Goal: Task Accomplishment & Management: Manage account settings

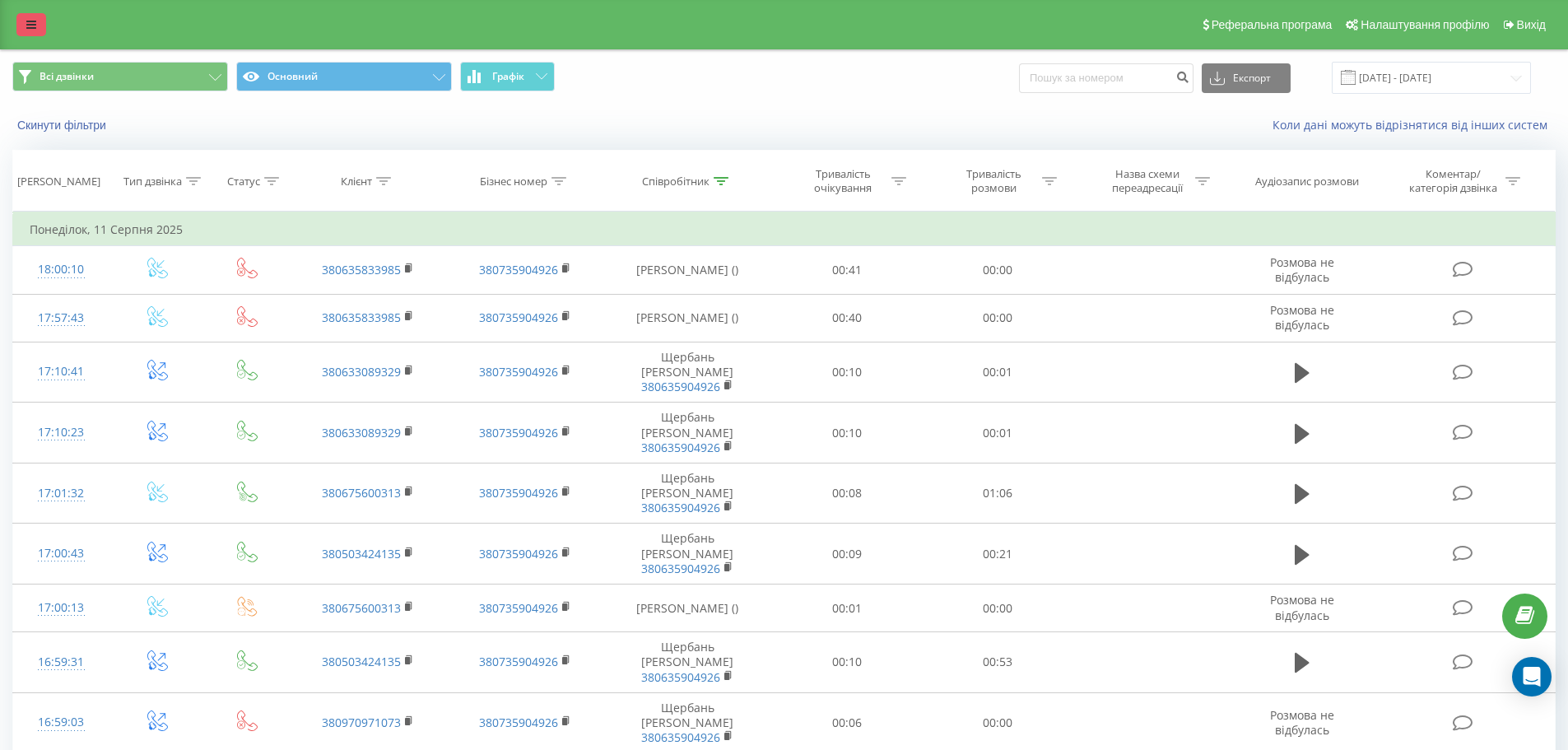
click at [22, 21] on link at bounding box center [31, 24] width 29 height 23
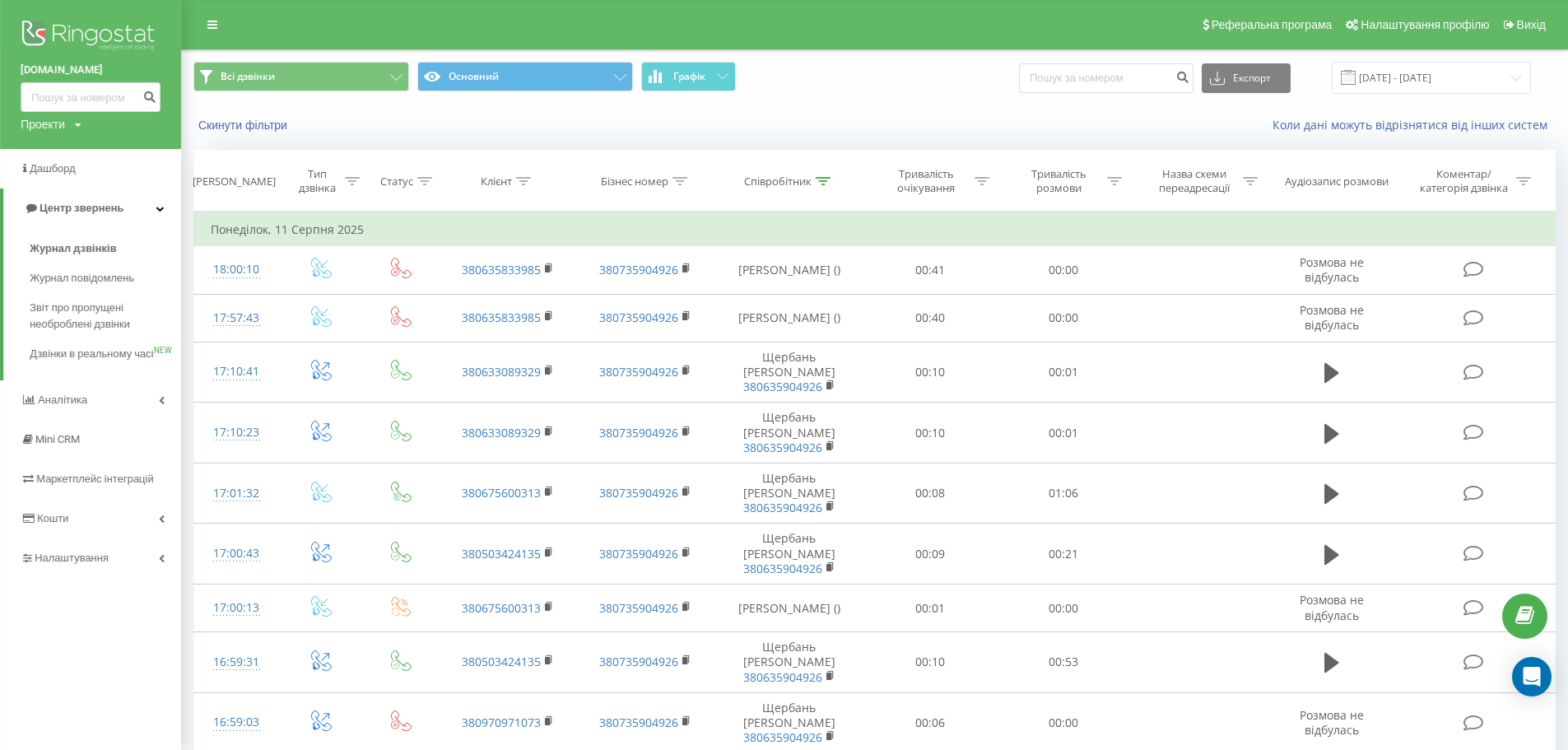
click at [59, 37] on img at bounding box center [91, 37] width 140 height 41
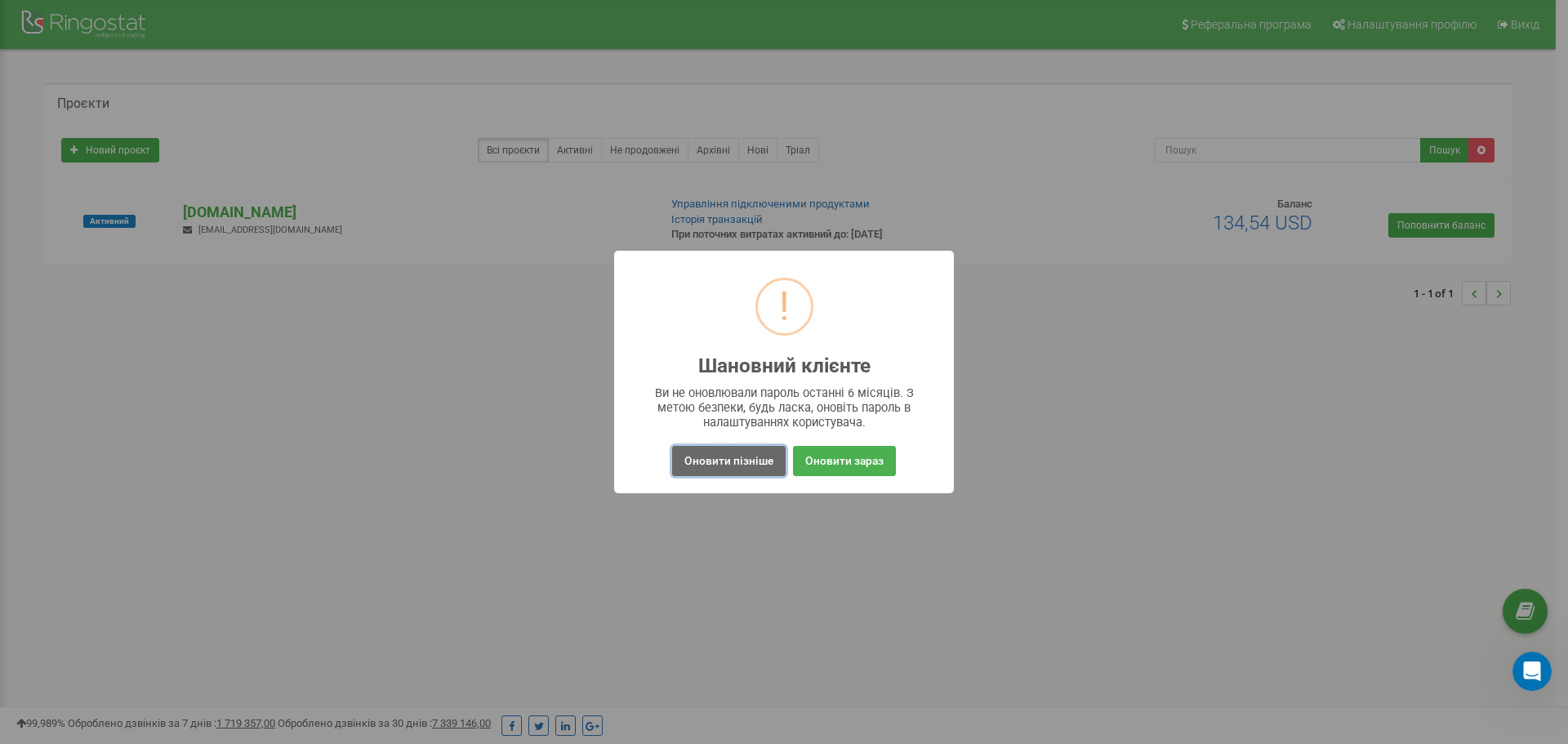
click at [722, 463] on button "Оновити пізніше" at bounding box center [729, 461] width 113 height 30
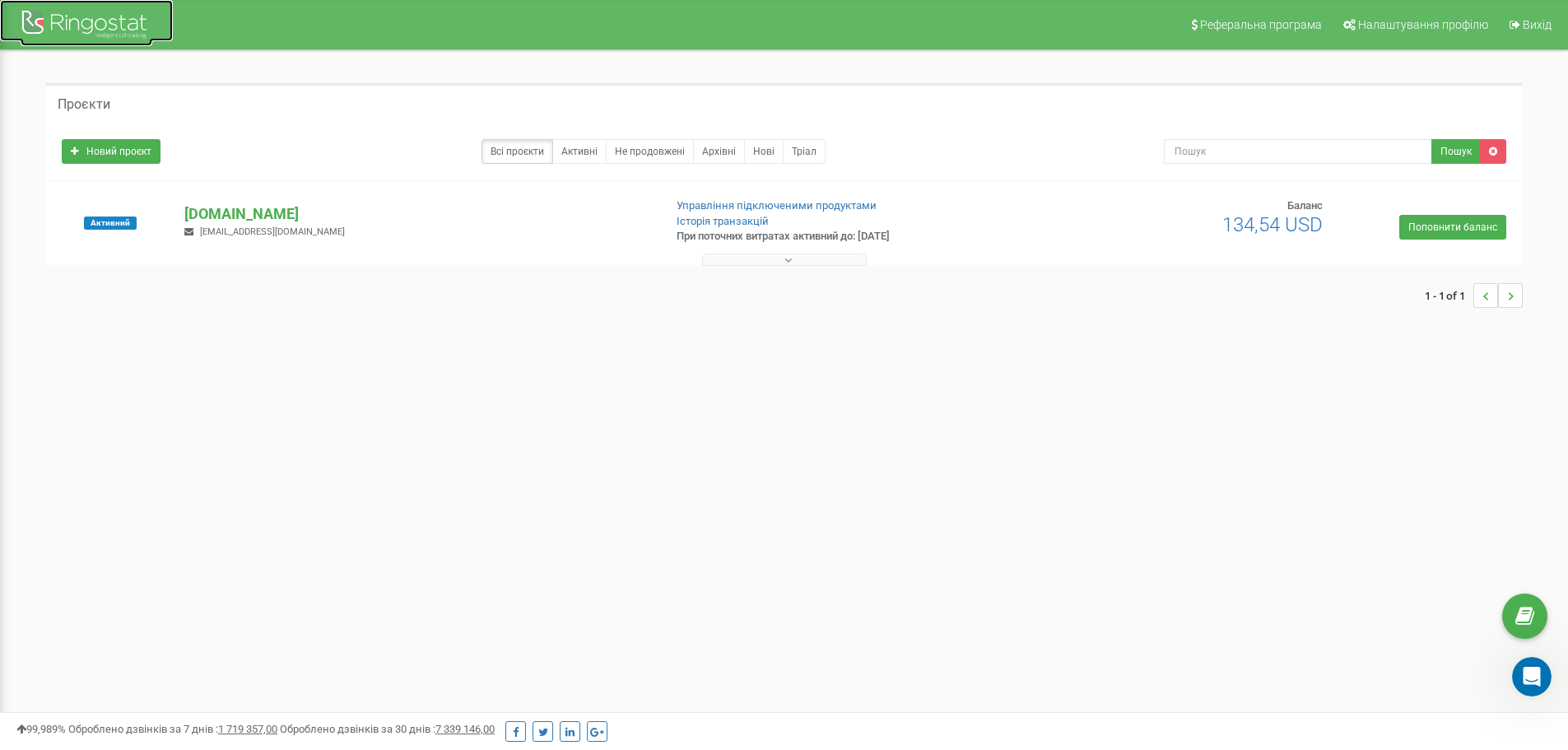
click at [59, 25] on div at bounding box center [87, 26] width 132 height 39
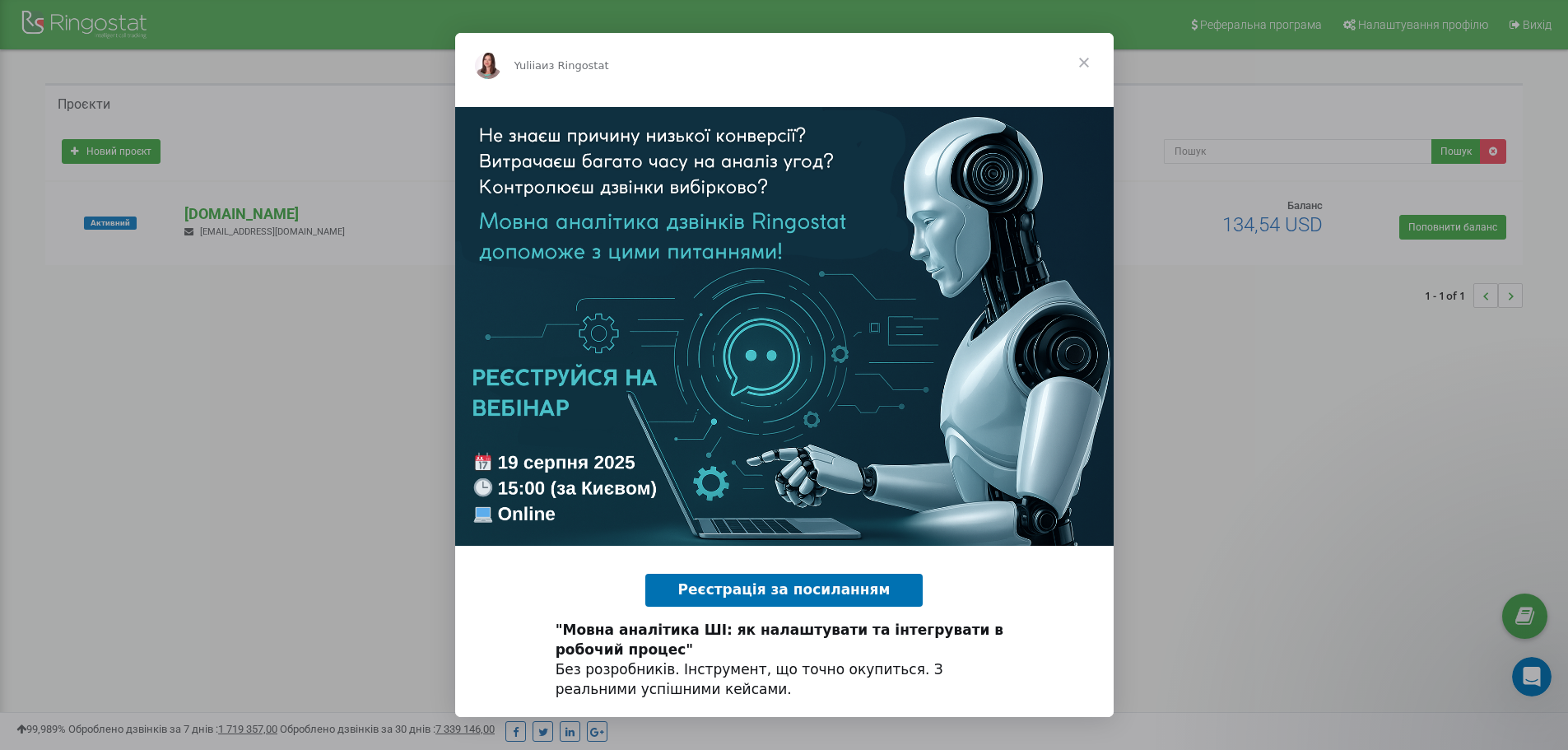
click at [803, 581] on span "Реєстрація за посиланням" at bounding box center [784, 590] width 212 height 17
click at [1083, 63] on span "Закрыть" at bounding box center [1084, 62] width 60 height 60
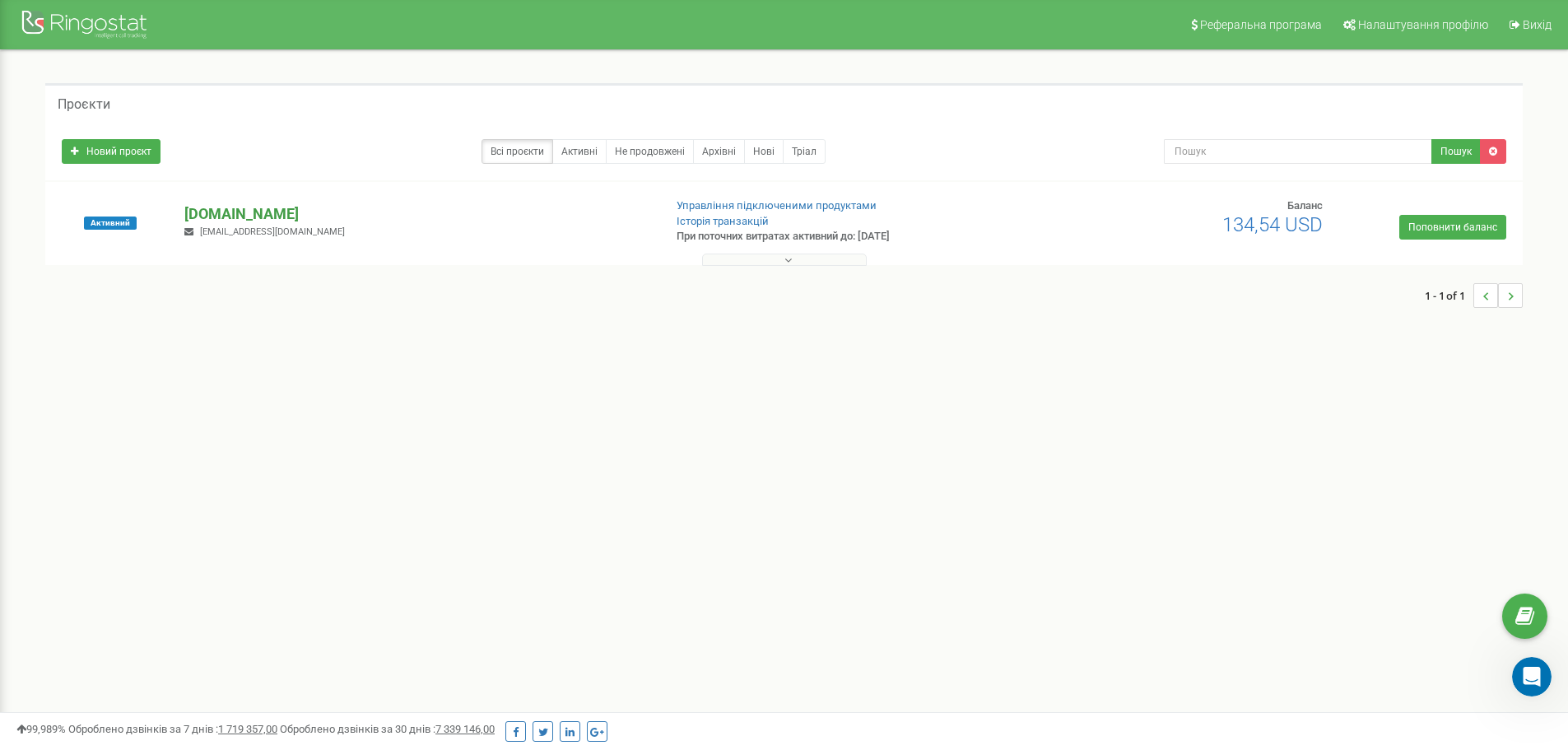
click at [291, 212] on p "[DOMAIN_NAME]" at bounding box center [417, 213] width 465 height 21
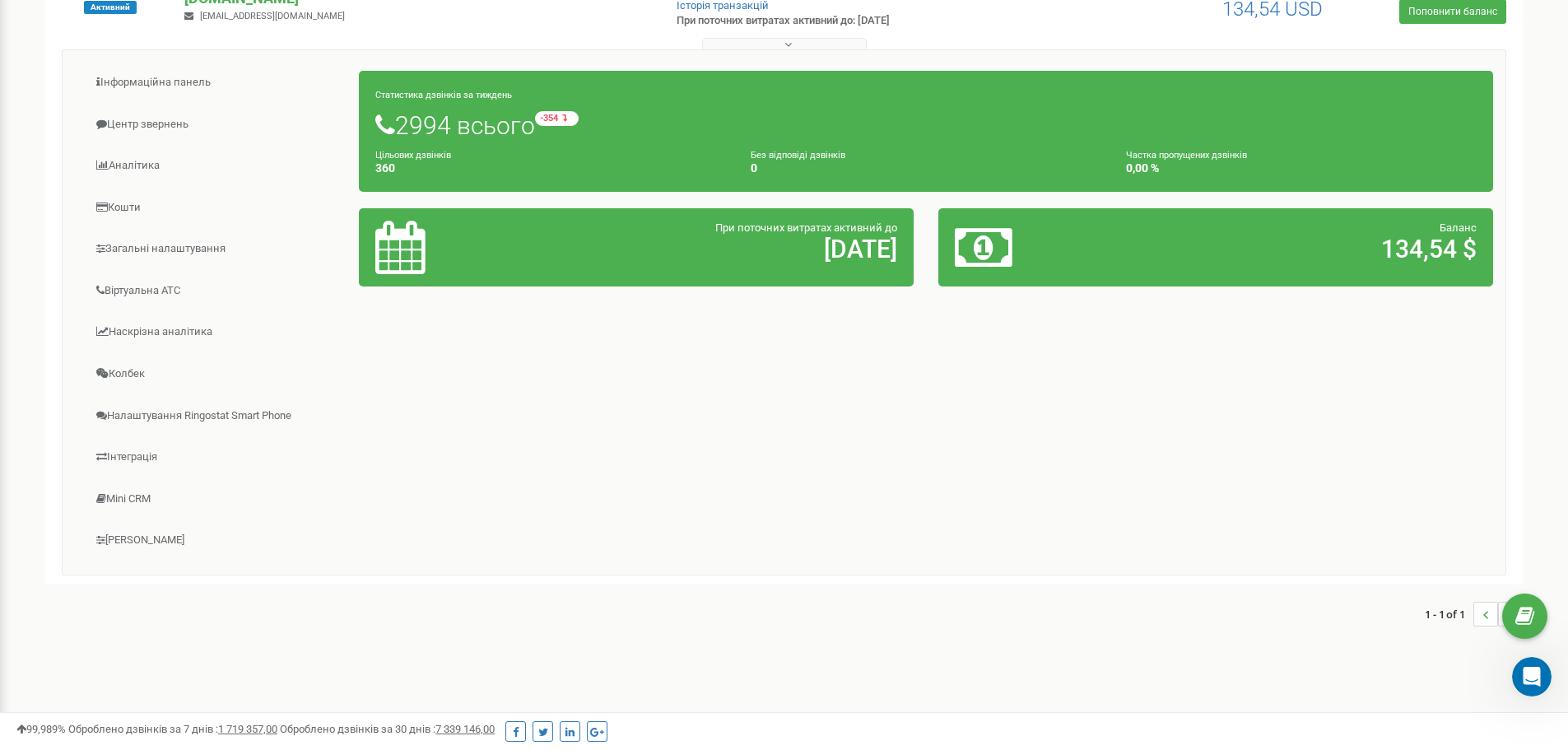
scroll to position [238, 0]
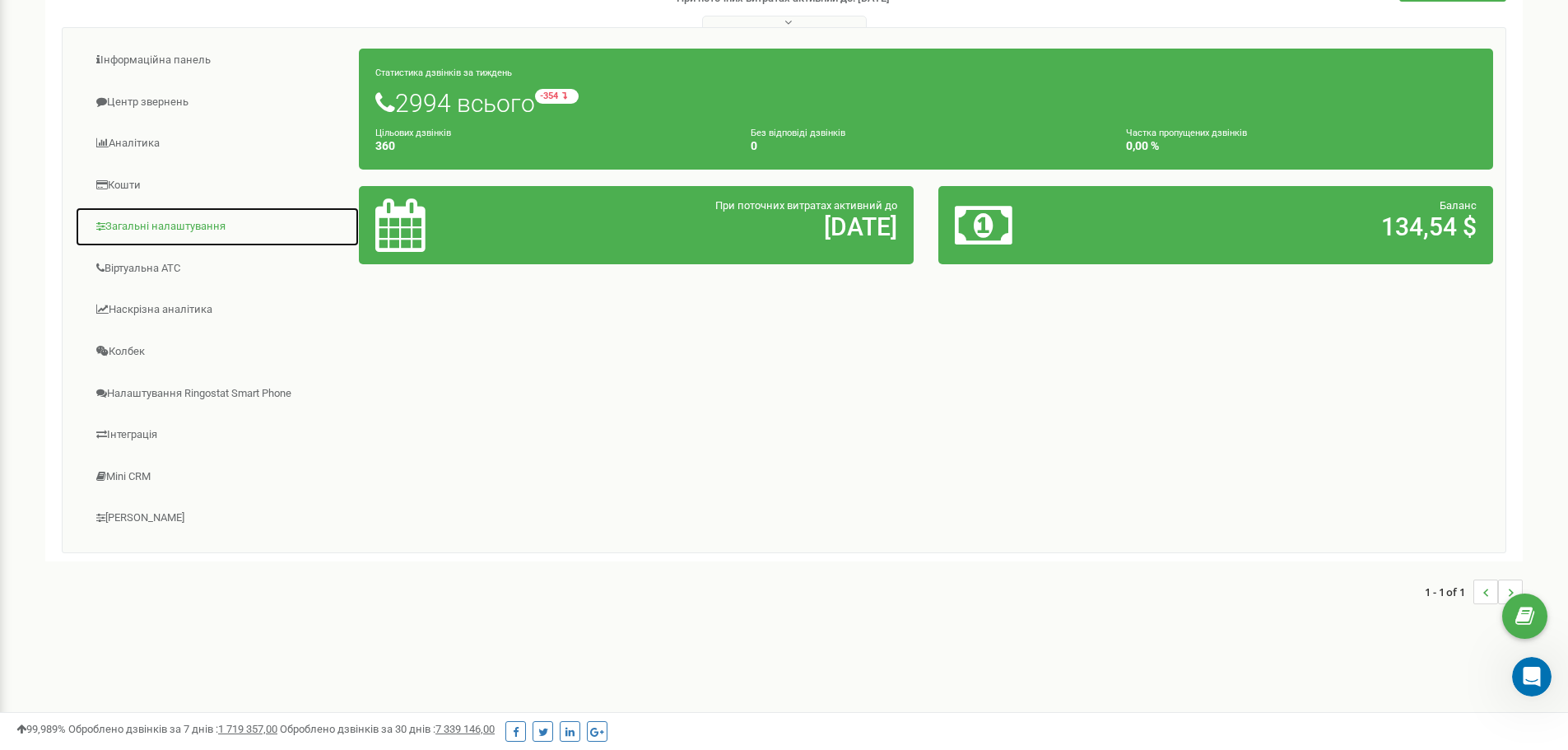
click at [158, 225] on link "Загальні налаштування" at bounding box center [217, 227] width 285 height 40
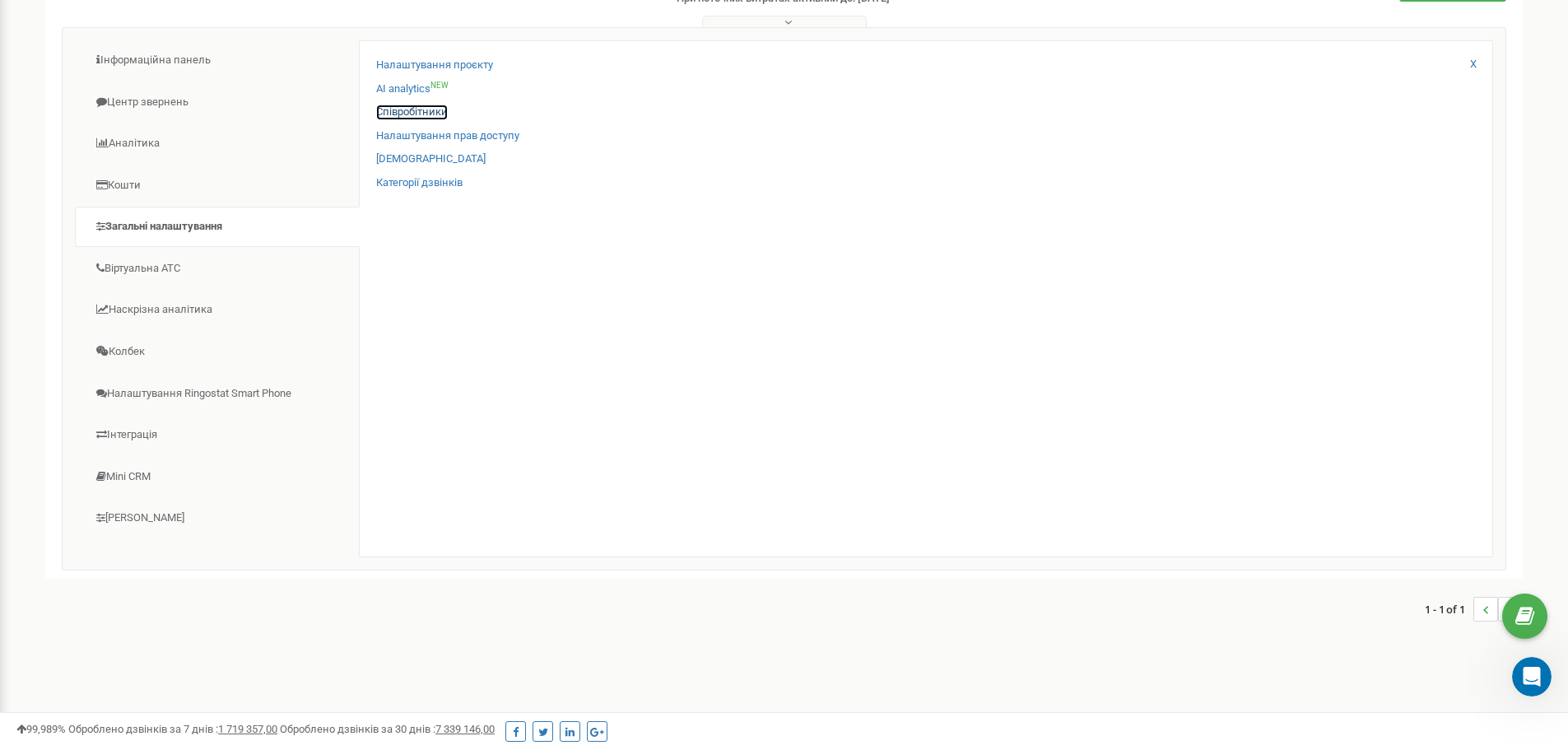
click at [404, 111] on link "Співробітники" at bounding box center [412, 112] width 71 height 16
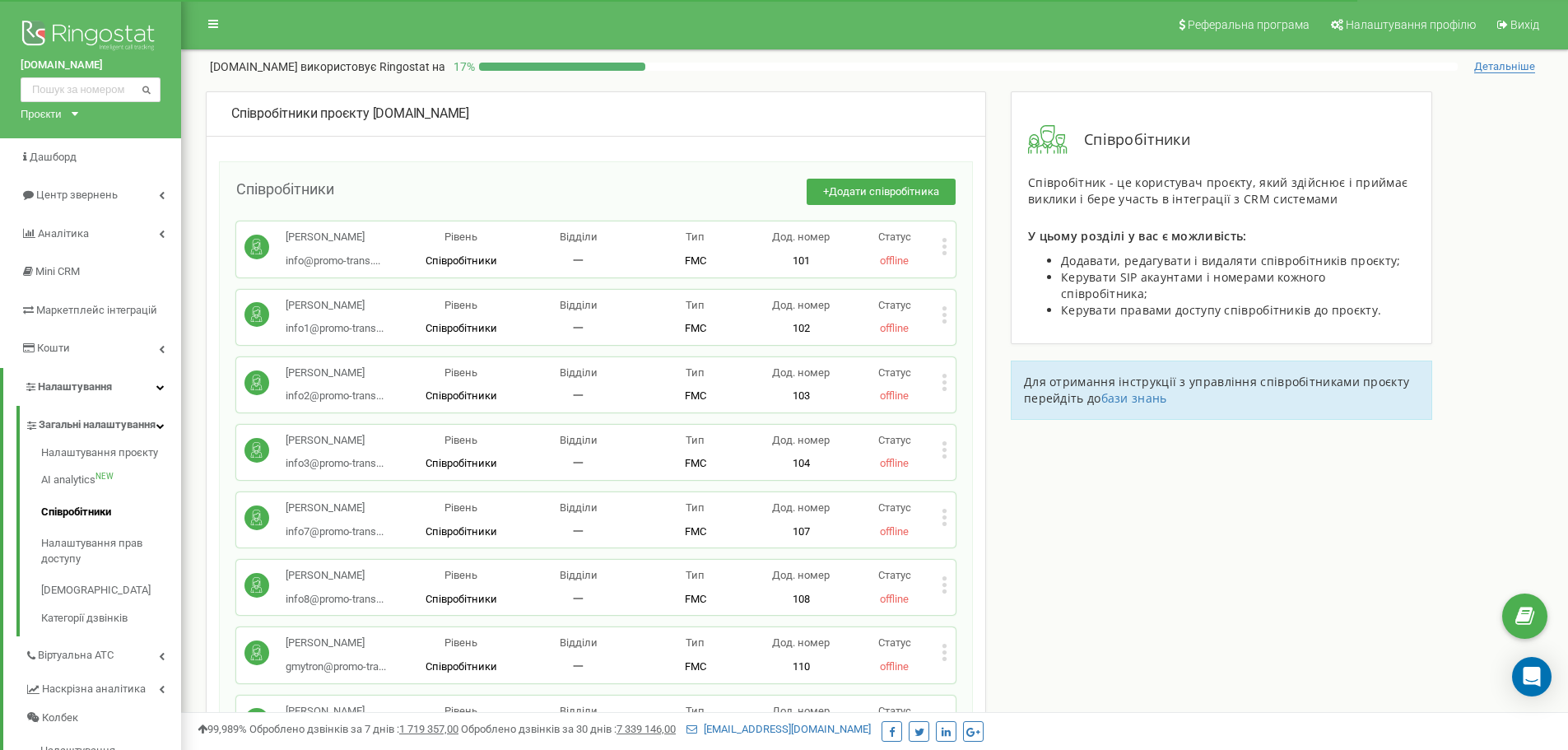
scroll to position [82, 0]
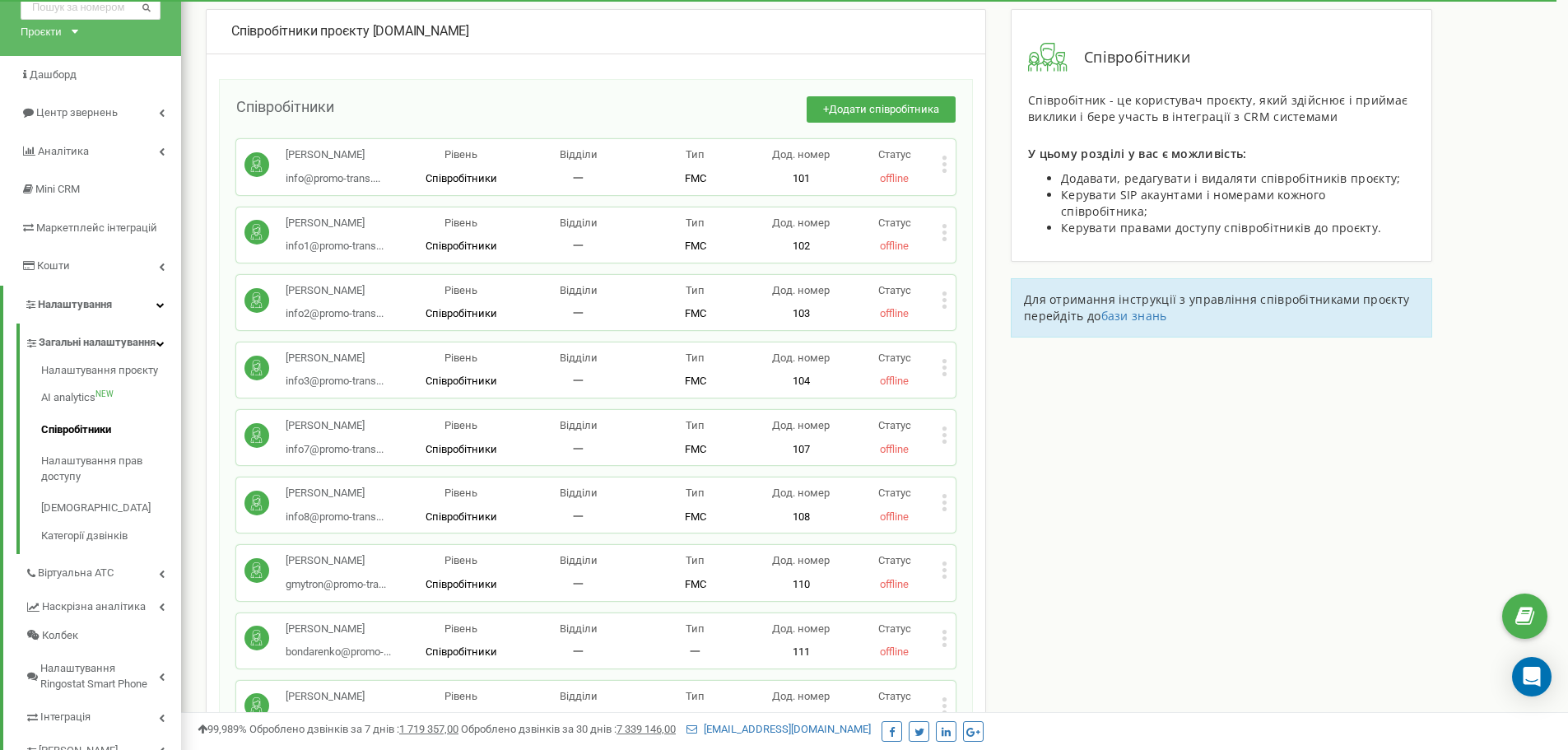
click at [944, 297] on icon at bounding box center [944, 300] width 6 height 18
click at [999, 347] on span "Видалити співробітника" at bounding box center [1030, 352] width 131 height 11
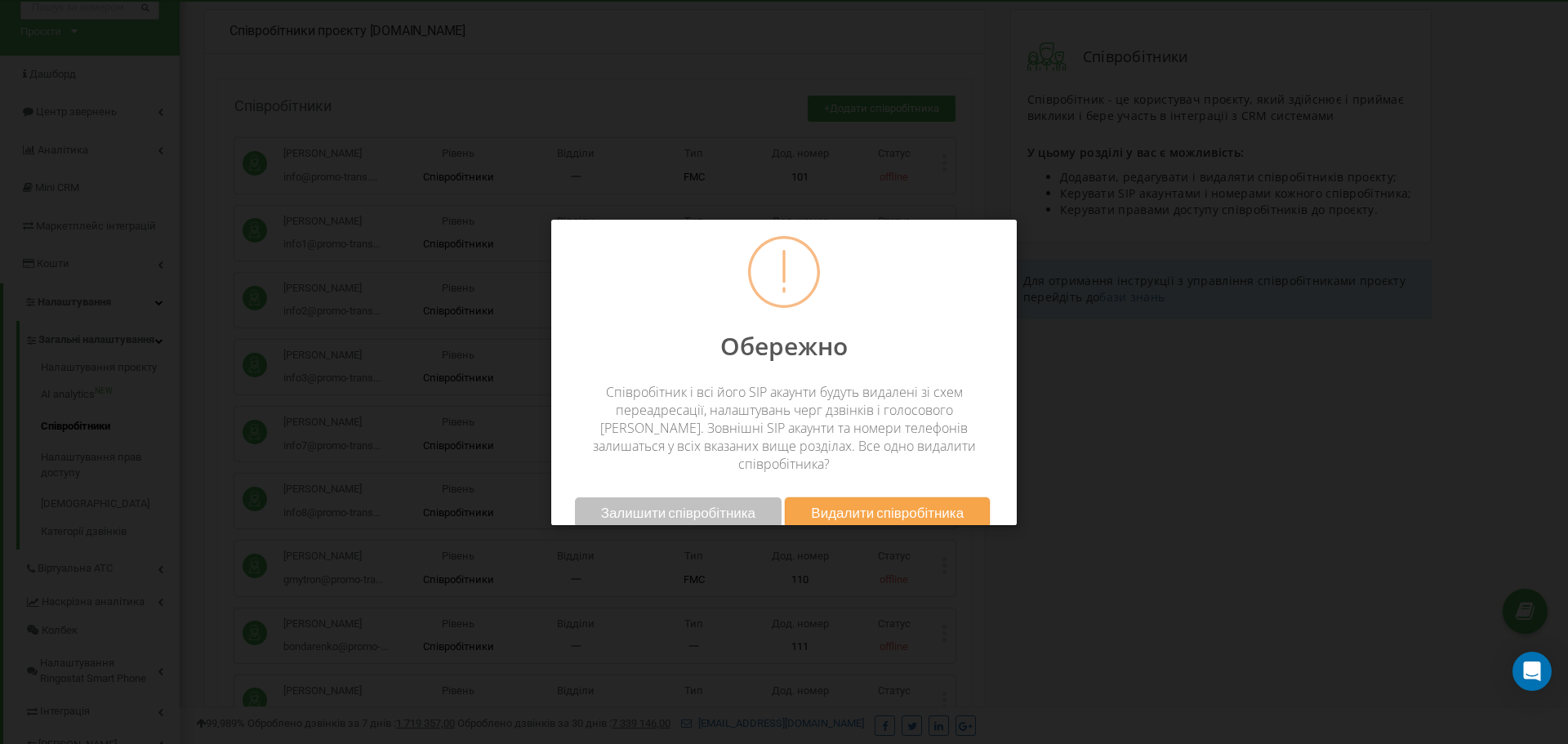
click at [919, 504] on span "Видалити співробітника" at bounding box center [886, 512] width 152 height 17
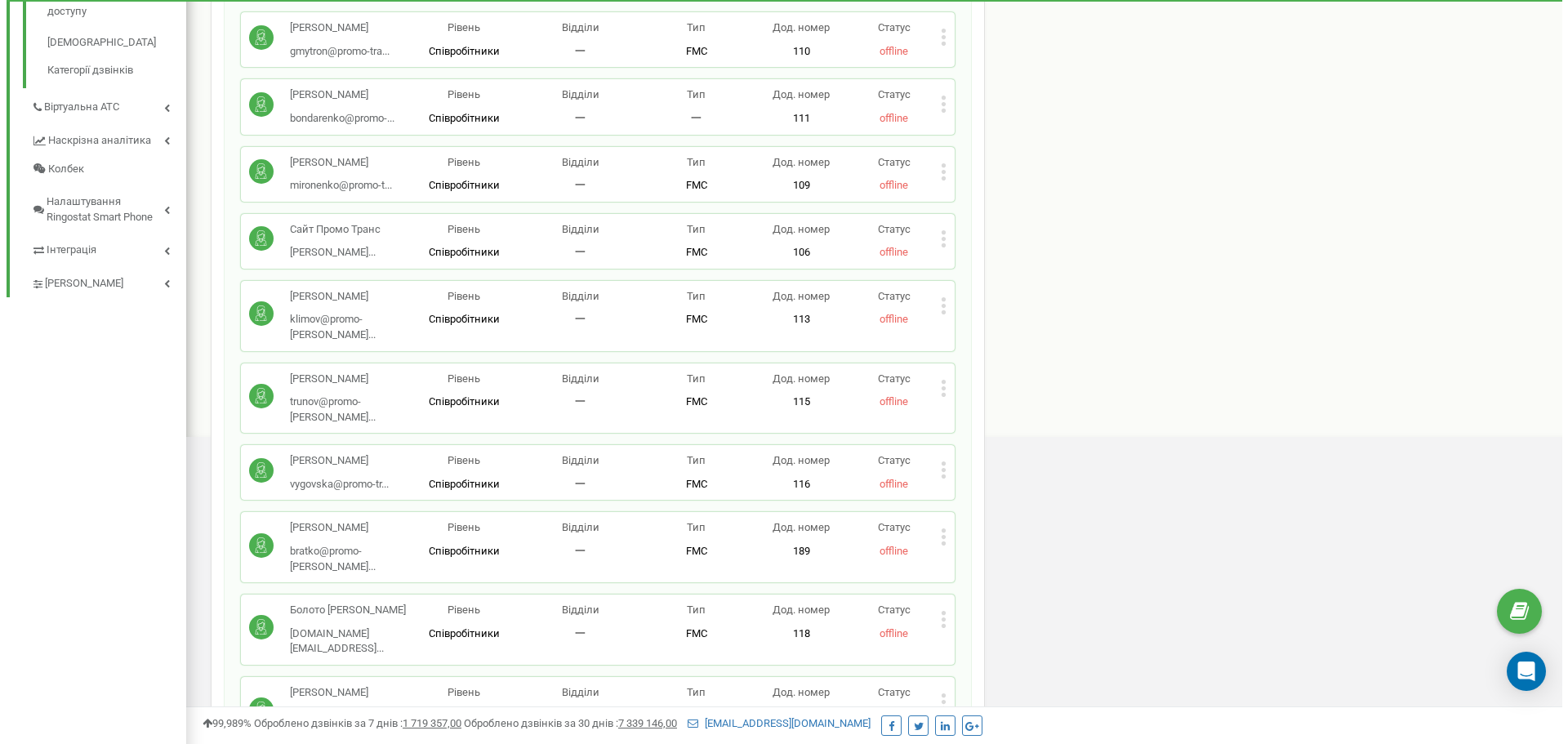
scroll to position [572, 0]
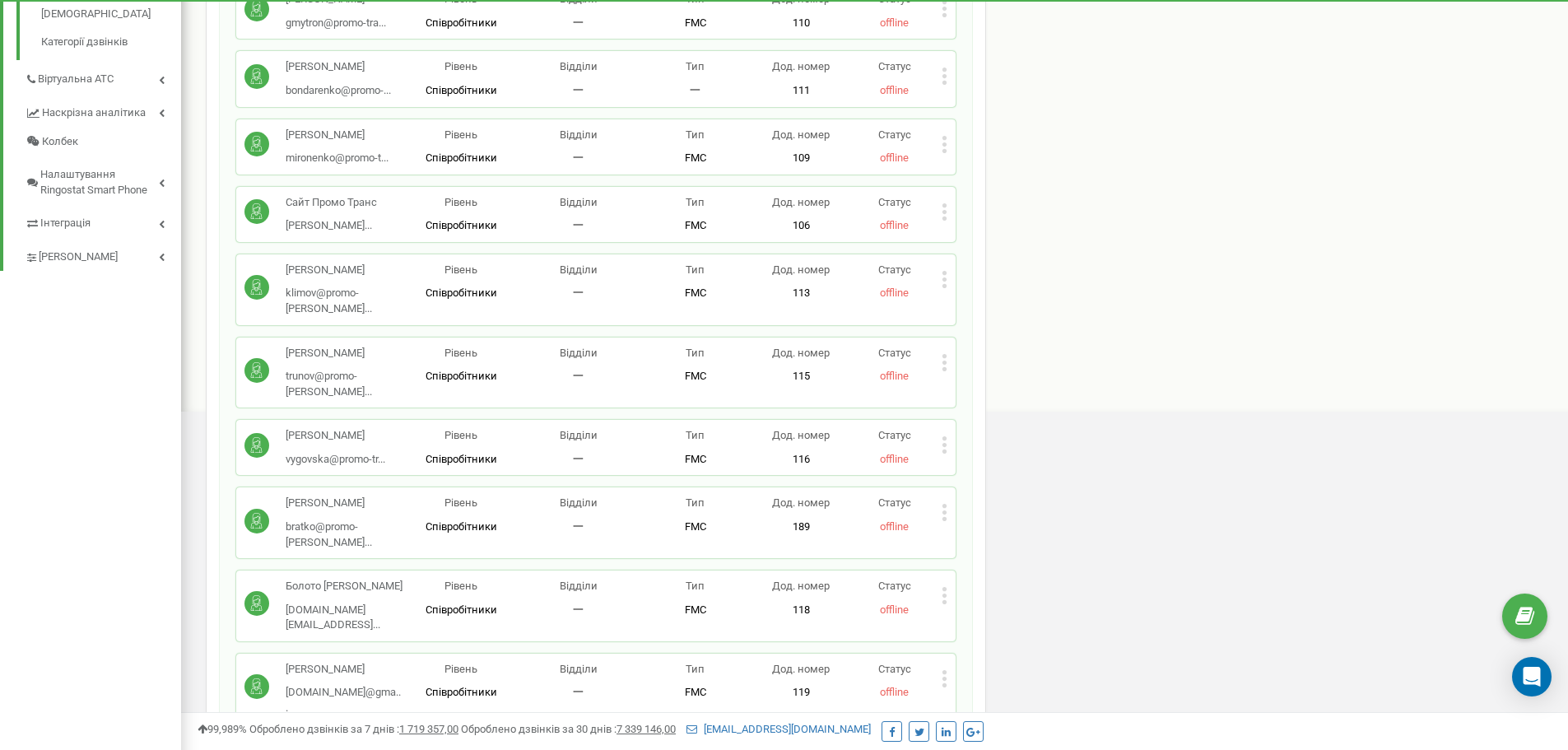
click at [941, 521] on icon at bounding box center [944, 512] width 6 height 18
click at [983, 578] on div "Видалити співробітника" at bounding box center [1023, 565] width 162 height 25
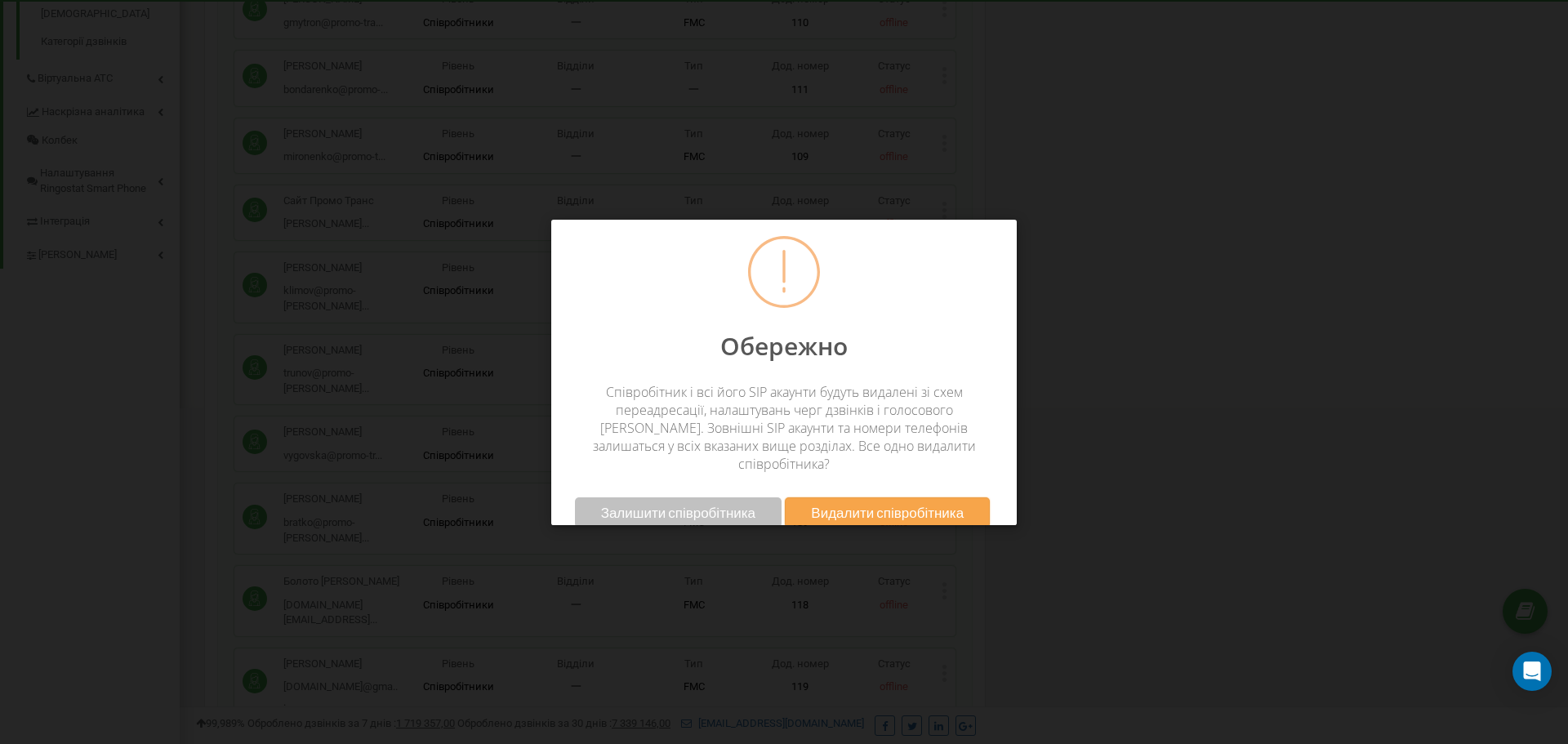
click at [896, 504] on span "Видалити співробітника" at bounding box center [886, 512] width 152 height 17
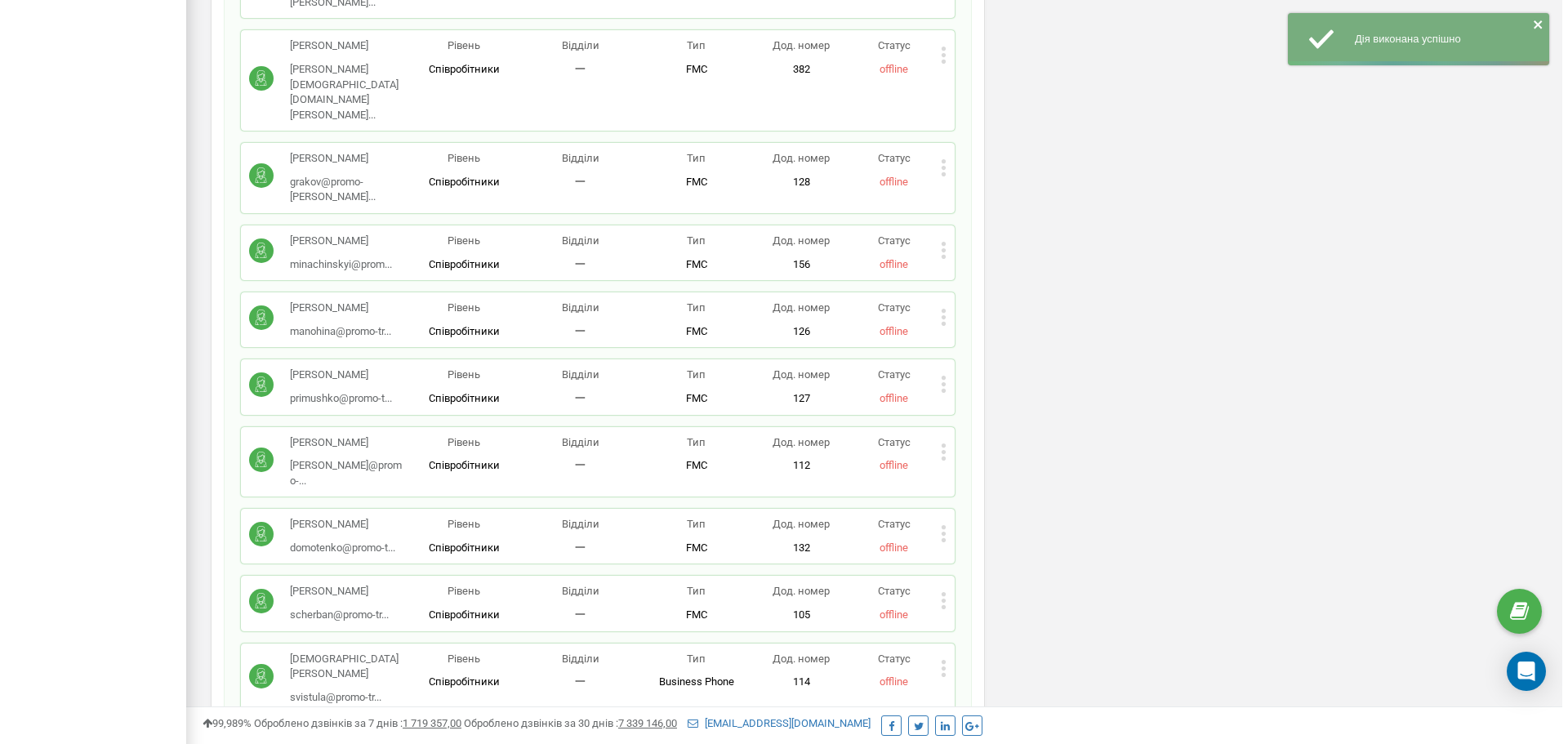
scroll to position [1796, 0]
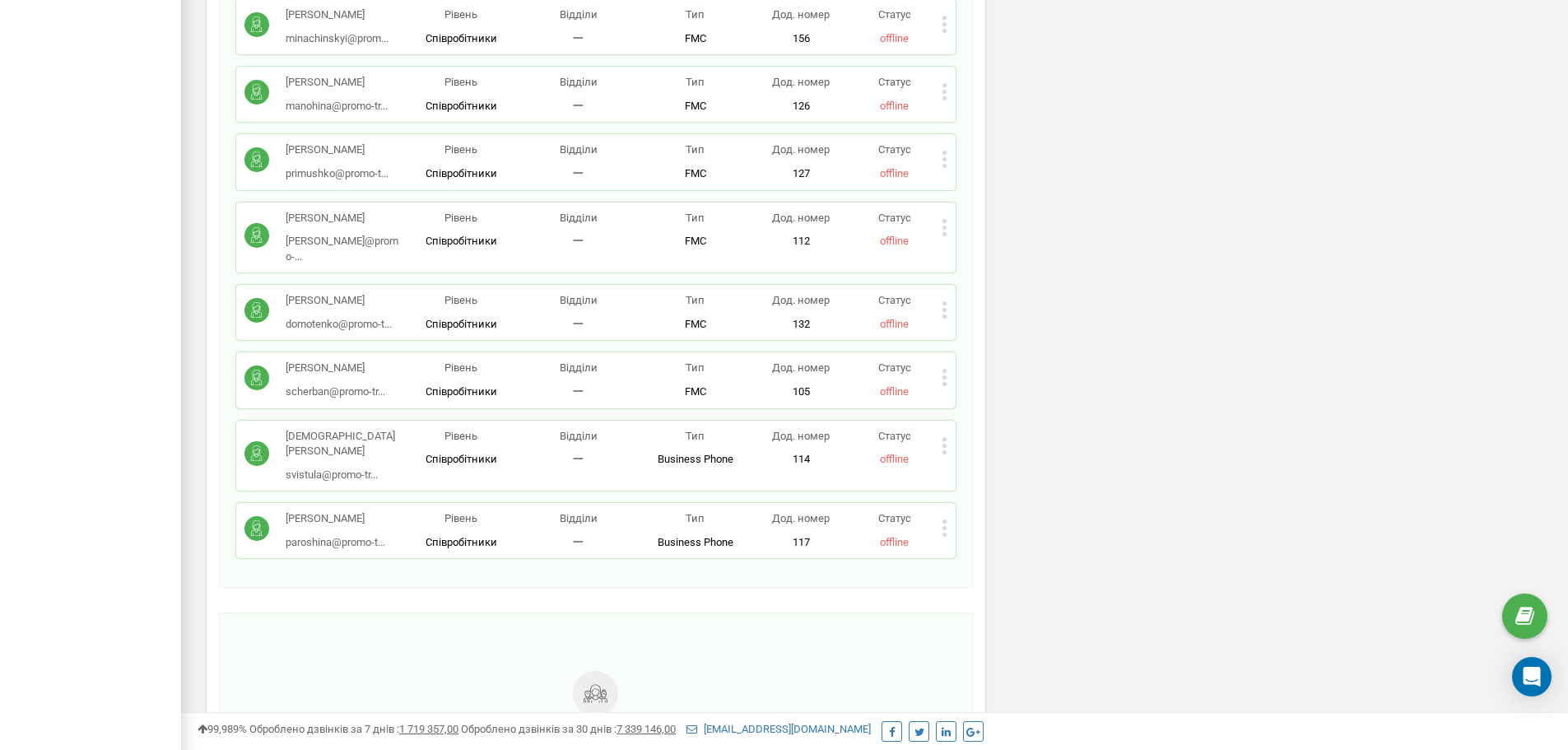
click at [950, 503] on div "Парошина Ольга paroshina@promo-t... paroshina@promo-trans.com.ua Рівень Співроб…" at bounding box center [595, 531] width 720 height 55
click at [942, 519] on icon at bounding box center [944, 527] width 6 height 18
click at [978, 574] on span "Видалити співробітника" at bounding box center [1030, 580] width 131 height 11
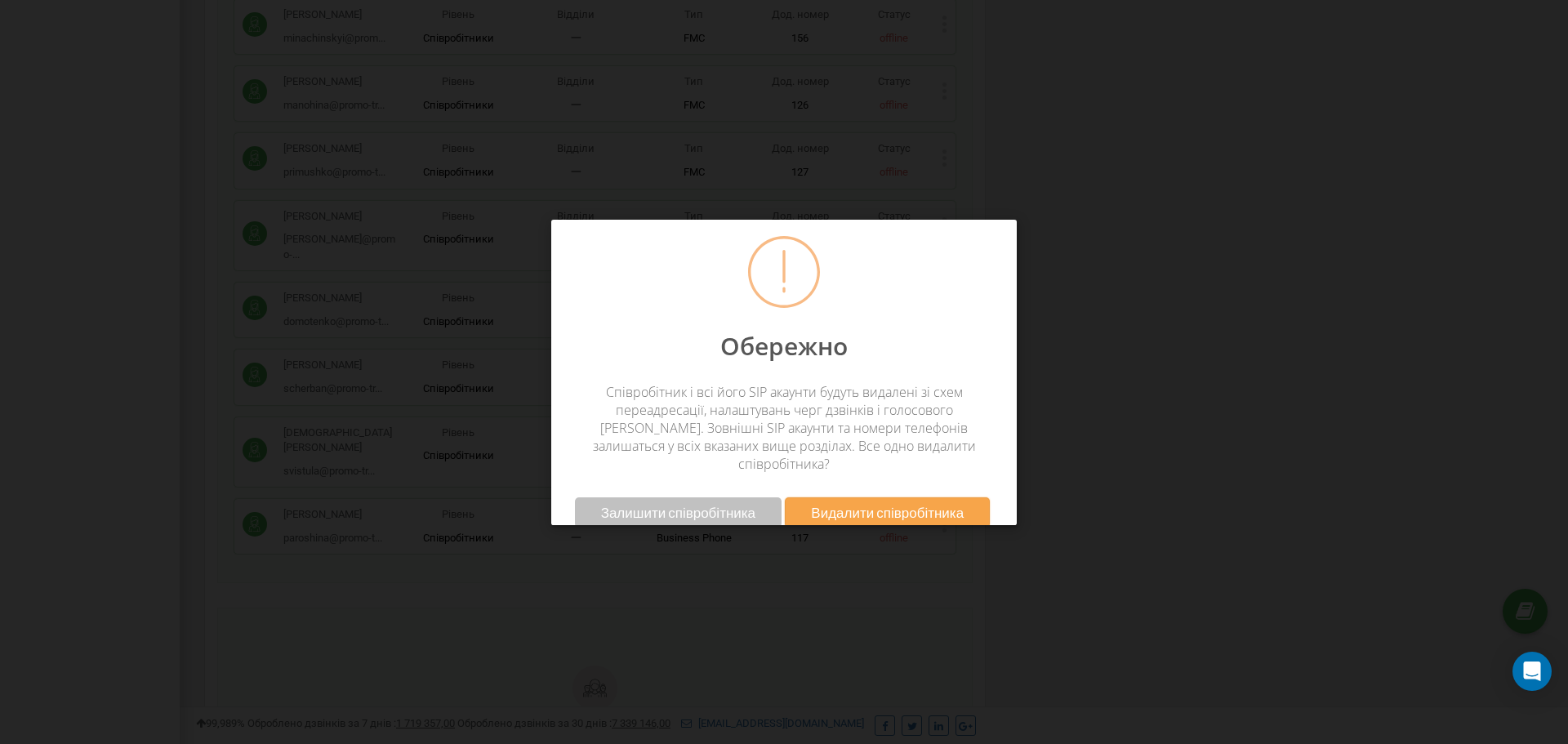
click at [930, 504] on span "Видалити співробітника" at bounding box center [886, 512] width 152 height 17
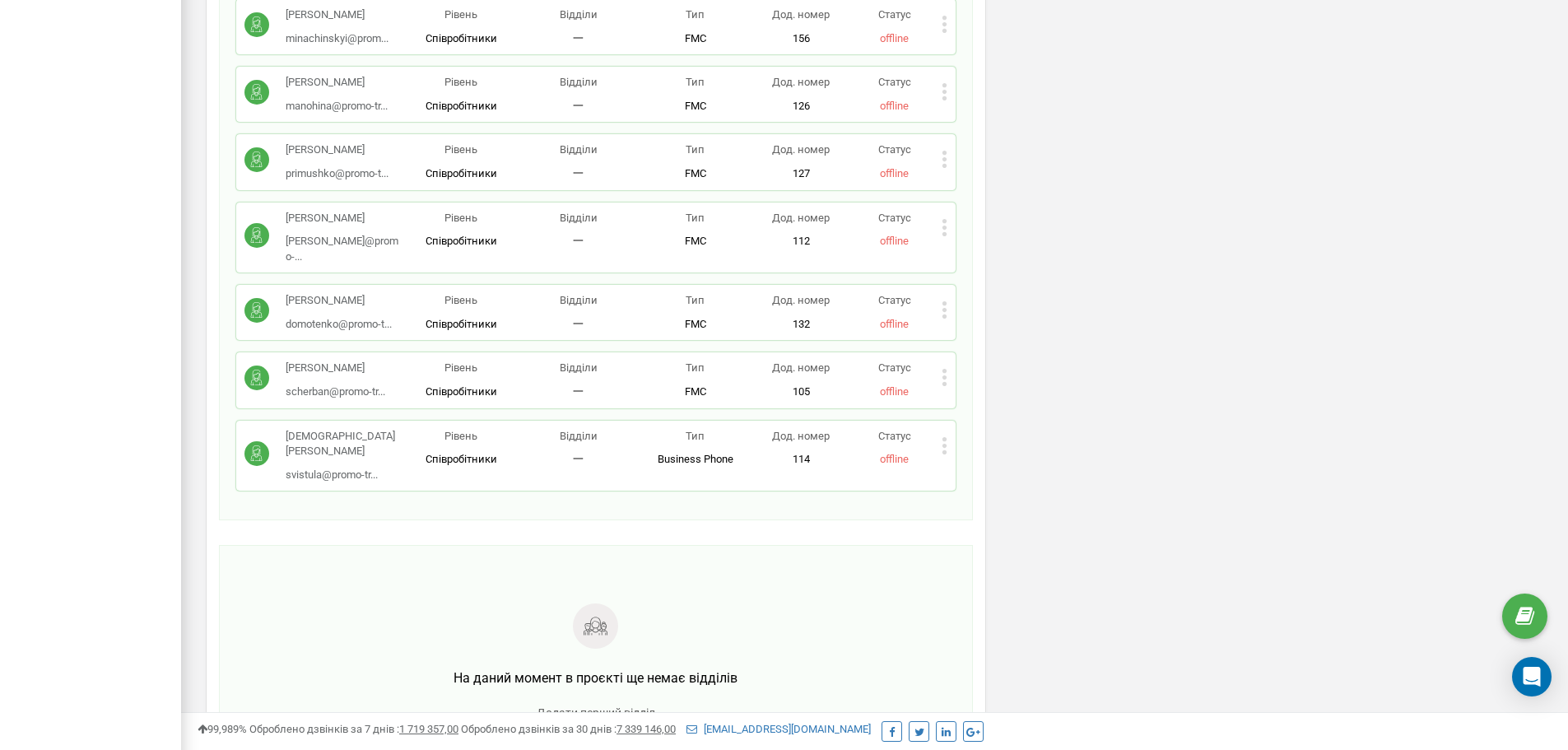
click at [944, 369] on icon at bounding box center [944, 377] width 6 height 18
click at [988, 425] on span "Видалити співробітника" at bounding box center [1030, 430] width 131 height 11
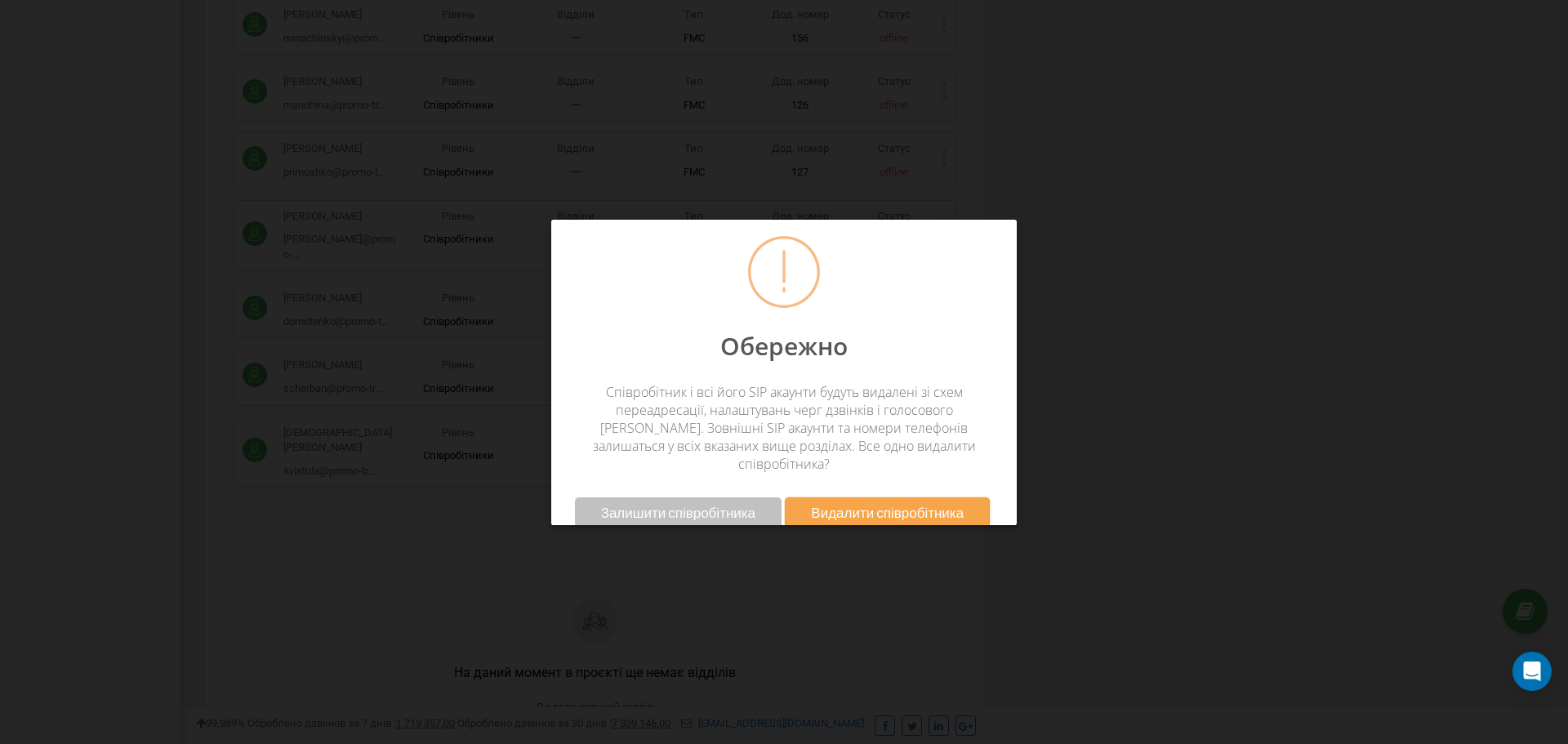
click at [893, 504] on span "Видалити співробітника" at bounding box center [886, 512] width 152 height 17
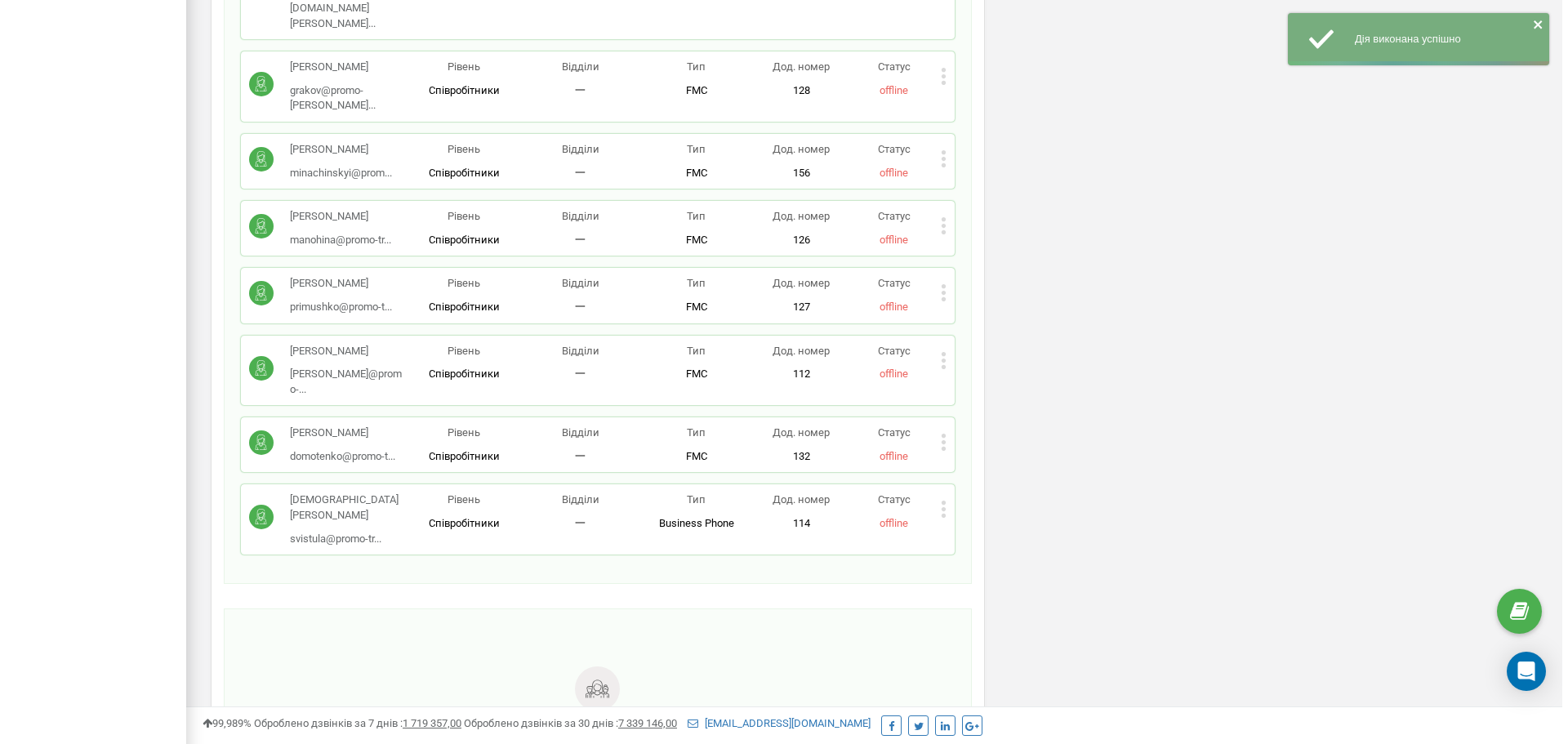
scroll to position [1633, 0]
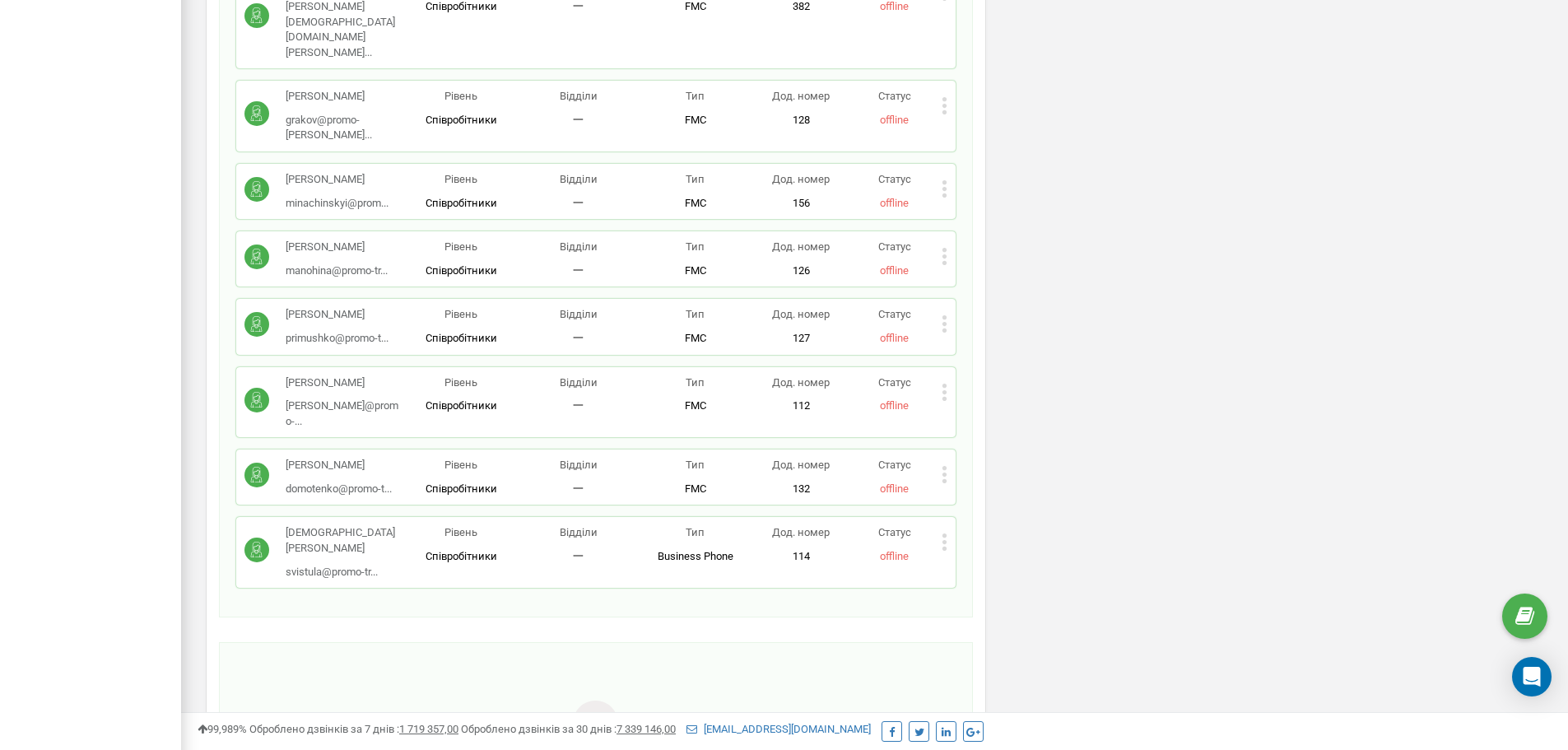
click at [942, 315] on icon at bounding box center [944, 323] width 6 height 18
click at [983, 364] on div "Видалити співробітника" at bounding box center [1023, 376] width 162 height 25
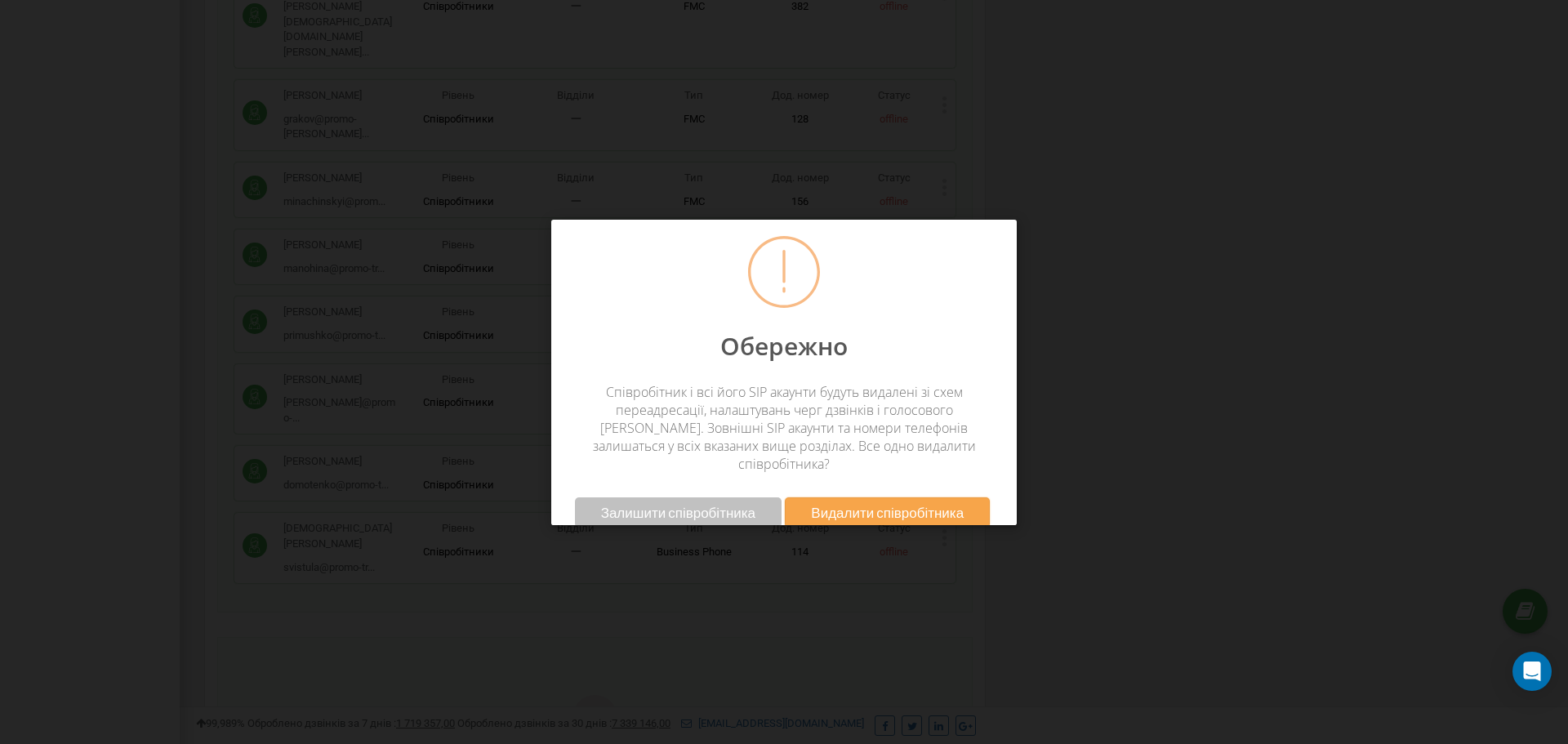
drag, startPoint x: 890, startPoint y: 492, endPoint x: 1031, endPoint y: 477, distance: 141.8
click at [891, 504] on span "Видалити співробітника" at bounding box center [886, 512] width 152 height 17
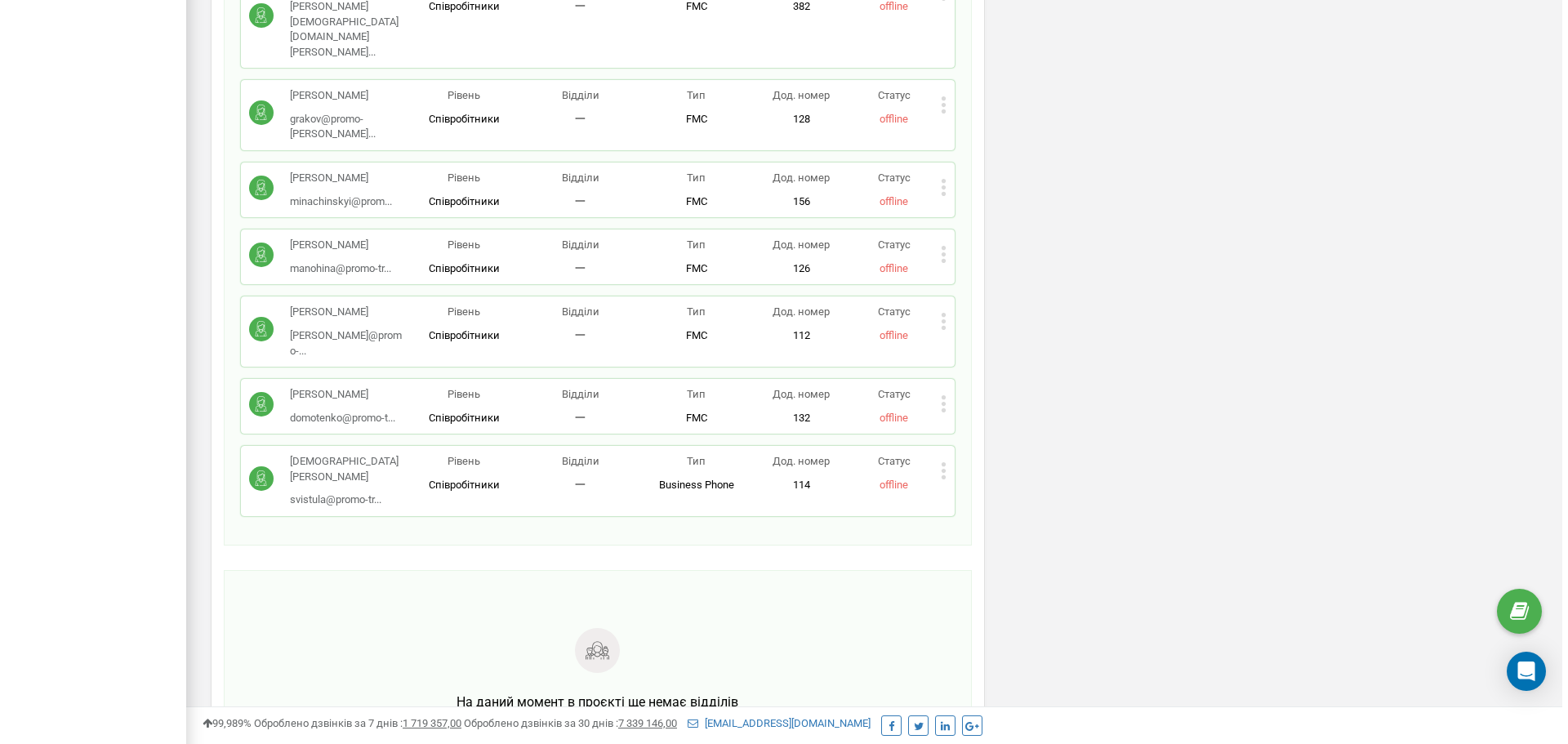
scroll to position [1551, 0]
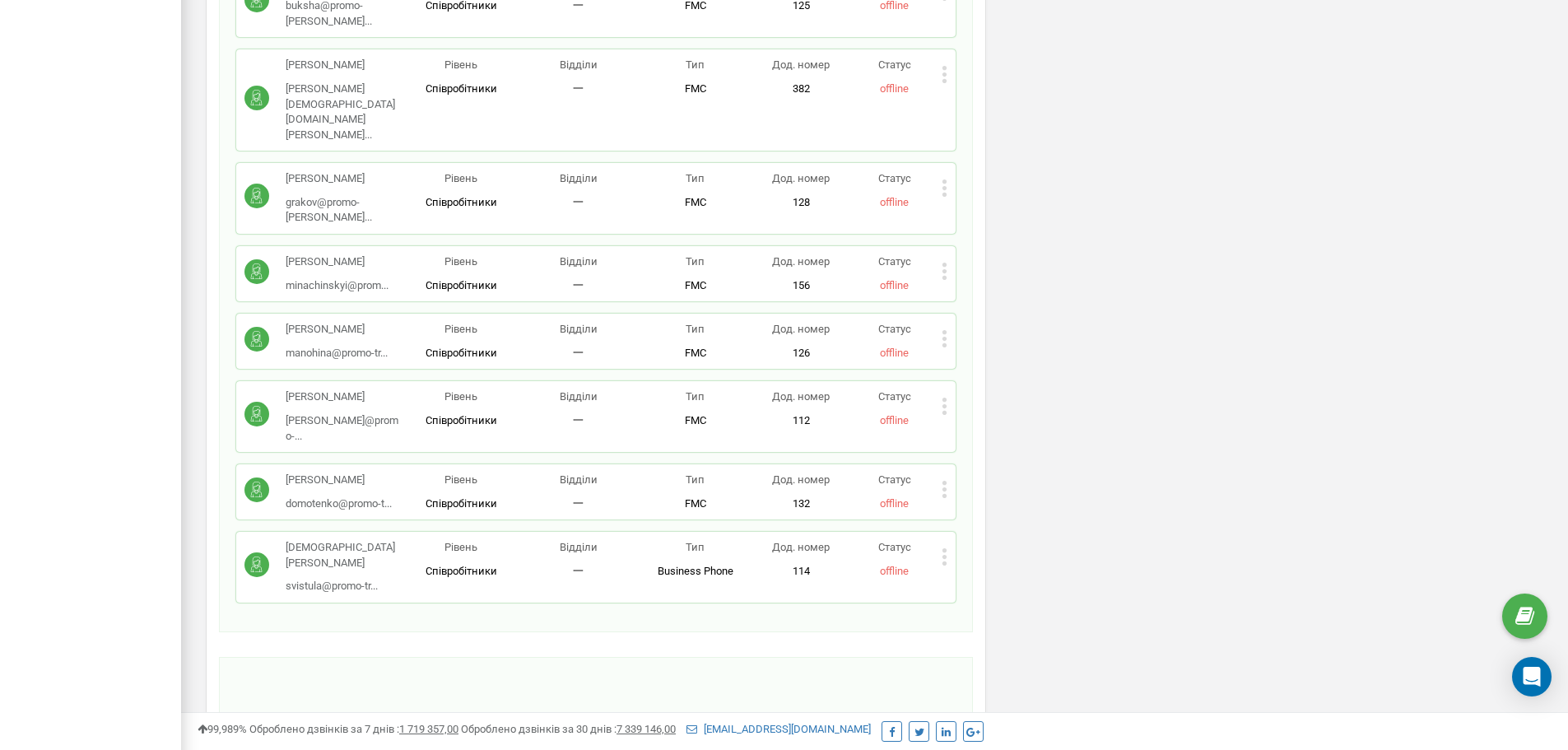
click at [946, 330] on icon at bounding box center [944, 338] width 6 height 18
click at [987, 385] on span "Видалити співробітника" at bounding box center [1030, 391] width 131 height 11
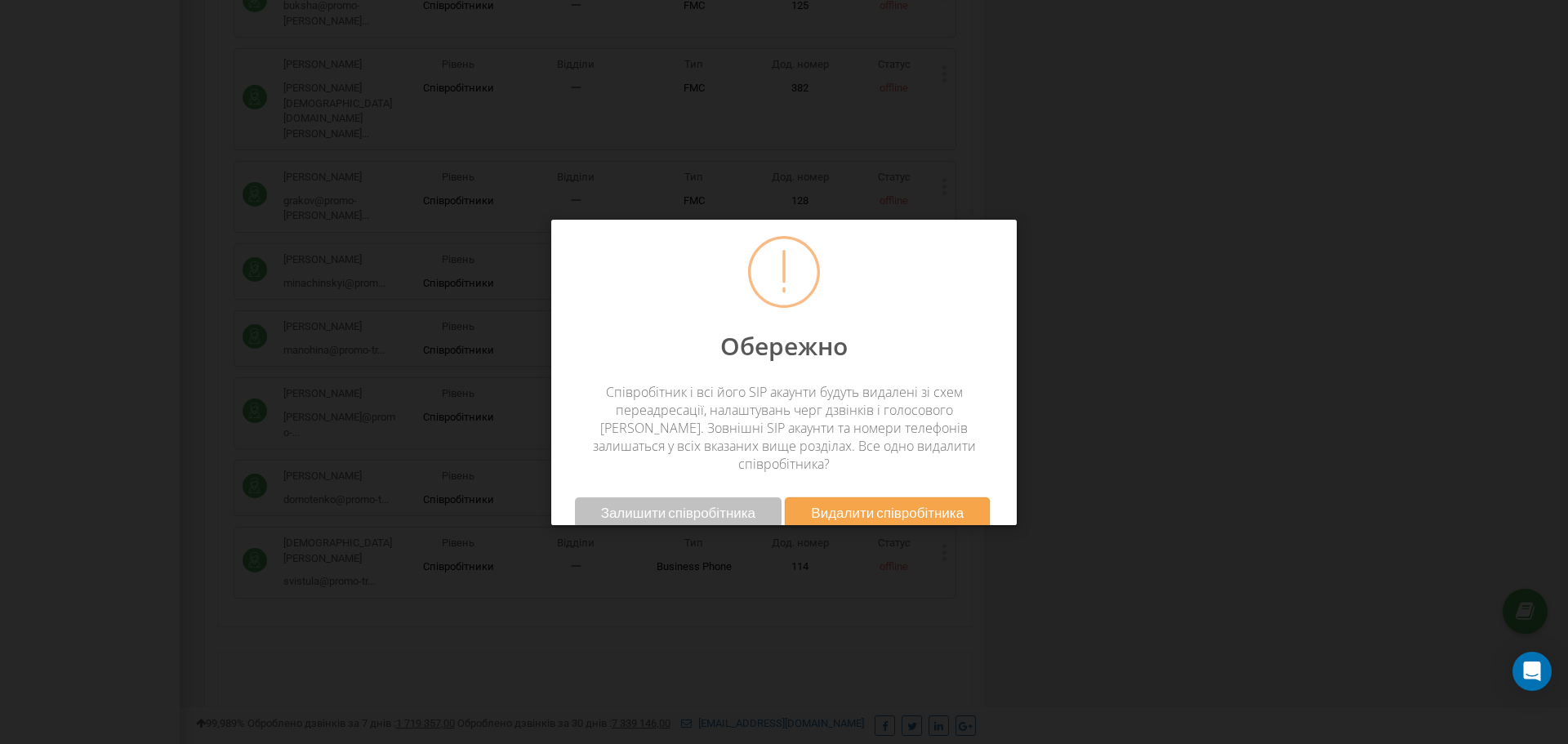
click at [886, 504] on span "Видалити співробітника" at bounding box center [886, 512] width 152 height 17
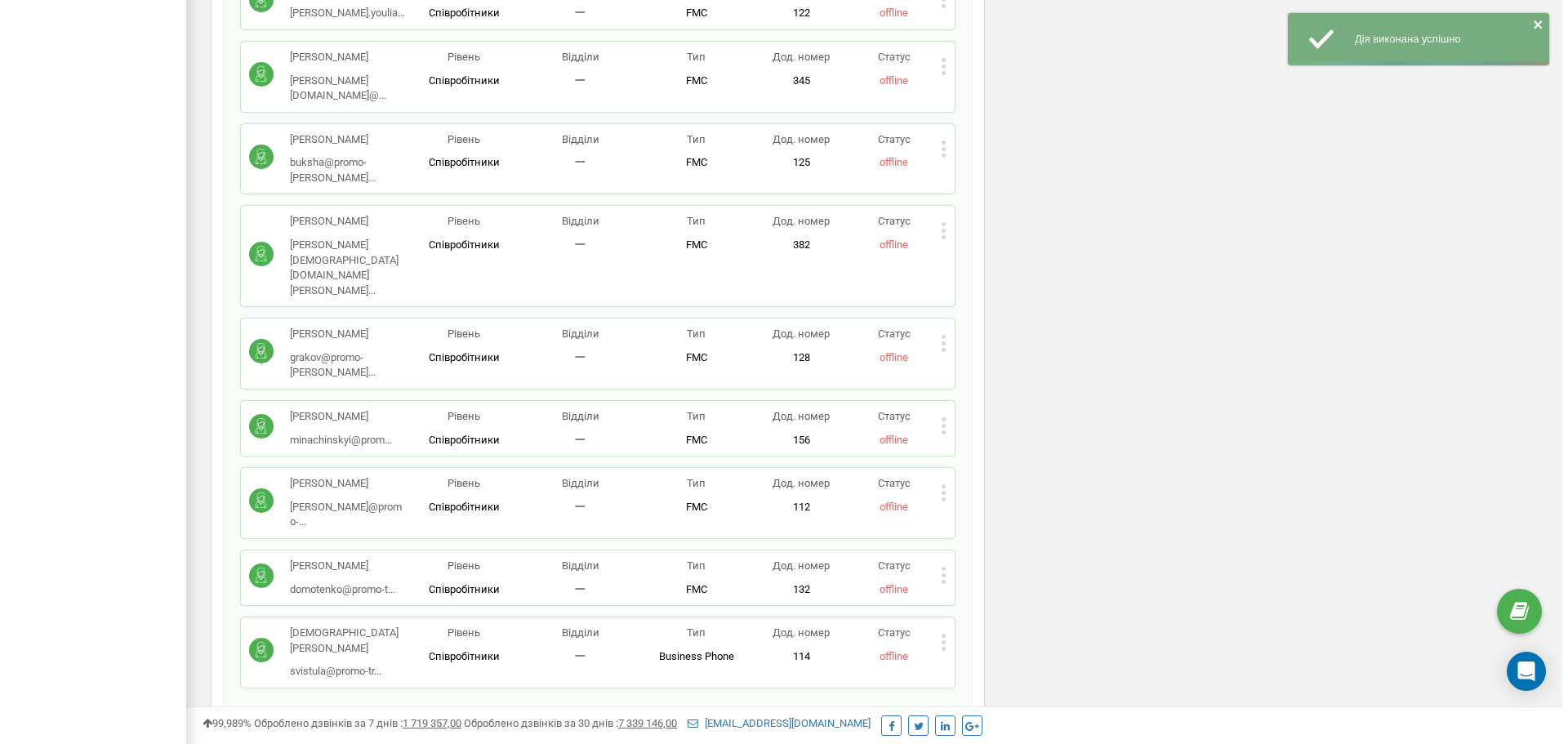
scroll to position [1388, 0]
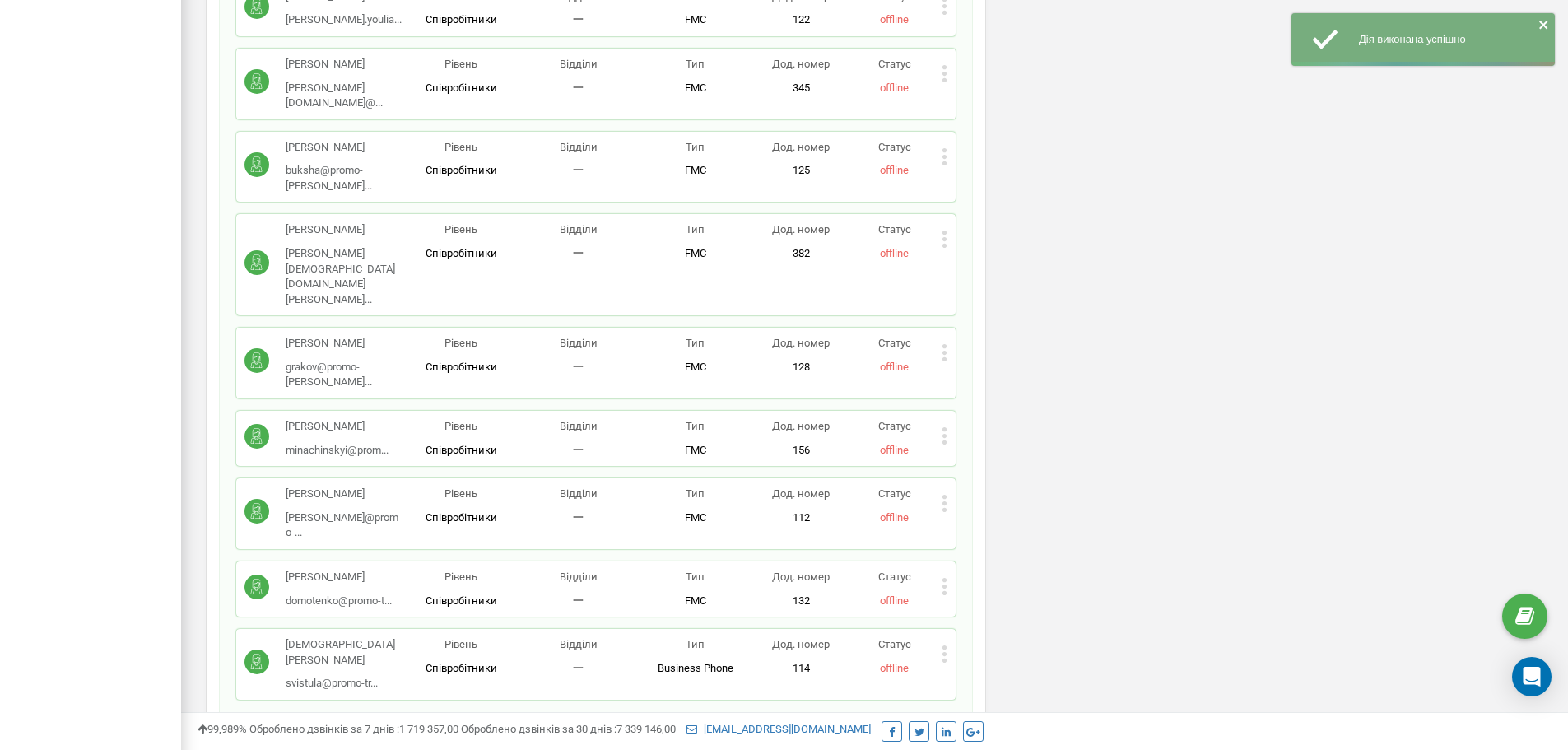
click at [946, 434] on icon at bounding box center [944, 436] width 4 height 4
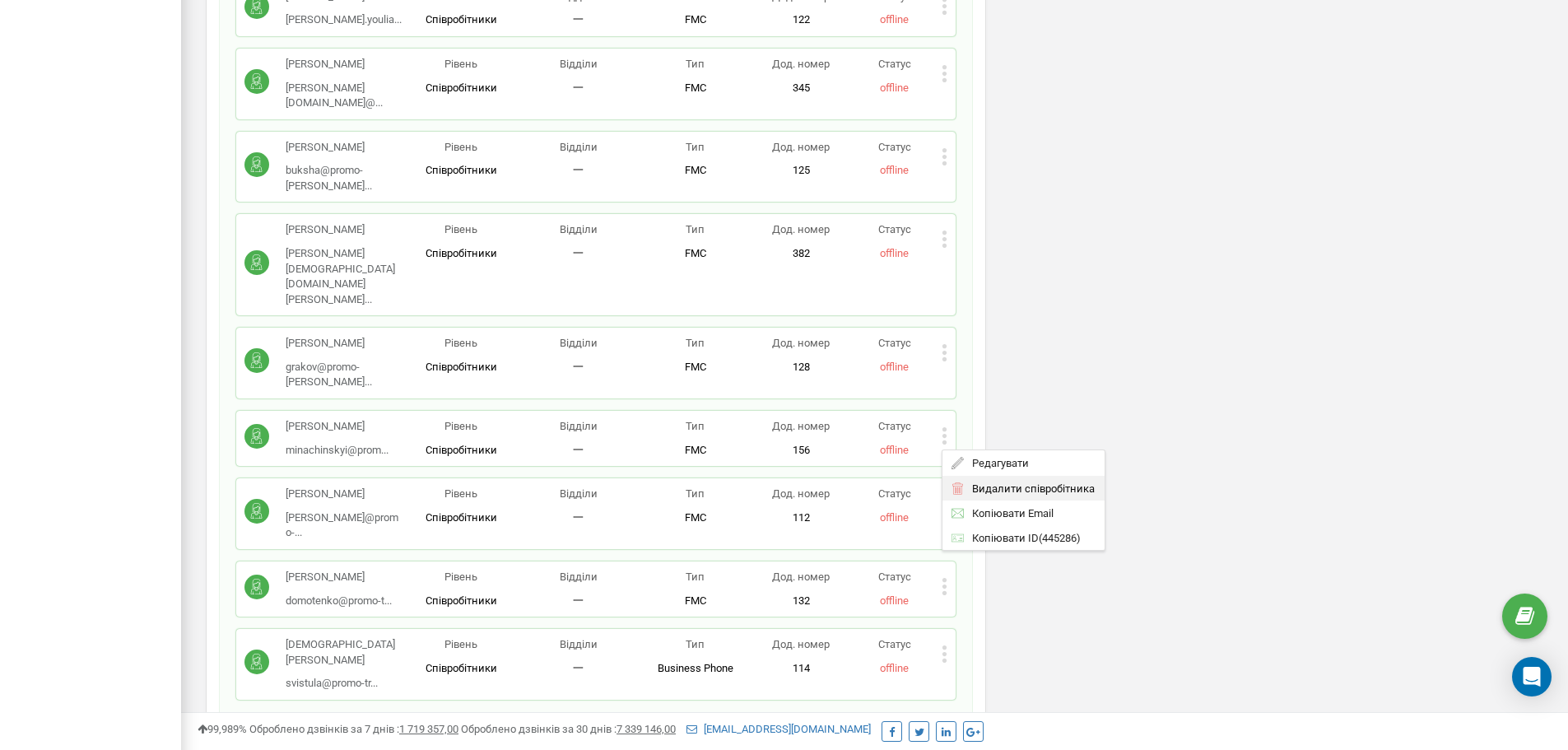
click at [986, 482] on span "Видалити співробітника" at bounding box center [1030, 487] width 131 height 11
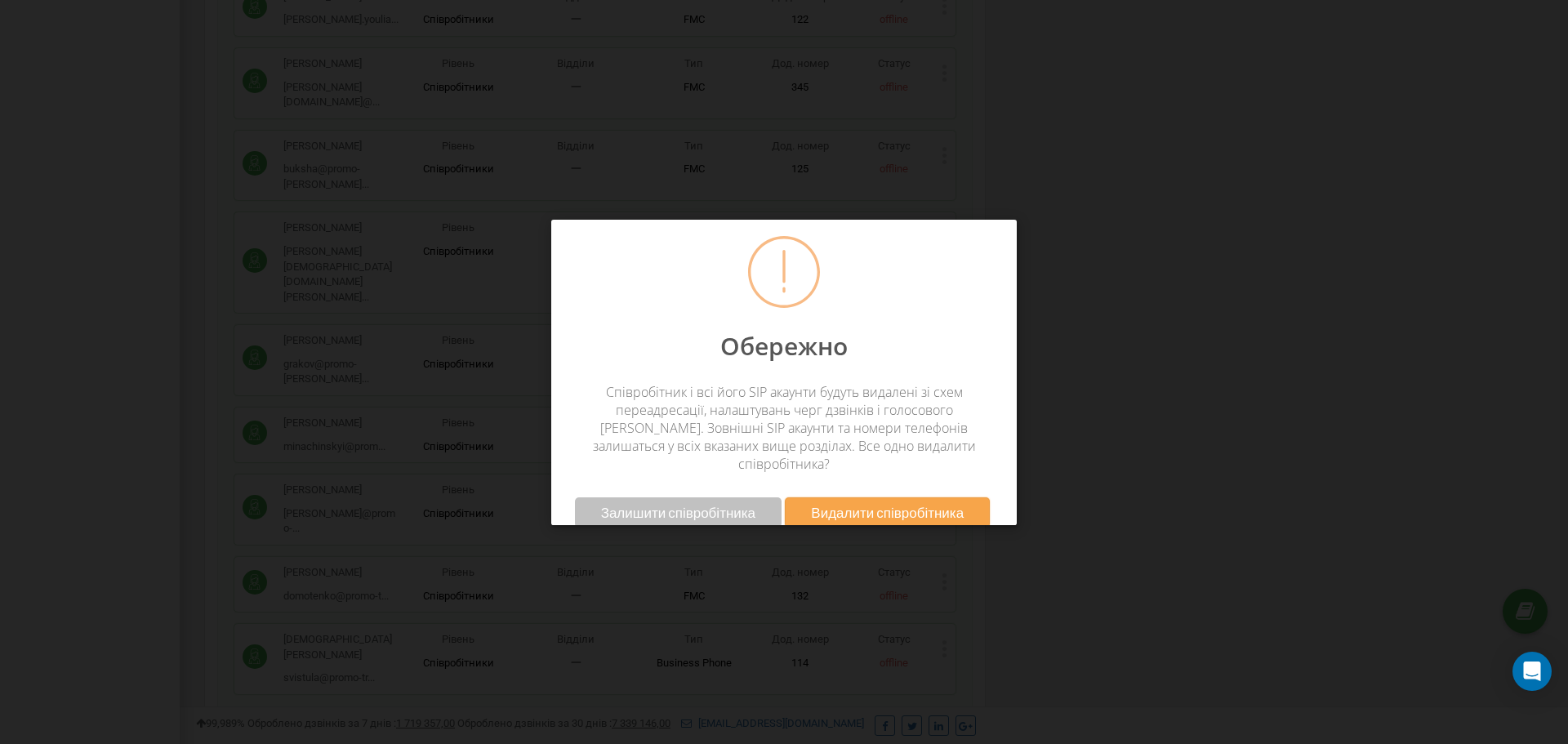
click at [916, 504] on span "Видалити співробітника" at bounding box center [886, 512] width 152 height 17
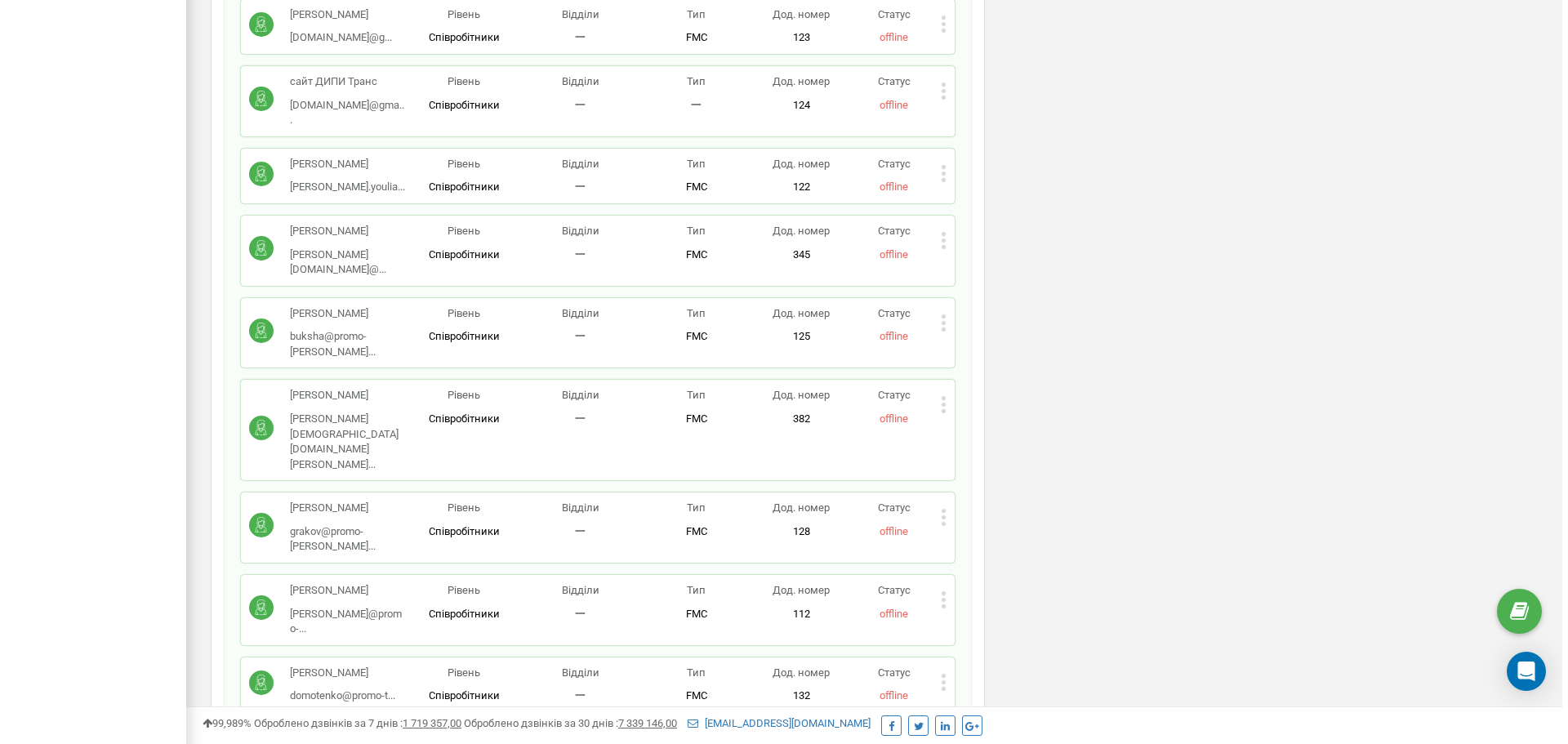
scroll to position [1143, 0]
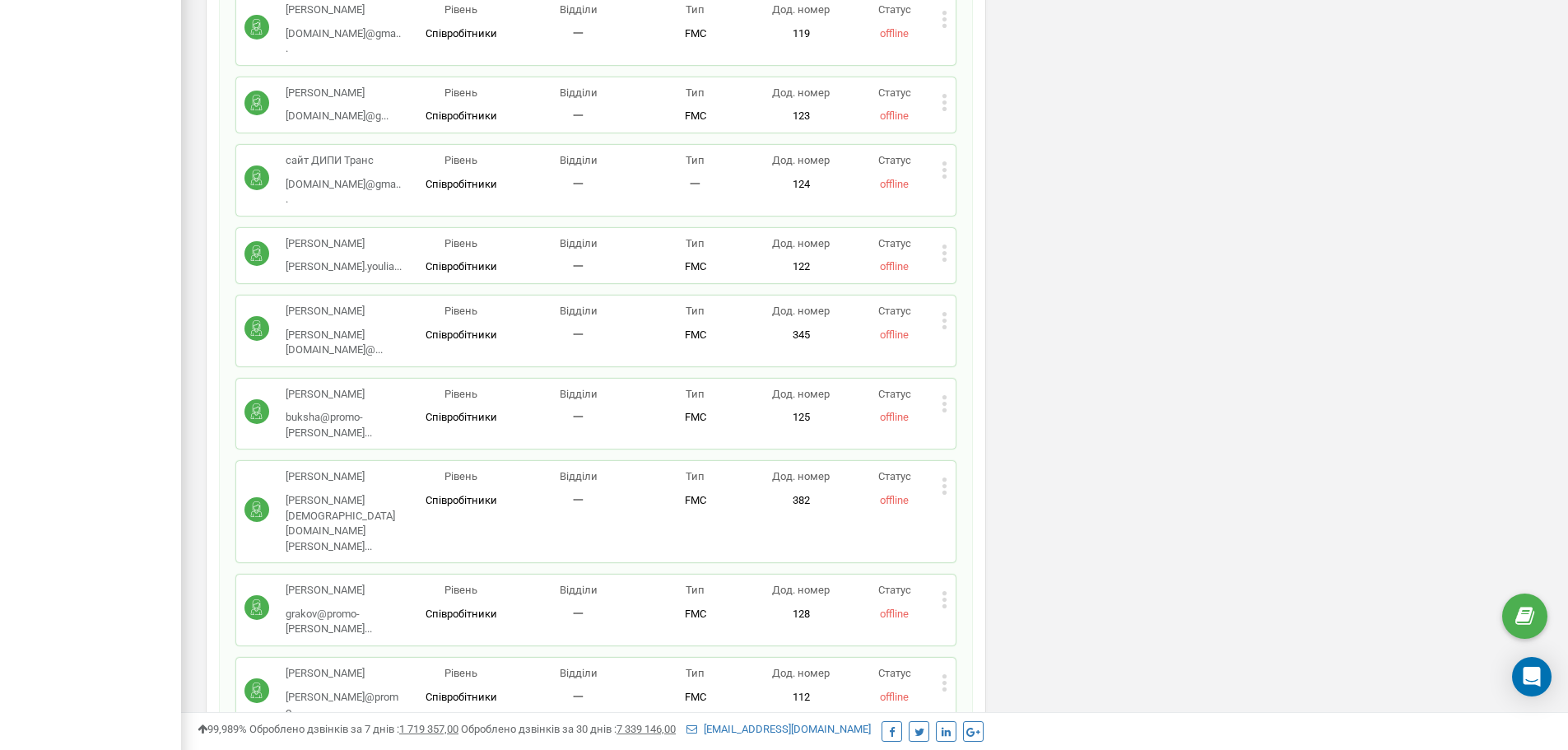
click at [946, 244] on icon at bounding box center [944, 253] width 6 height 18
click at [995, 300] on span "Видалити співробітника" at bounding box center [1030, 305] width 131 height 11
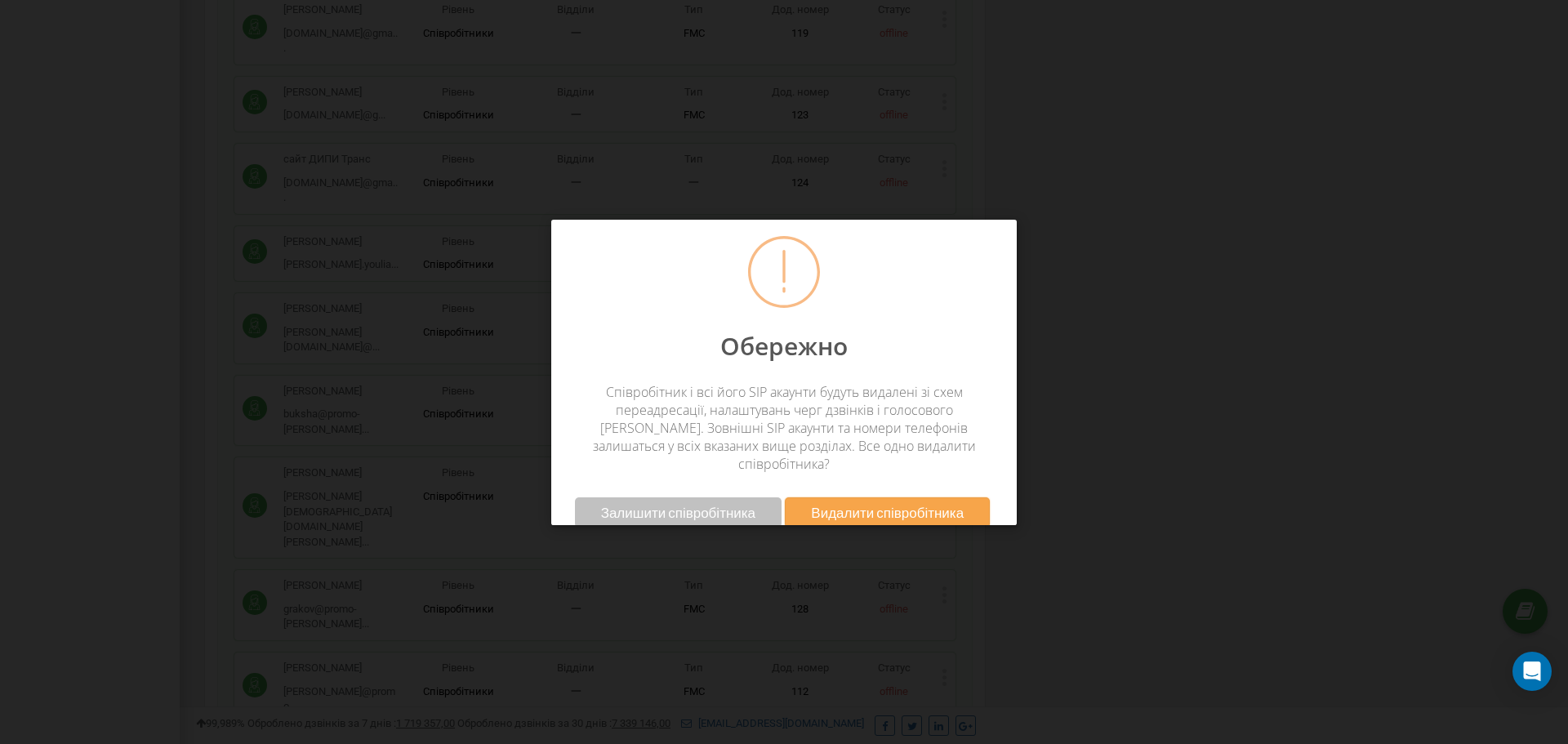
click at [940, 504] on span "Видалити співробітника" at bounding box center [886, 512] width 152 height 17
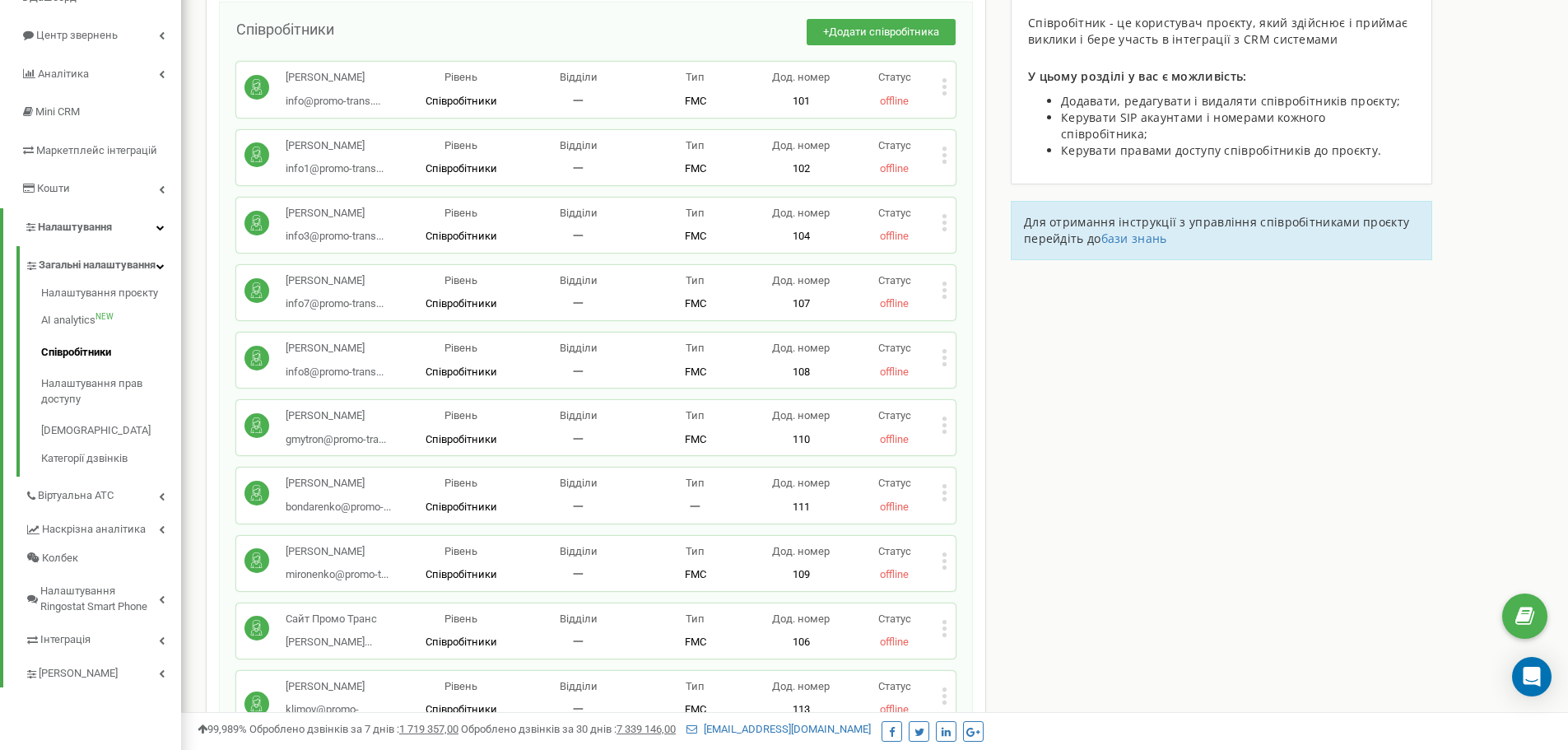
scroll to position [0, 0]
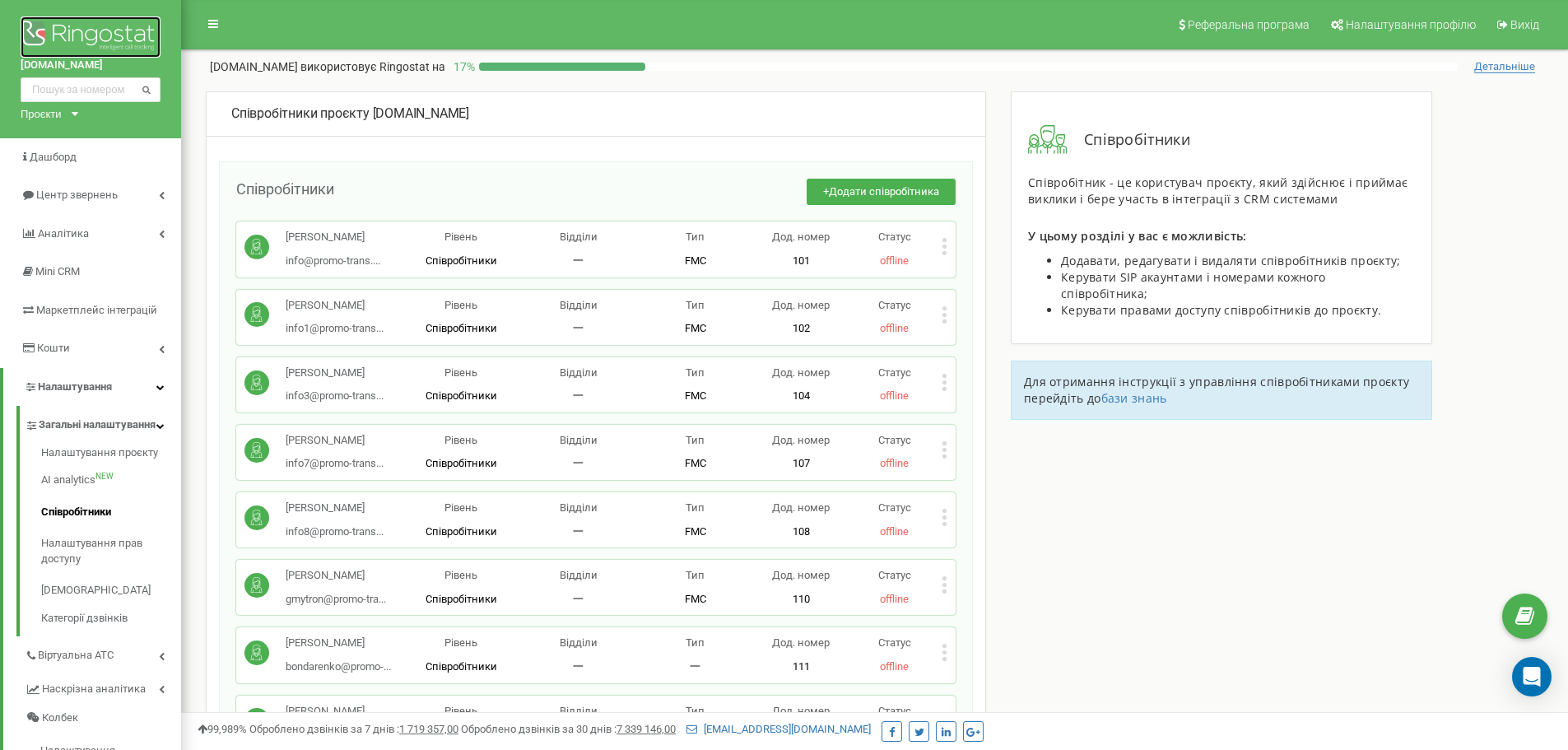
click at [75, 34] on img at bounding box center [91, 37] width 140 height 41
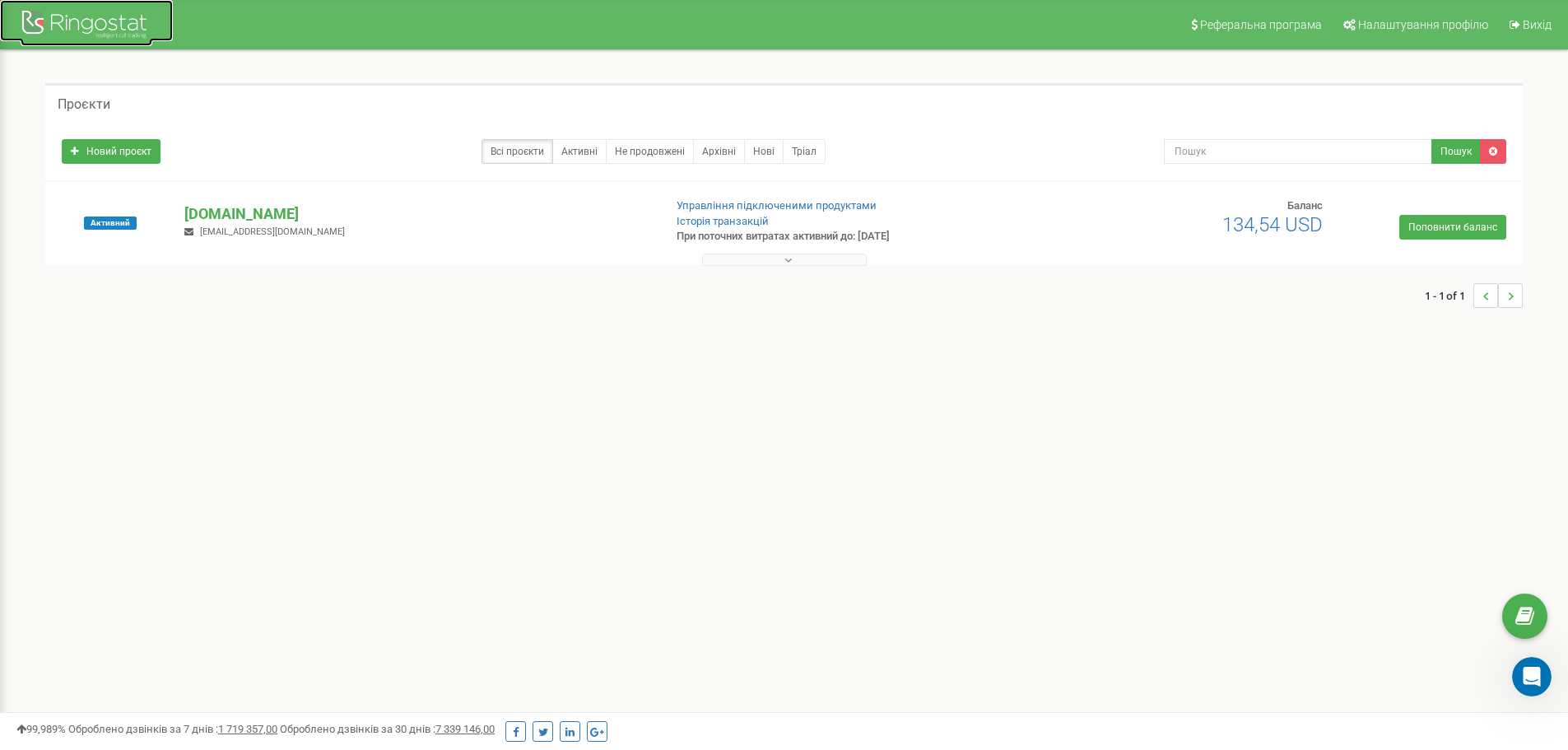
click at [102, 26] on div at bounding box center [87, 26] width 132 height 39
click at [778, 263] on button at bounding box center [784, 260] width 165 height 13
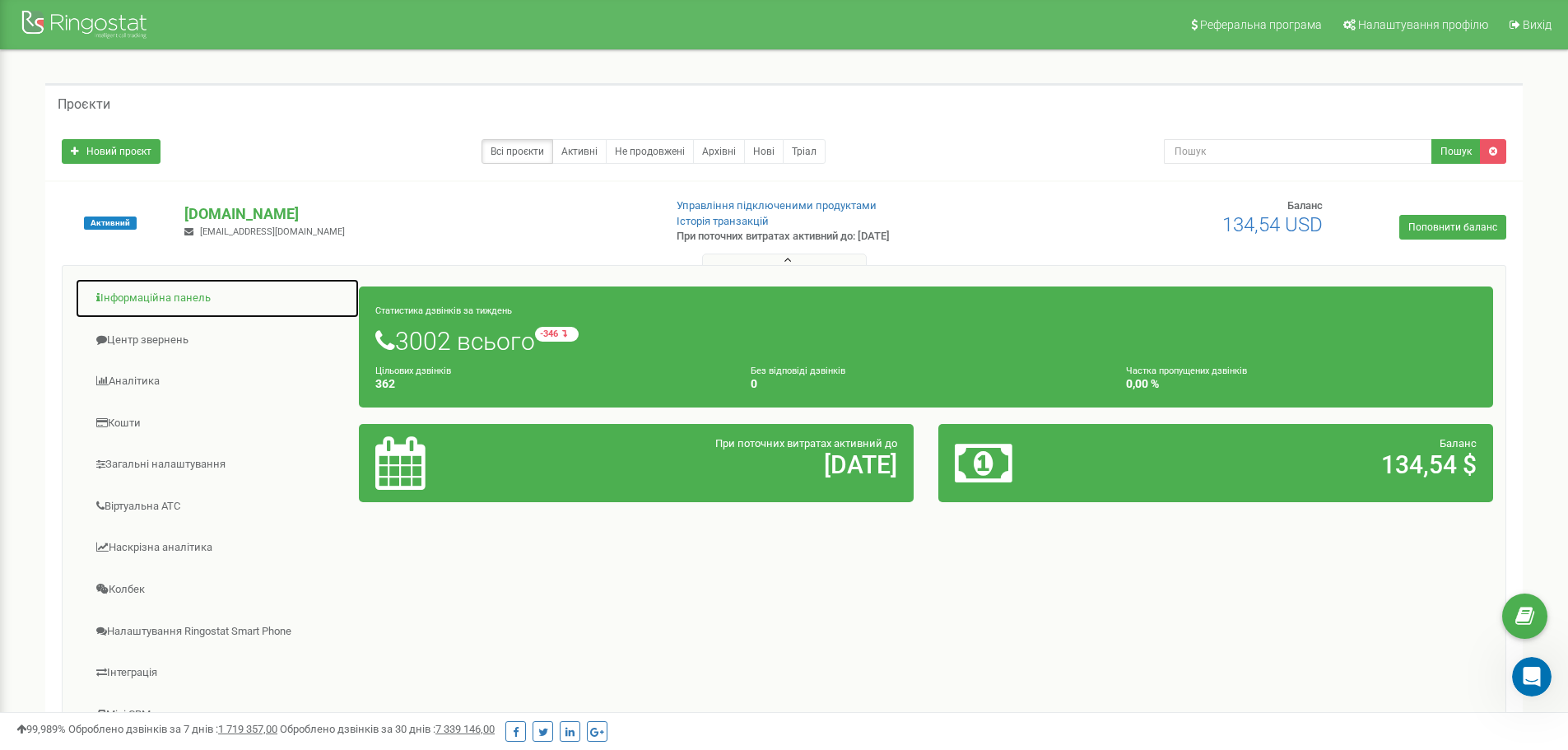
click at [181, 292] on link "Інформаційна панель" at bounding box center [217, 298] width 285 height 40
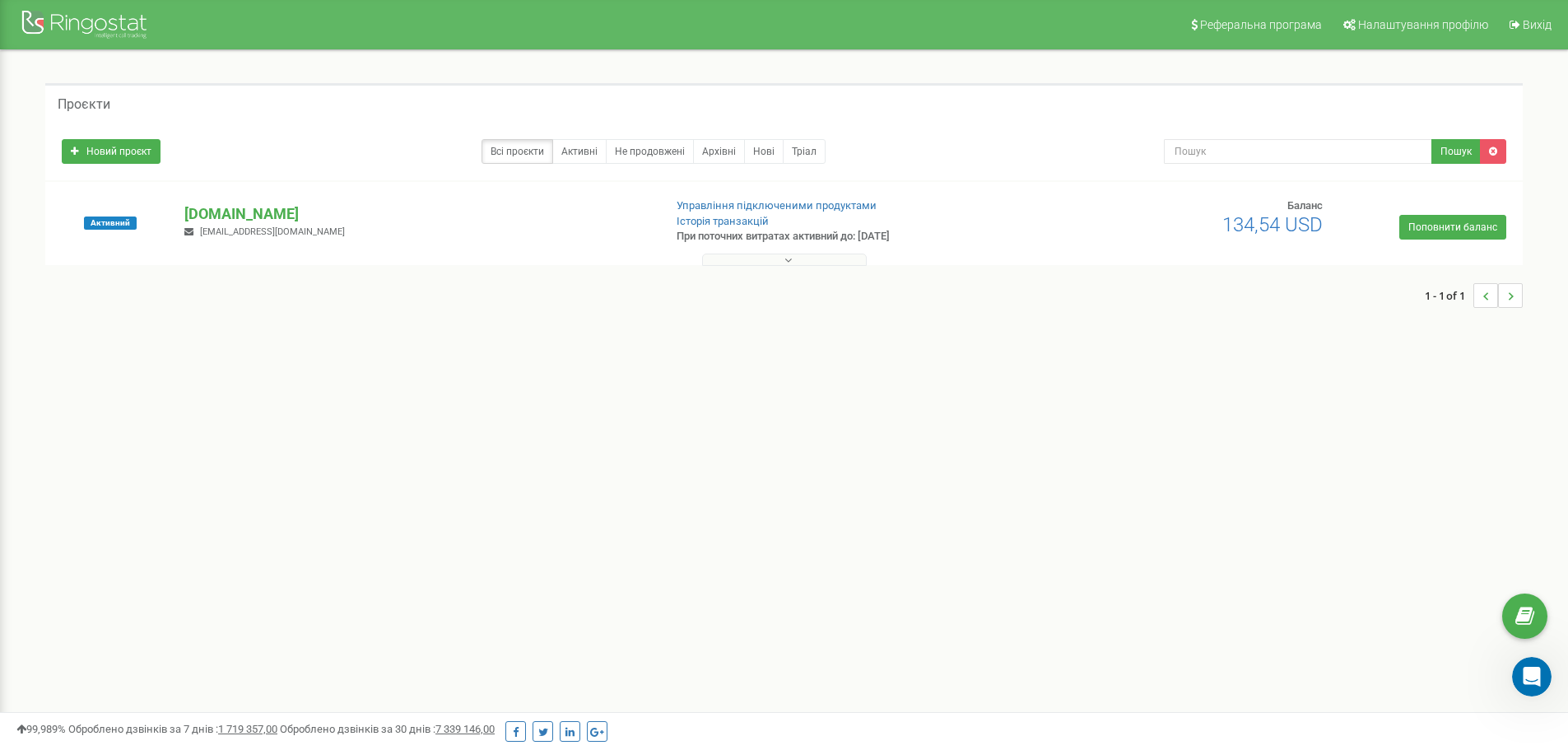
click at [775, 257] on button at bounding box center [784, 260] width 165 height 13
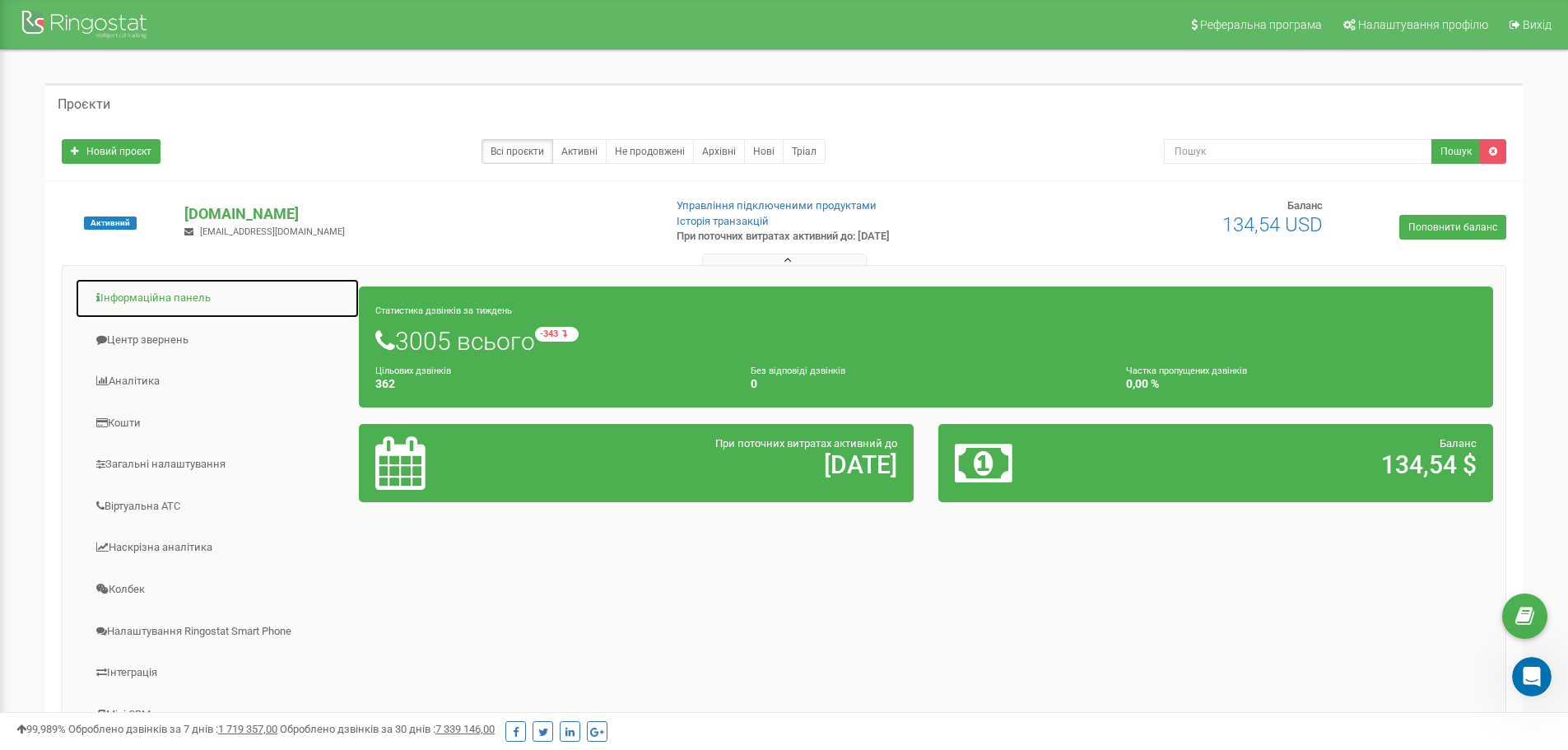
click at [149, 300] on link "Інформаційна панель" at bounding box center [217, 298] width 285 height 40
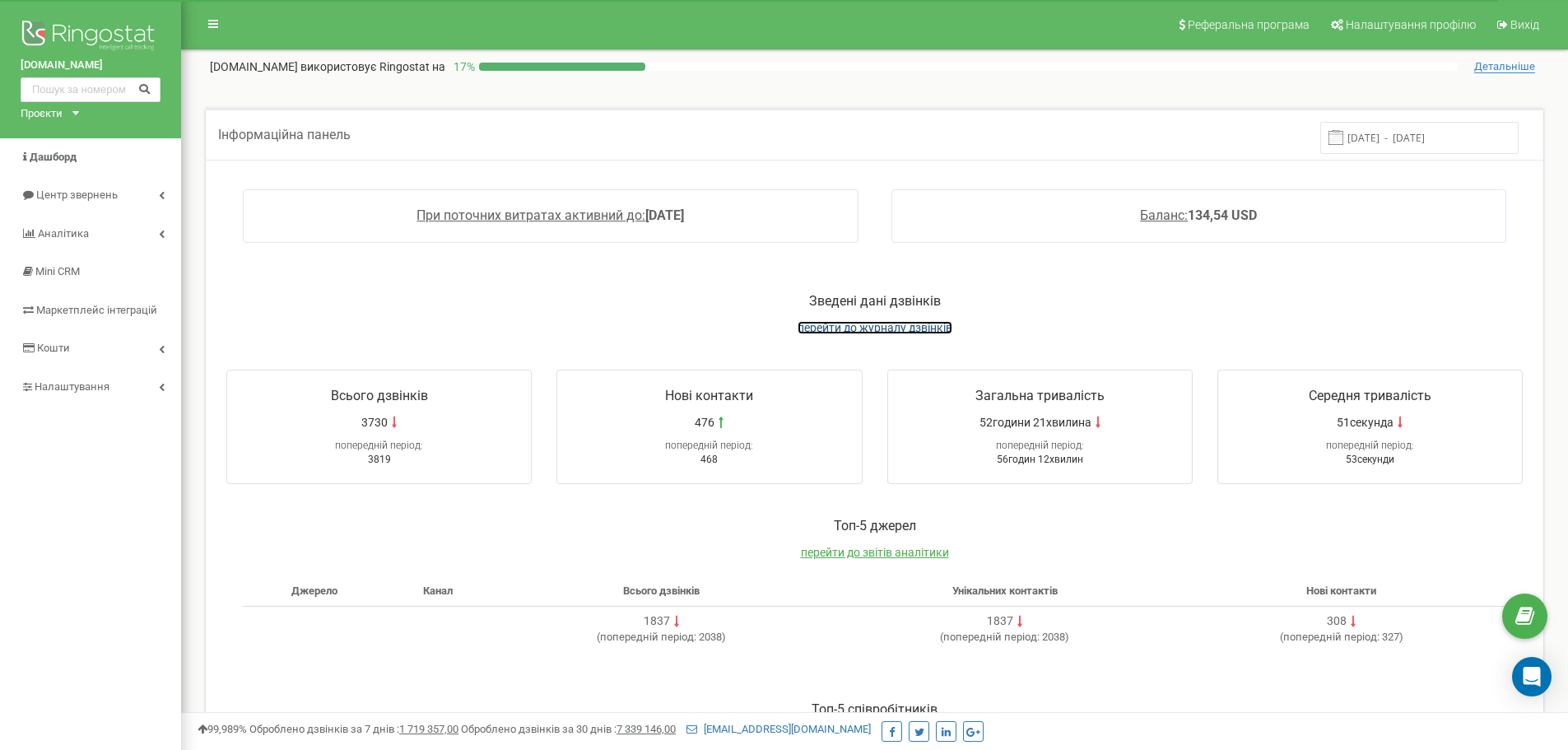
click at [926, 326] on span "перейти до журналу дзвінків" at bounding box center [875, 328] width 155 height 13
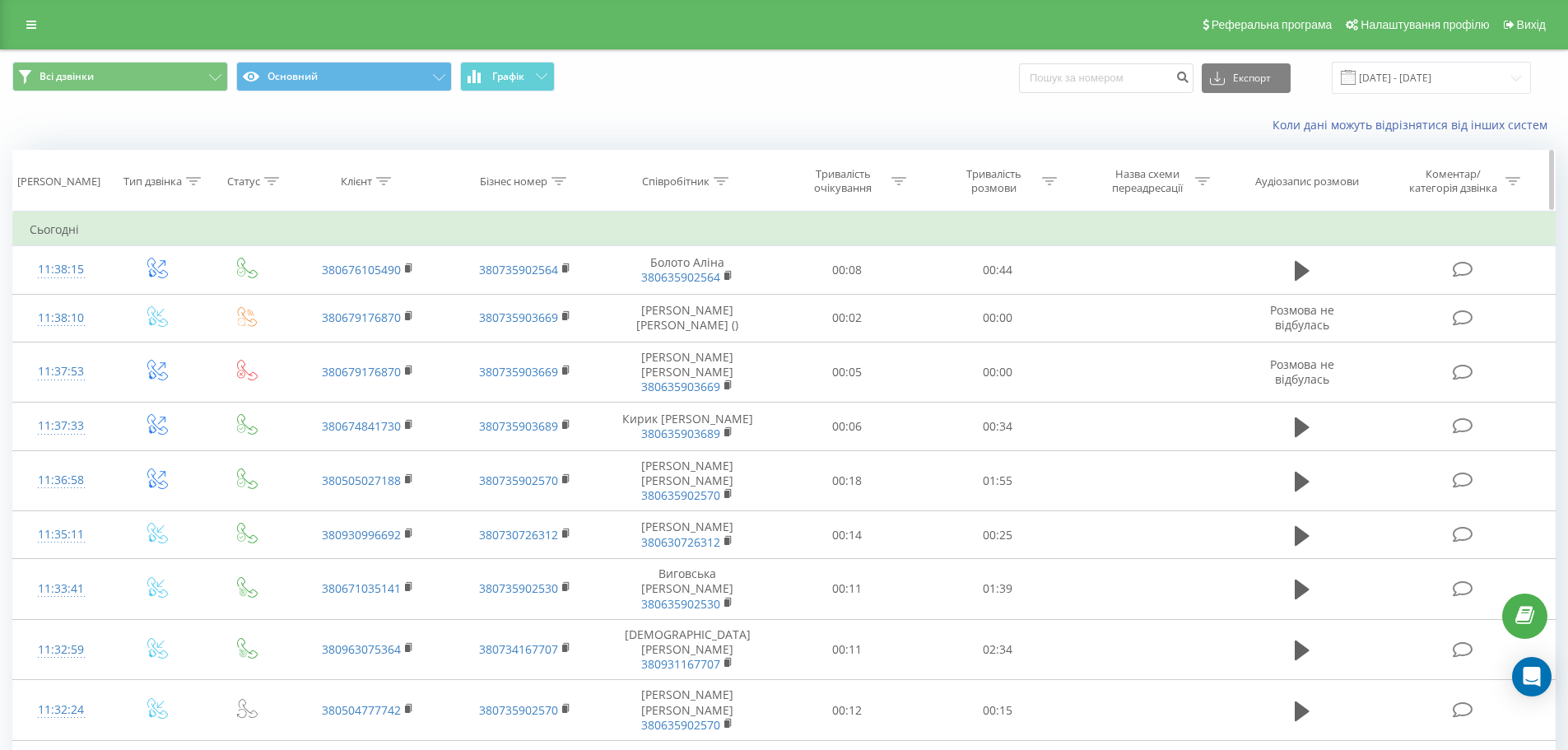
click at [719, 182] on icon at bounding box center [721, 181] width 15 height 8
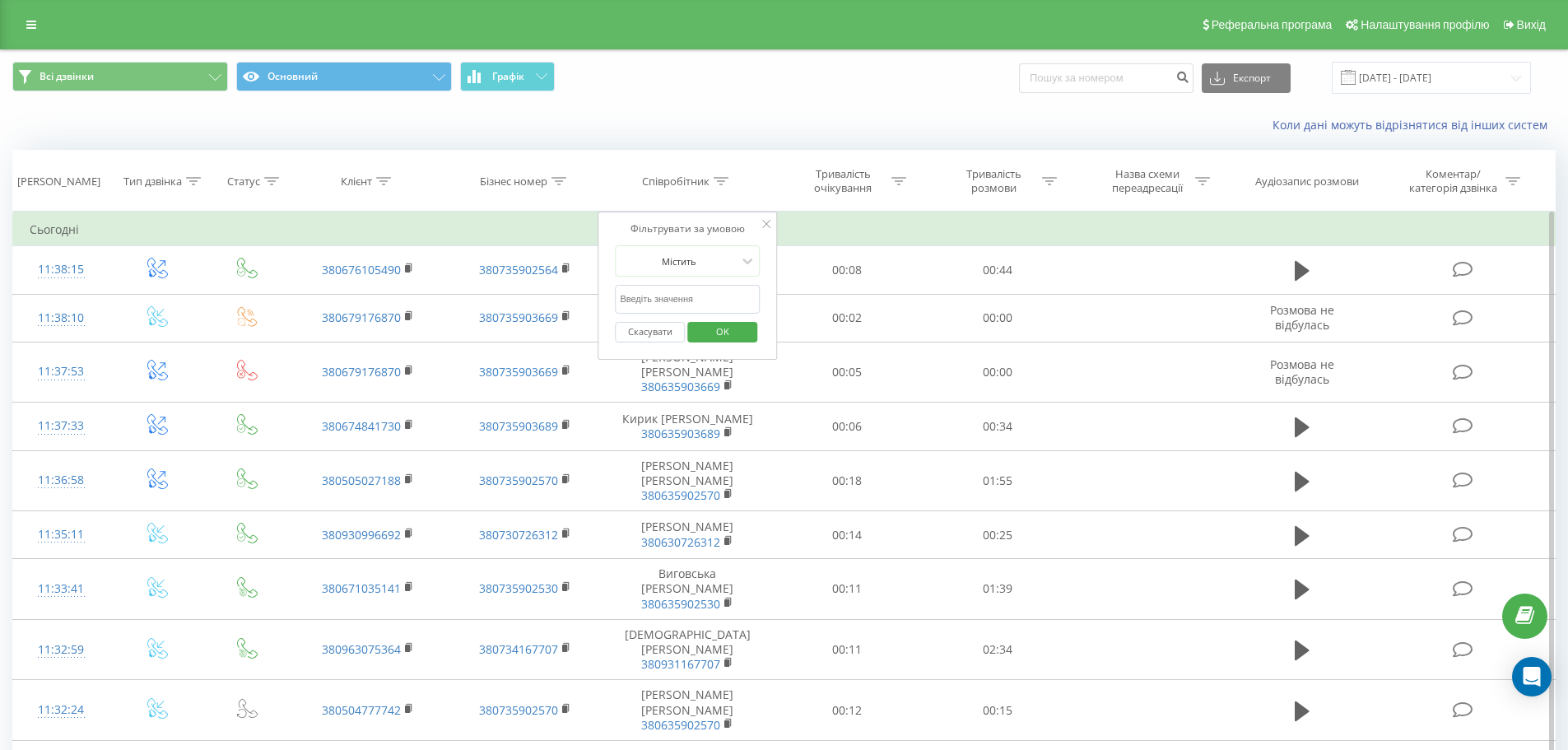
click at [664, 302] on input "text" at bounding box center [687, 299] width 145 height 29
click button "OK" at bounding box center [721, 332] width 70 height 21
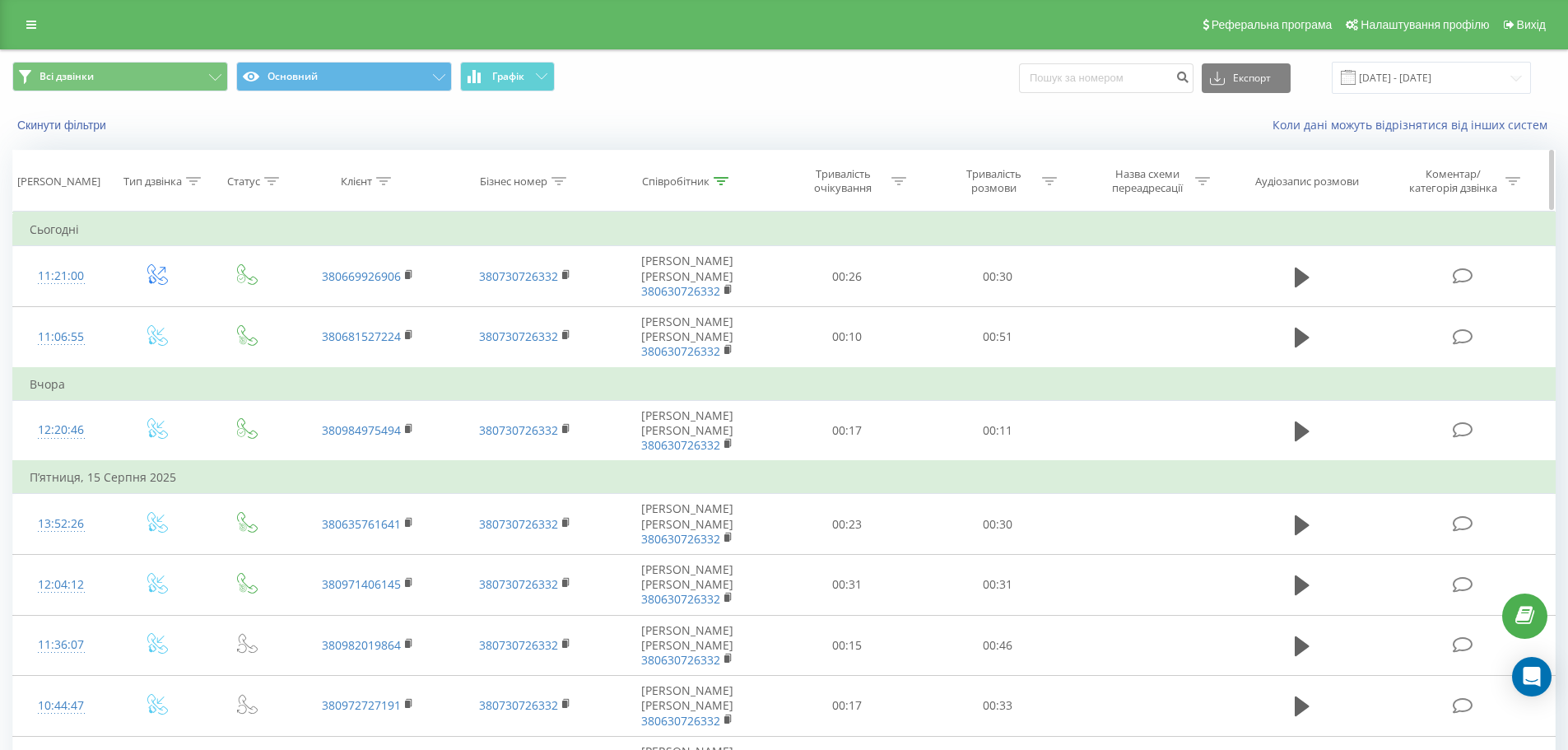
click at [719, 182] on icon at bounding box center [721, 181] width 15 height 8
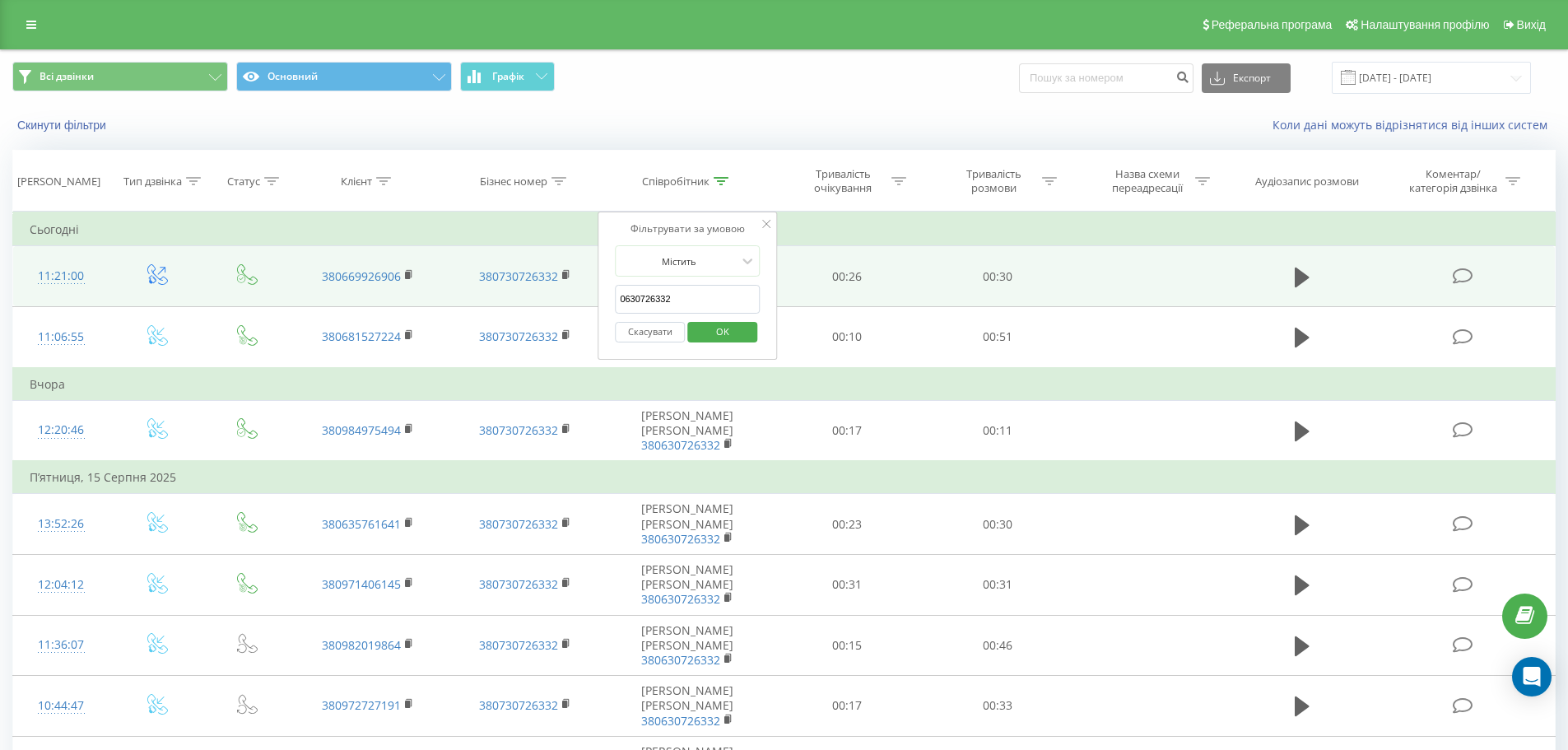
drag, startPoint x: 688, startPoint y: 299, endPoint x: 579, endPoint y: 299, distance: 109.0
click button "OK" at bounding box center [721, 332] width 70 height 21
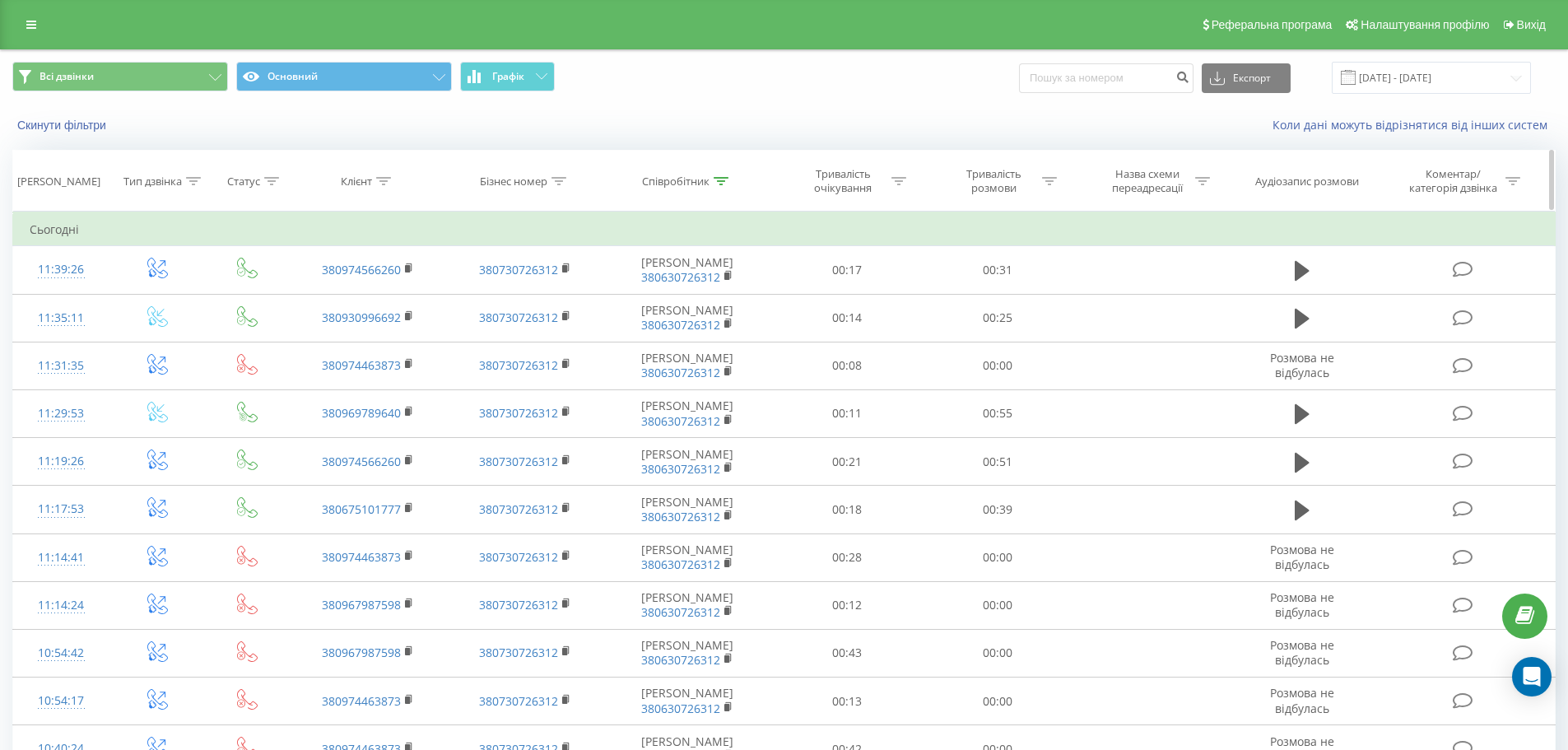
click at [724, 180] on icon at bounding box center [721, 181] width 15 height 8
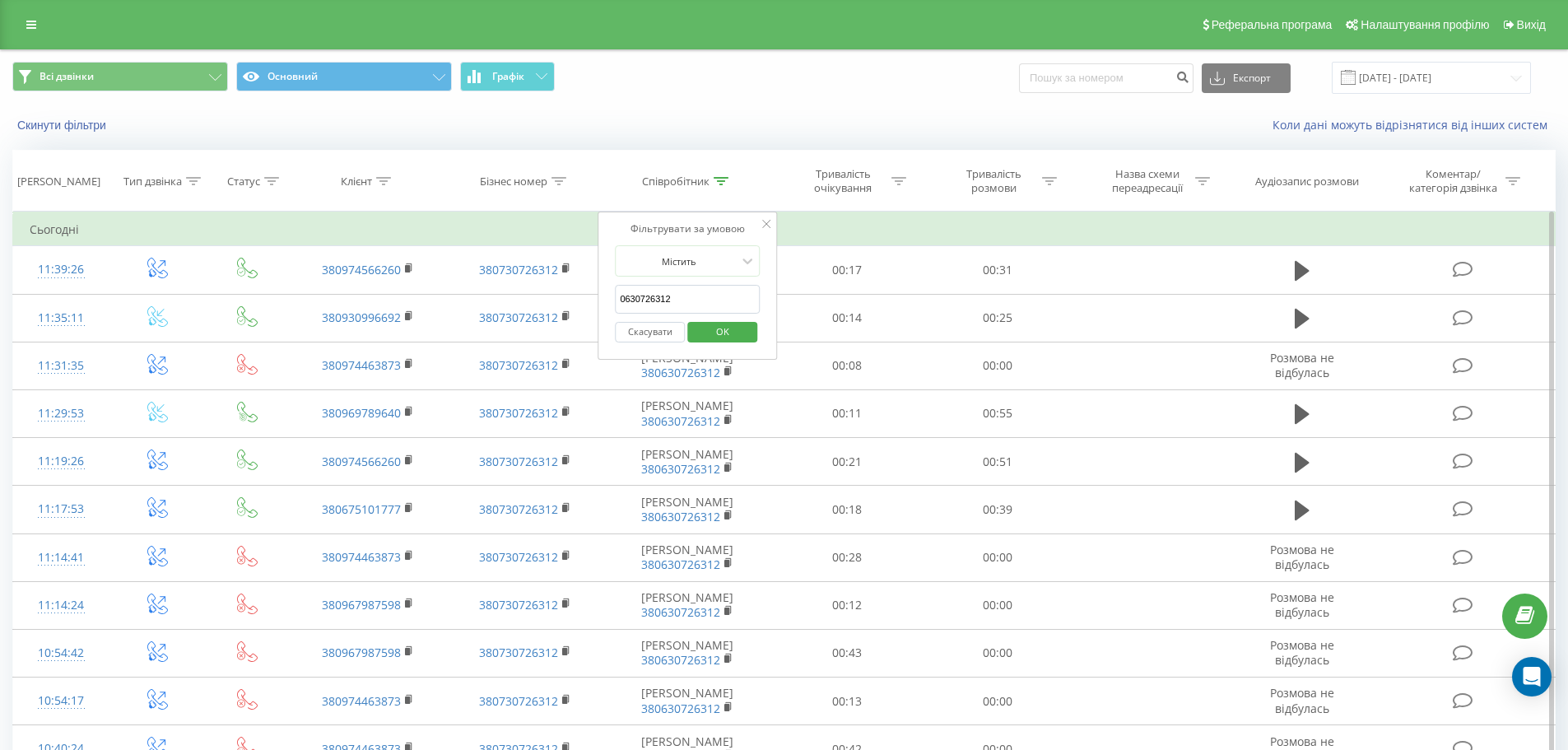
click at [698, 299] on input "0630726312" at bounding box center [687, 299] width 145 height 29
type input "0"
type input "0630726319"
click button "OK" at bounding box center [721, 332] width 70 height 21
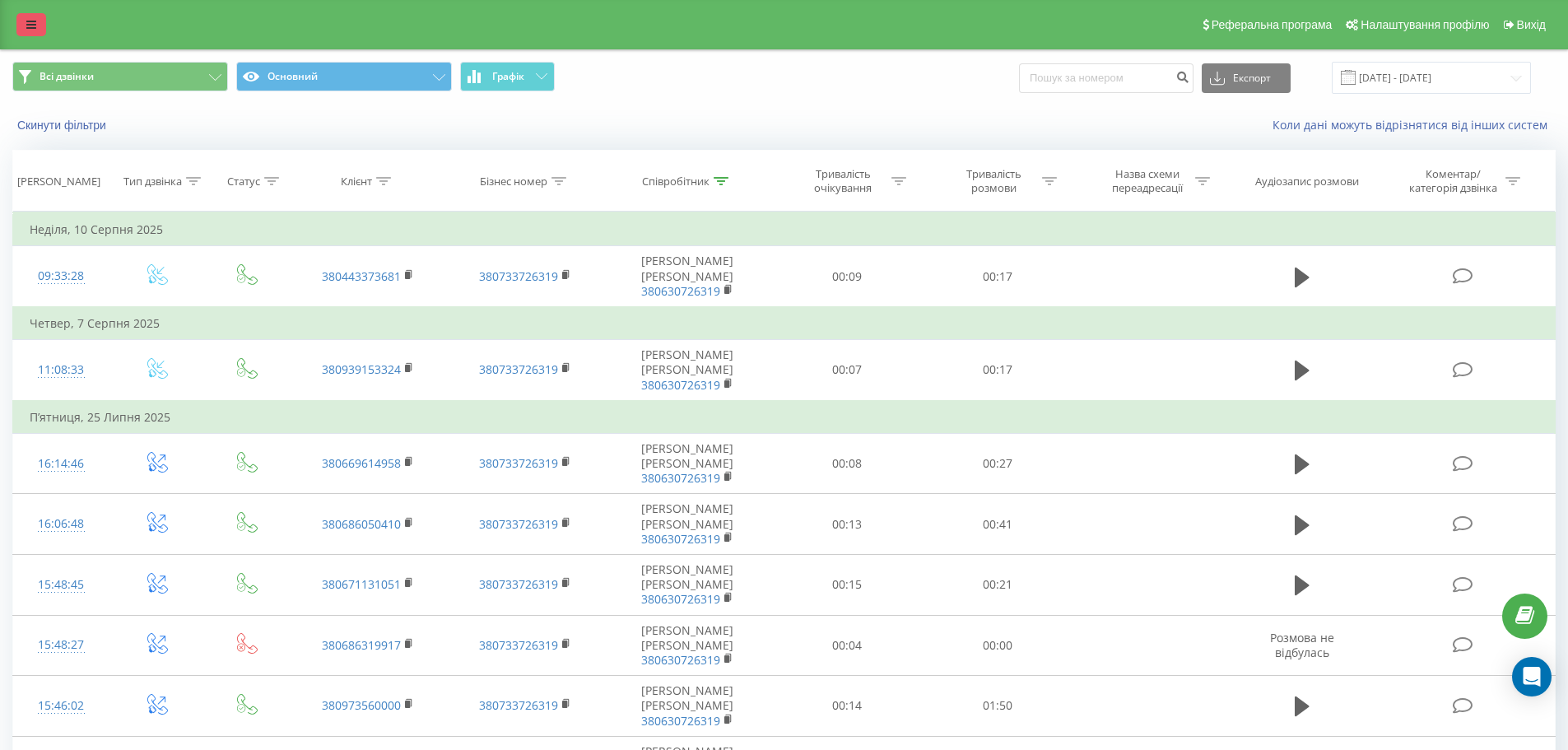
click at [32, 25] on icon at bounding box center [31, 25] width 10 height 12
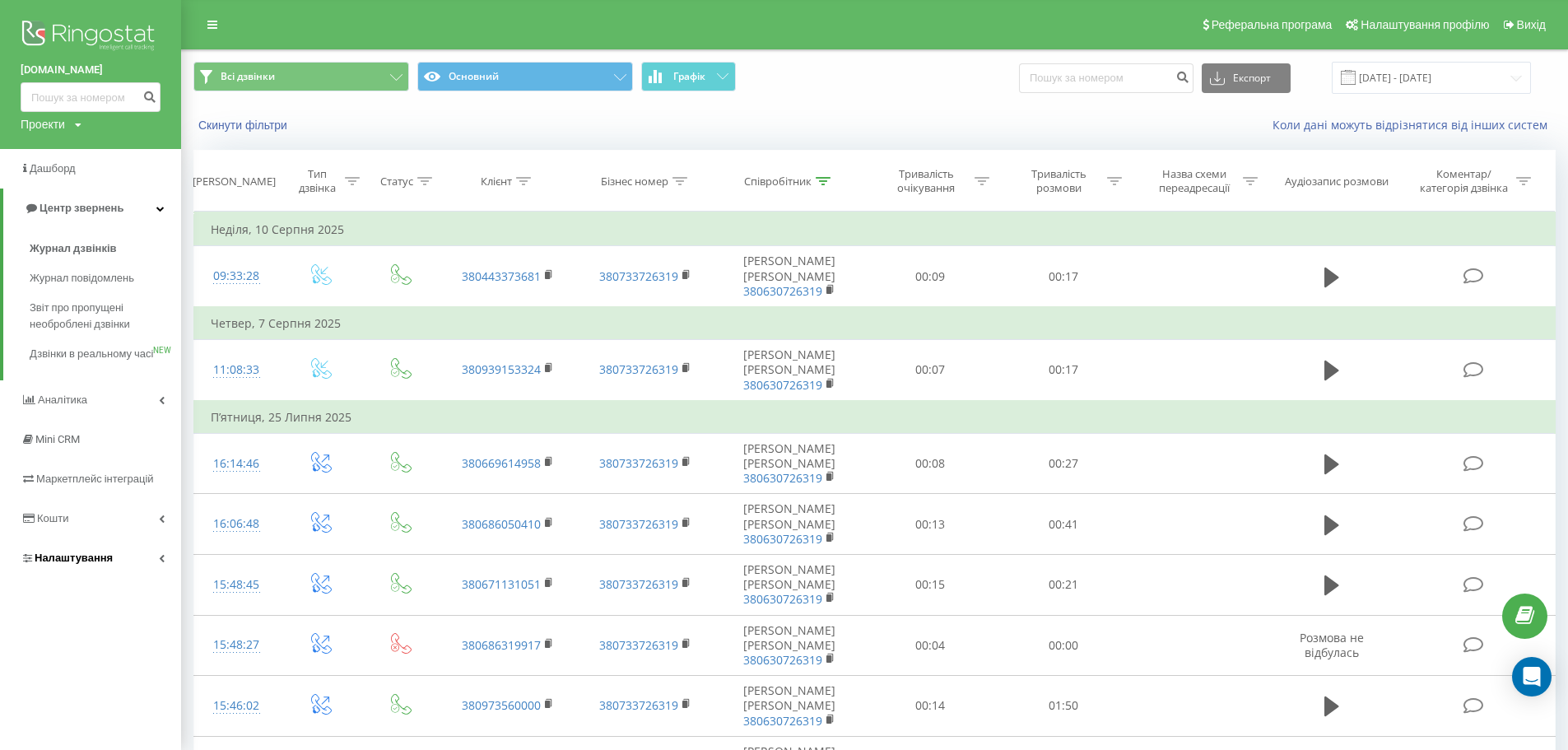
click at [93, 564] on span "Налаштування" at bounding box center [73, 558] width 78 height 13
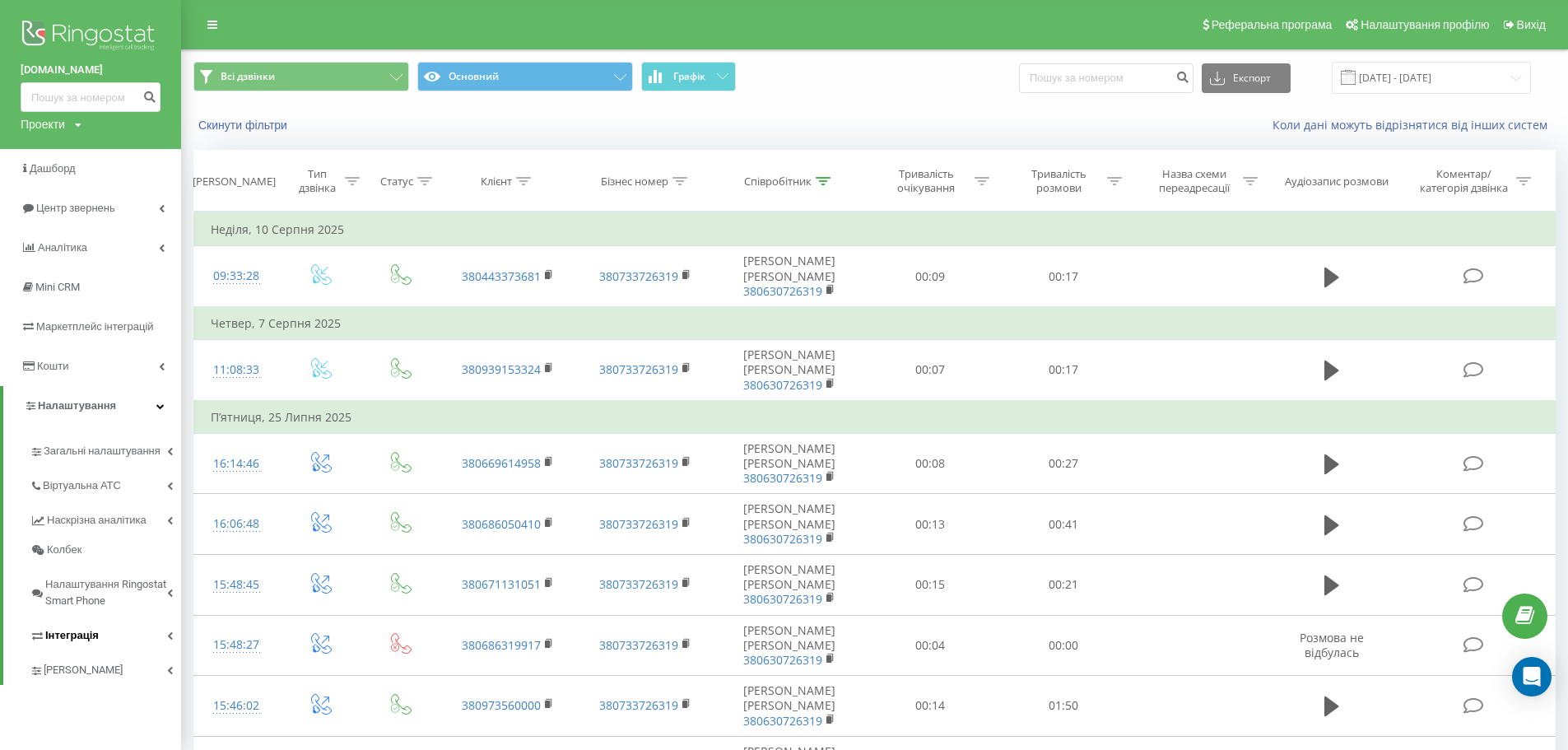
click at [128, 640] on link "Інтеграція" at bounding box center [105, 632] width 151 height 34
click at [84, 26] on img at bounding box center [91, 37] width 140 height 41
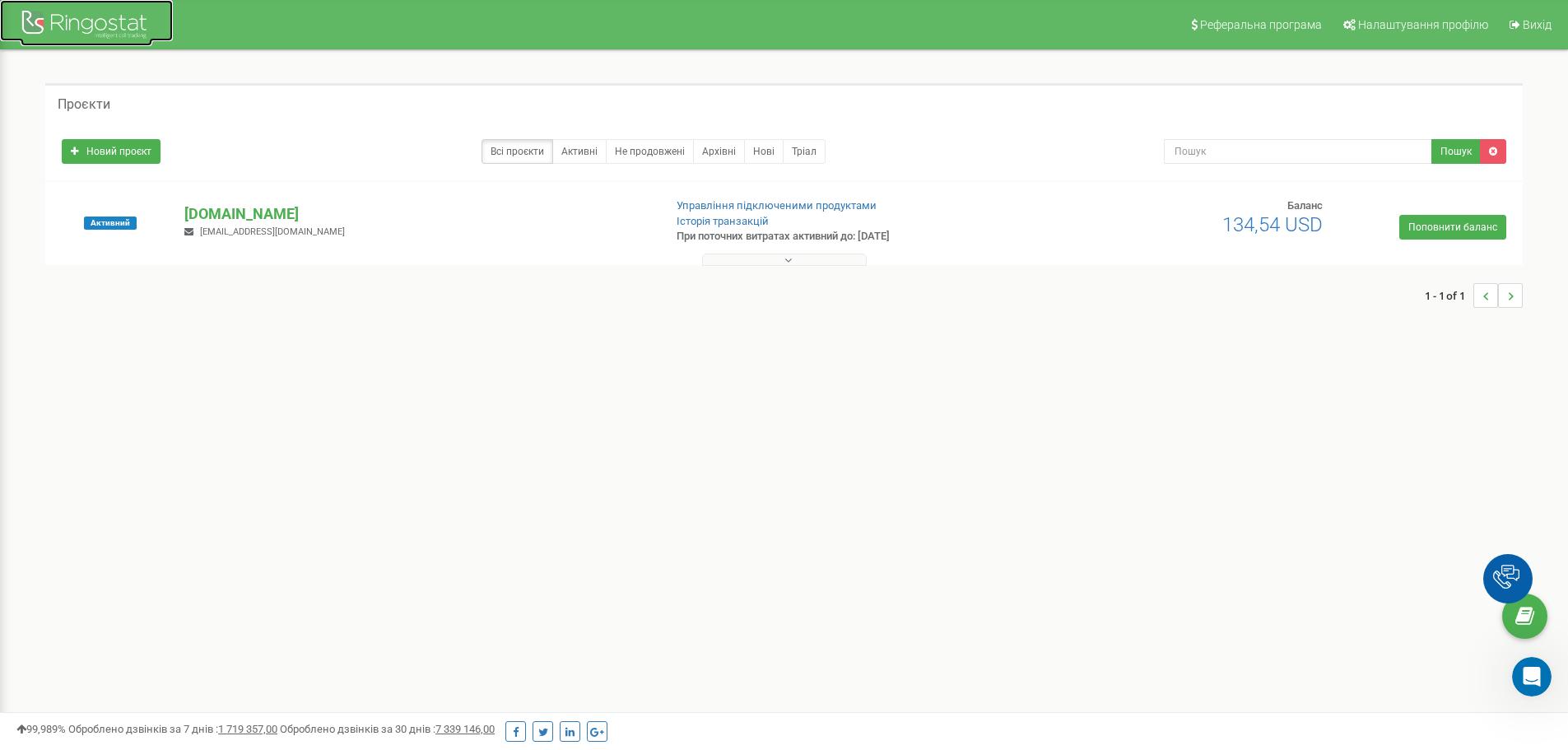
click at [32, 19] on div at bounding box center [87, 26] width 132 height 39
click at [100, 18] on div at bounding box center [87, 26] width 132 height 39
click at [108, 23] on div at bounding box center [87, 26] width 132 height 39
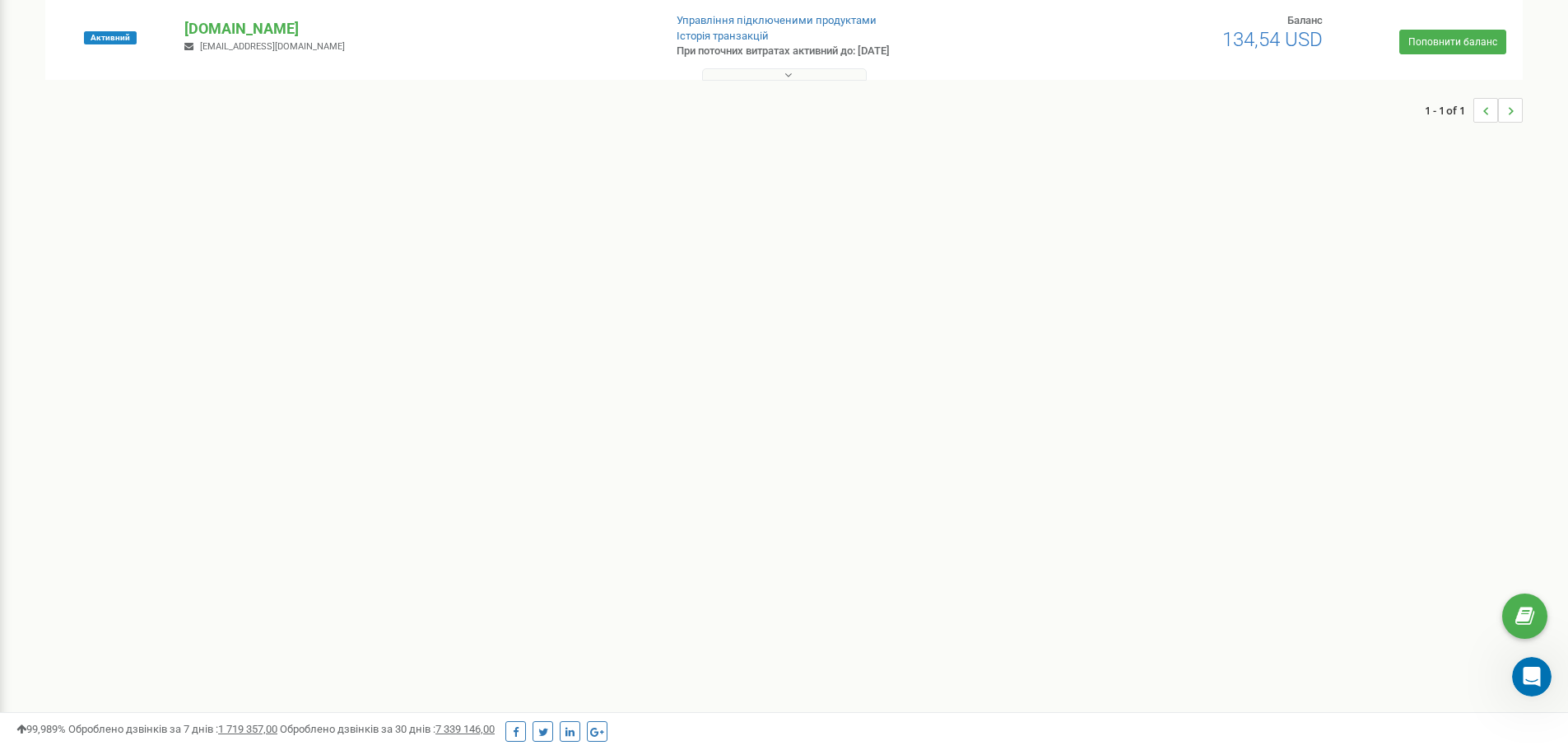
scroll to position [238, 0]
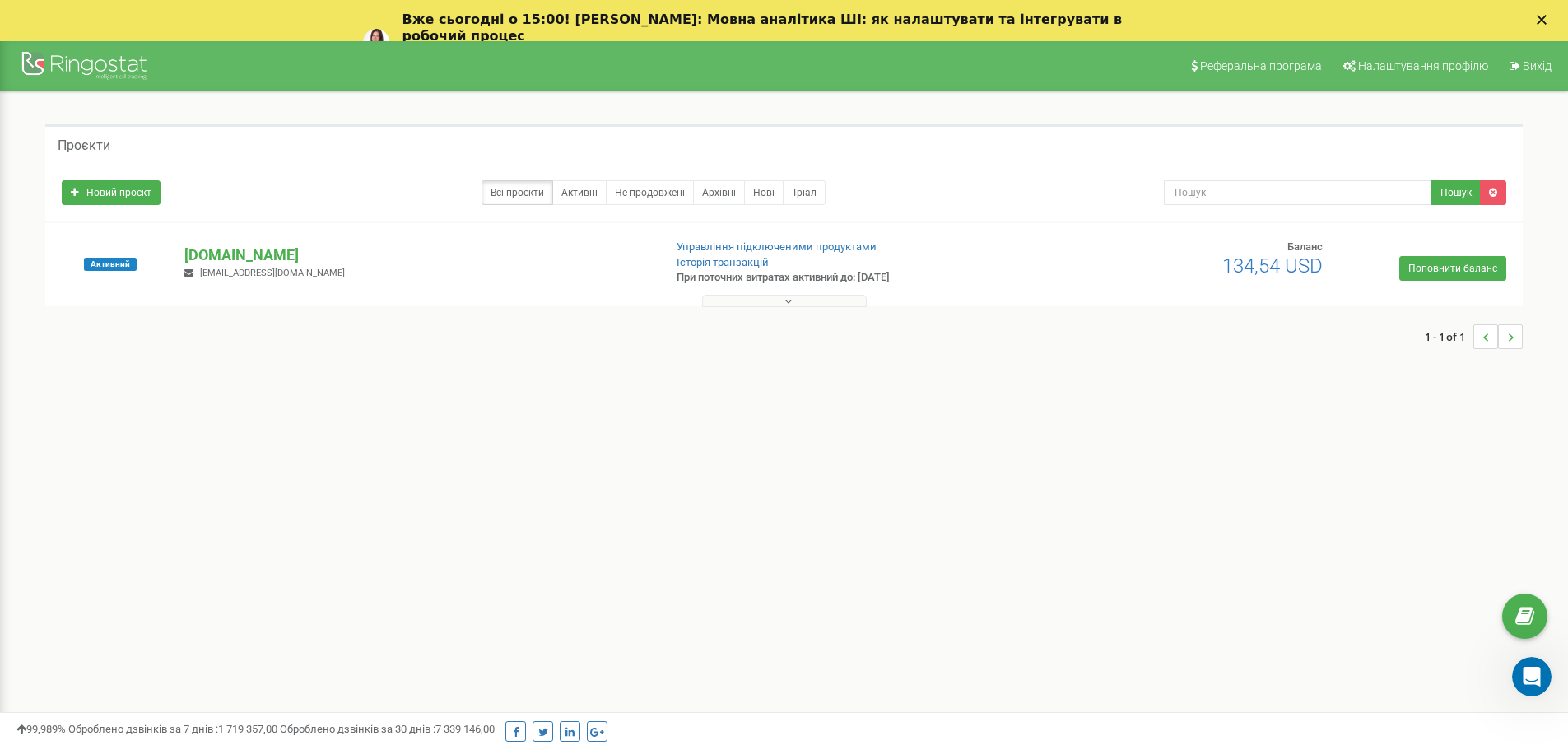
click at [1547, 21] on icon "Закрыть" at bounding box center [1542, 20] width 10 height 10
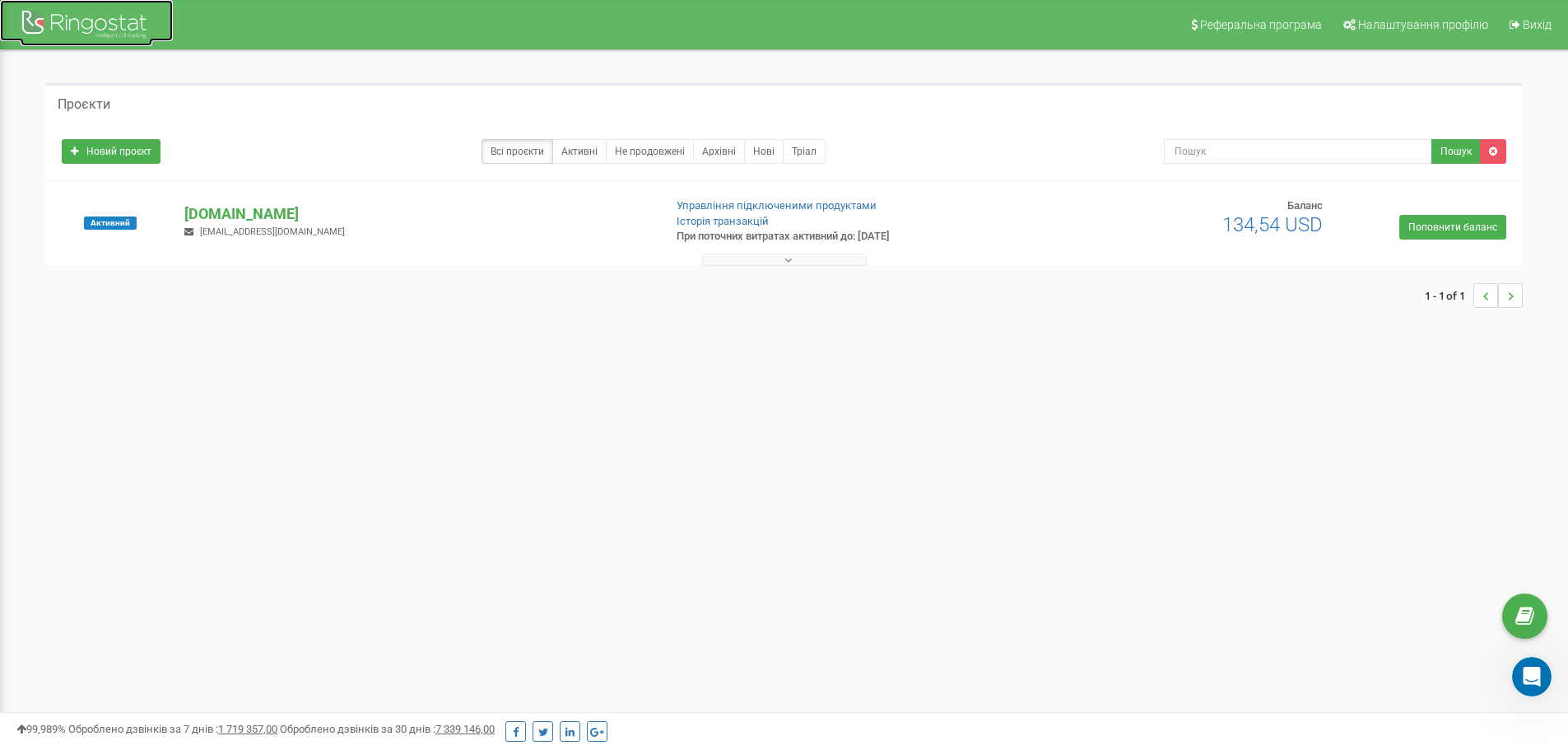
click at [50, 18] on div at bounding box center [87, 26] width 132 height 39
click at [85, 21] on div at bounding box center [87, 26] width 132 height 39
click at [84, 28] on div at bounding box center [87, 26] width 132 height 39
click at [35, 26] on div at bounding box center [87, 26] width 132 height 39
click at [112, 29] on div at bounding box center [87, 26] width 132 height 39
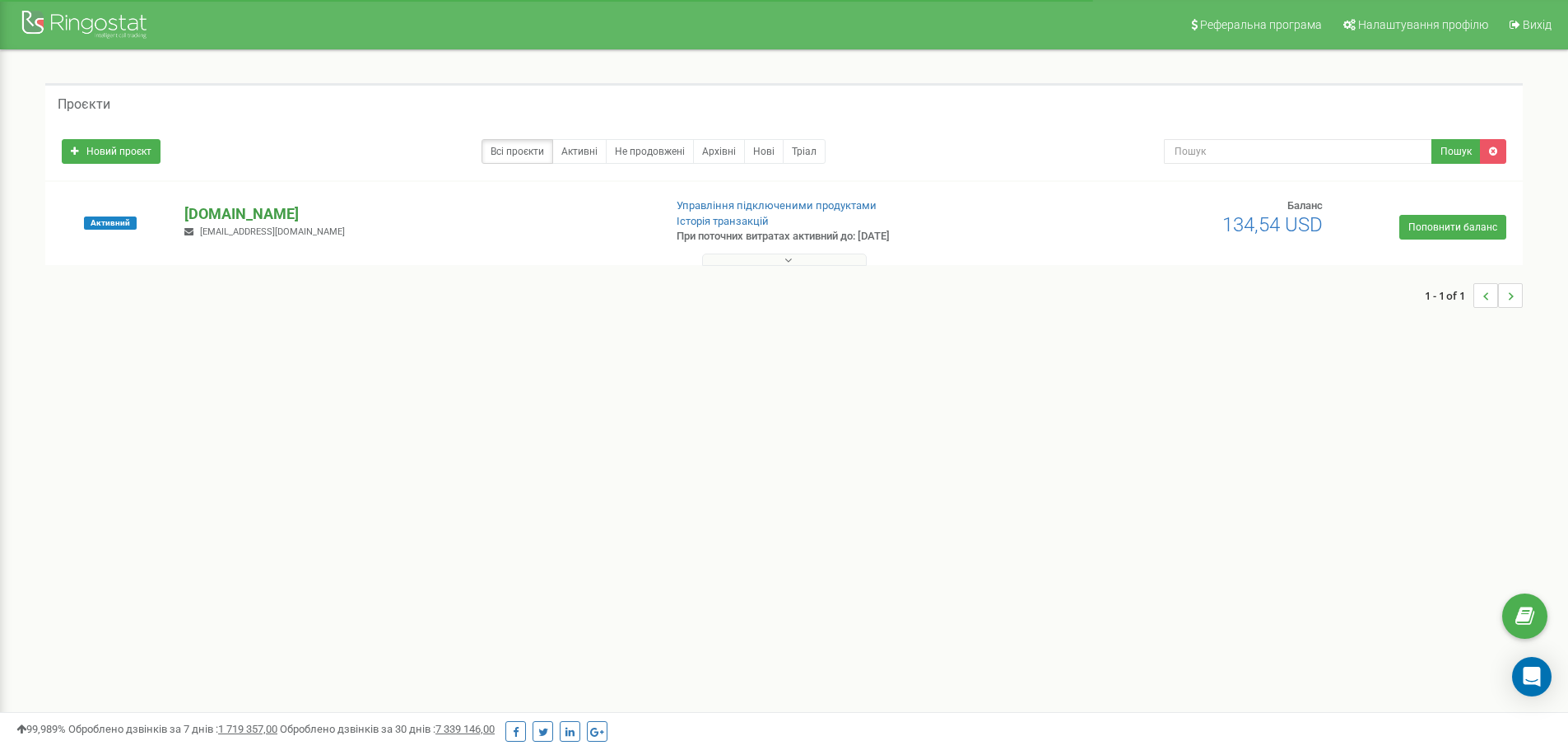
click at [292, 209] on p "[DOMAIN_NAME]" at bounding box center [417, 213] width 465 height 21
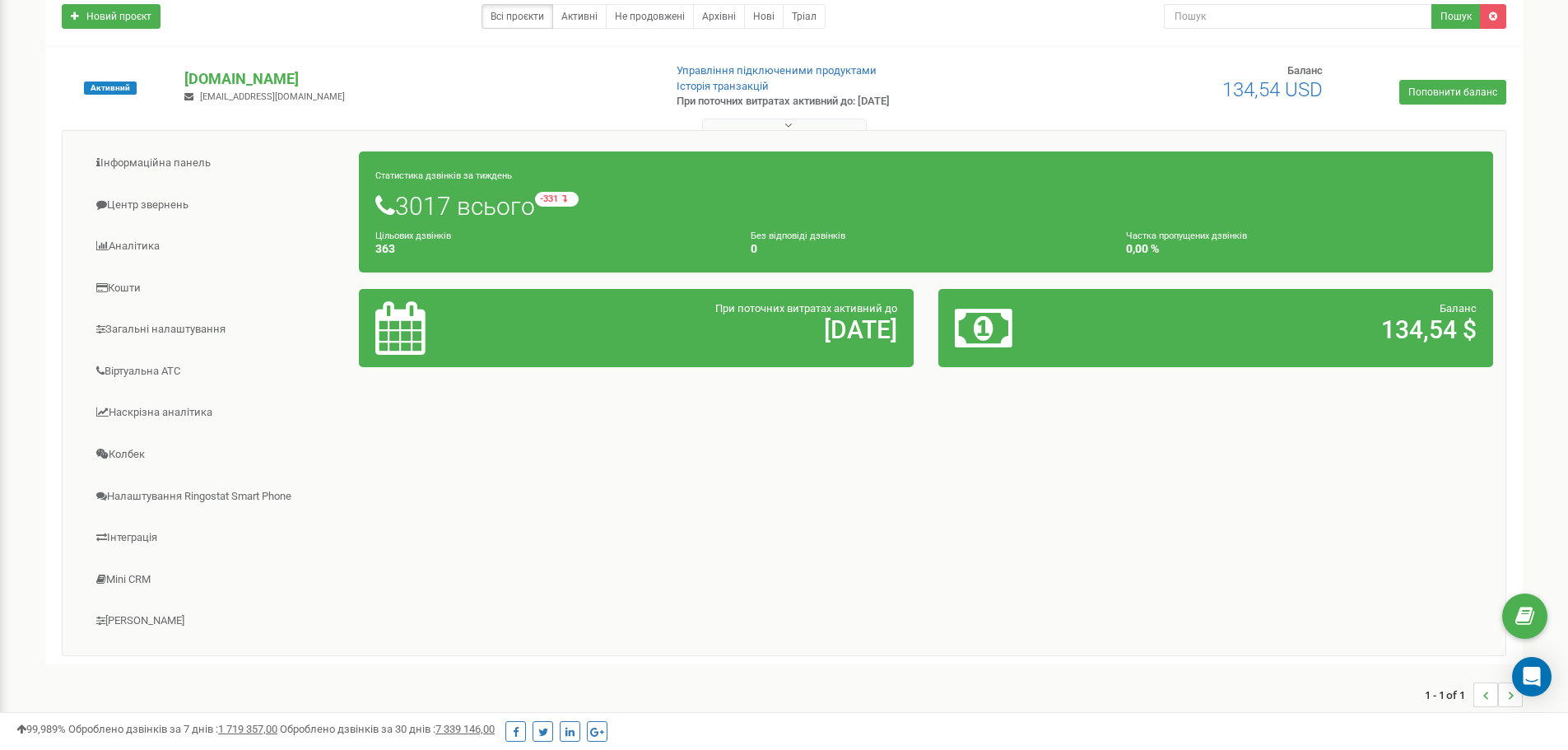
scroll to position [165, 0]
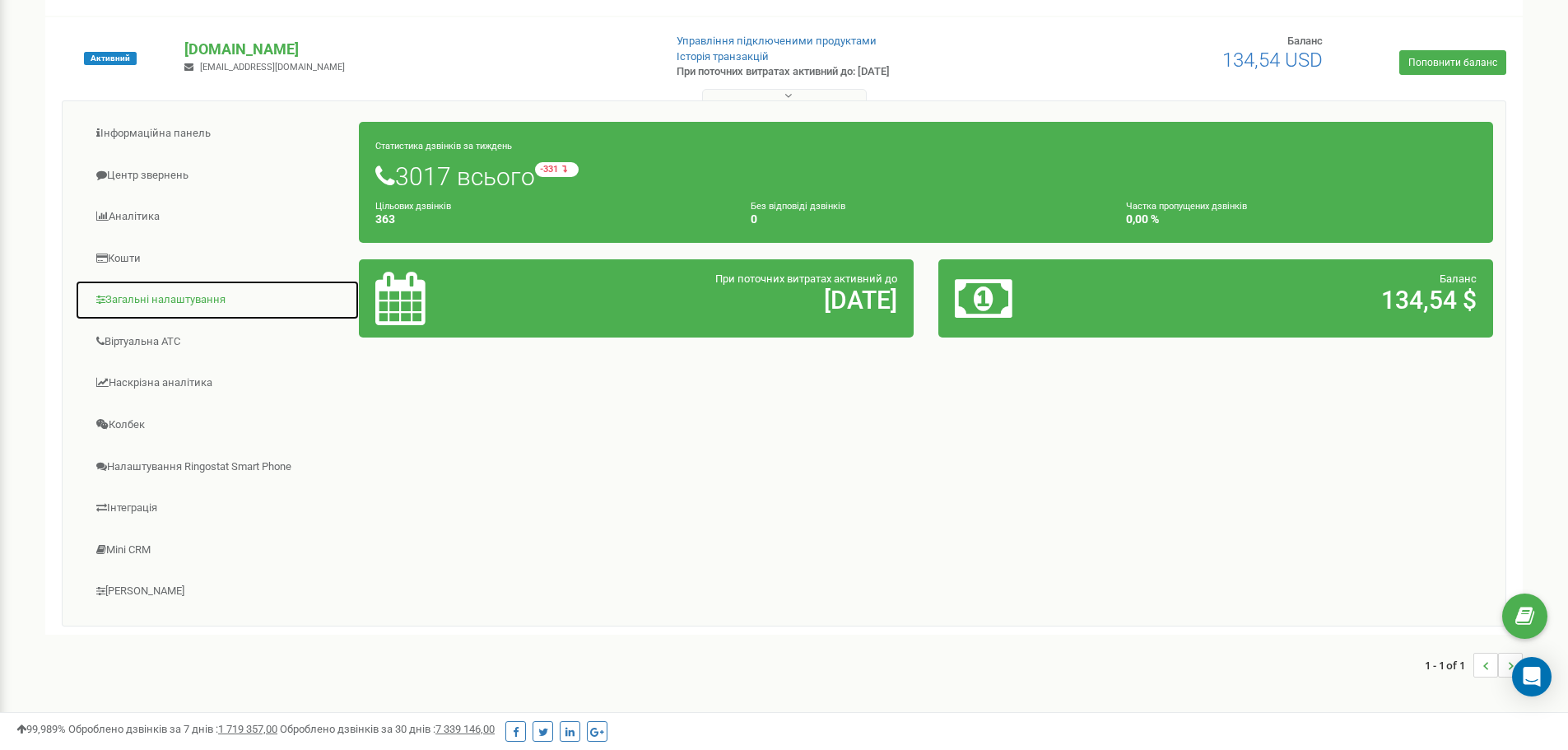
click at [177, 308] on link "Загальні налаштування" at bounding box center [217, 300] width 285 height 40
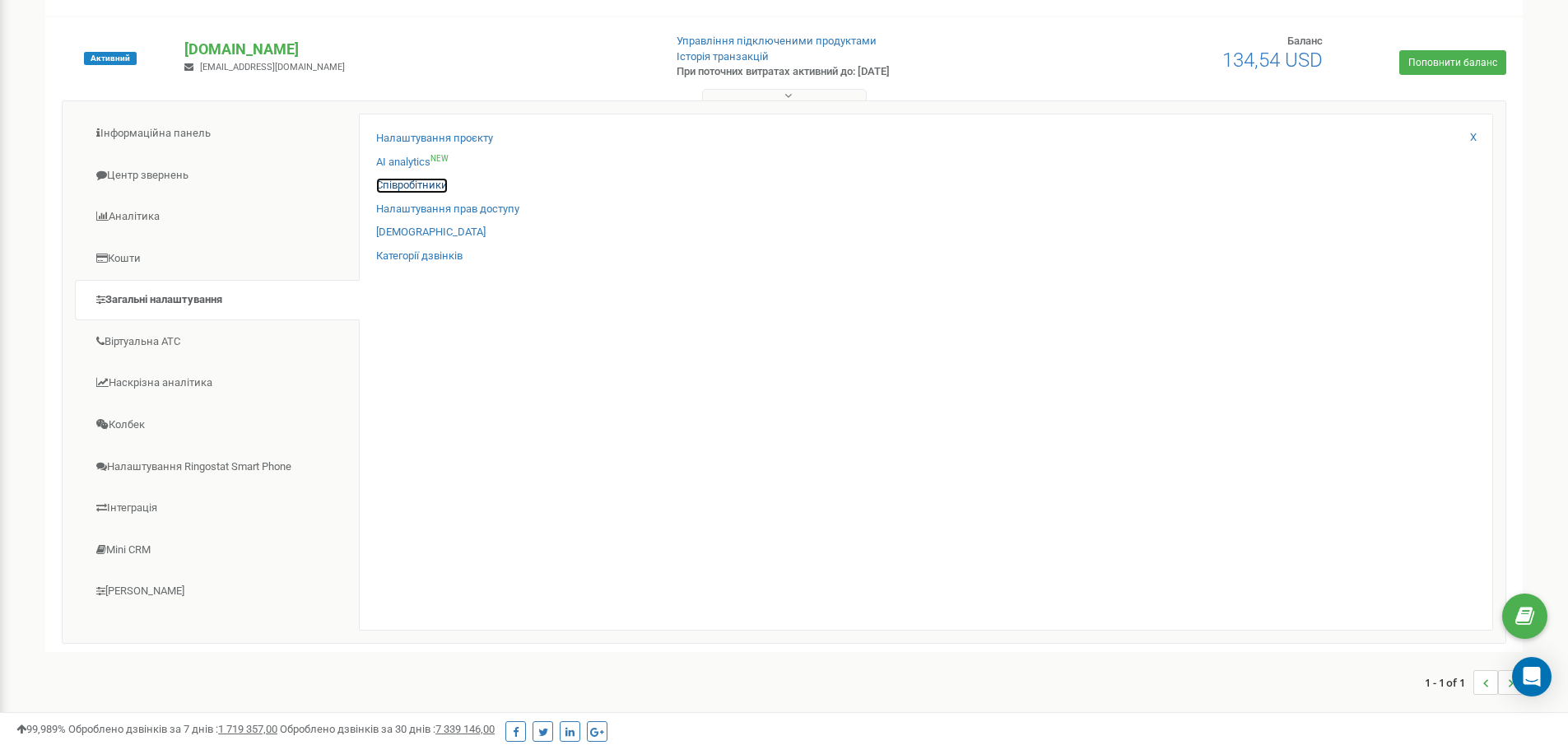
click at [427, 187] on link "Співробітники" at bounding box center [412, 186] width 71 height 16
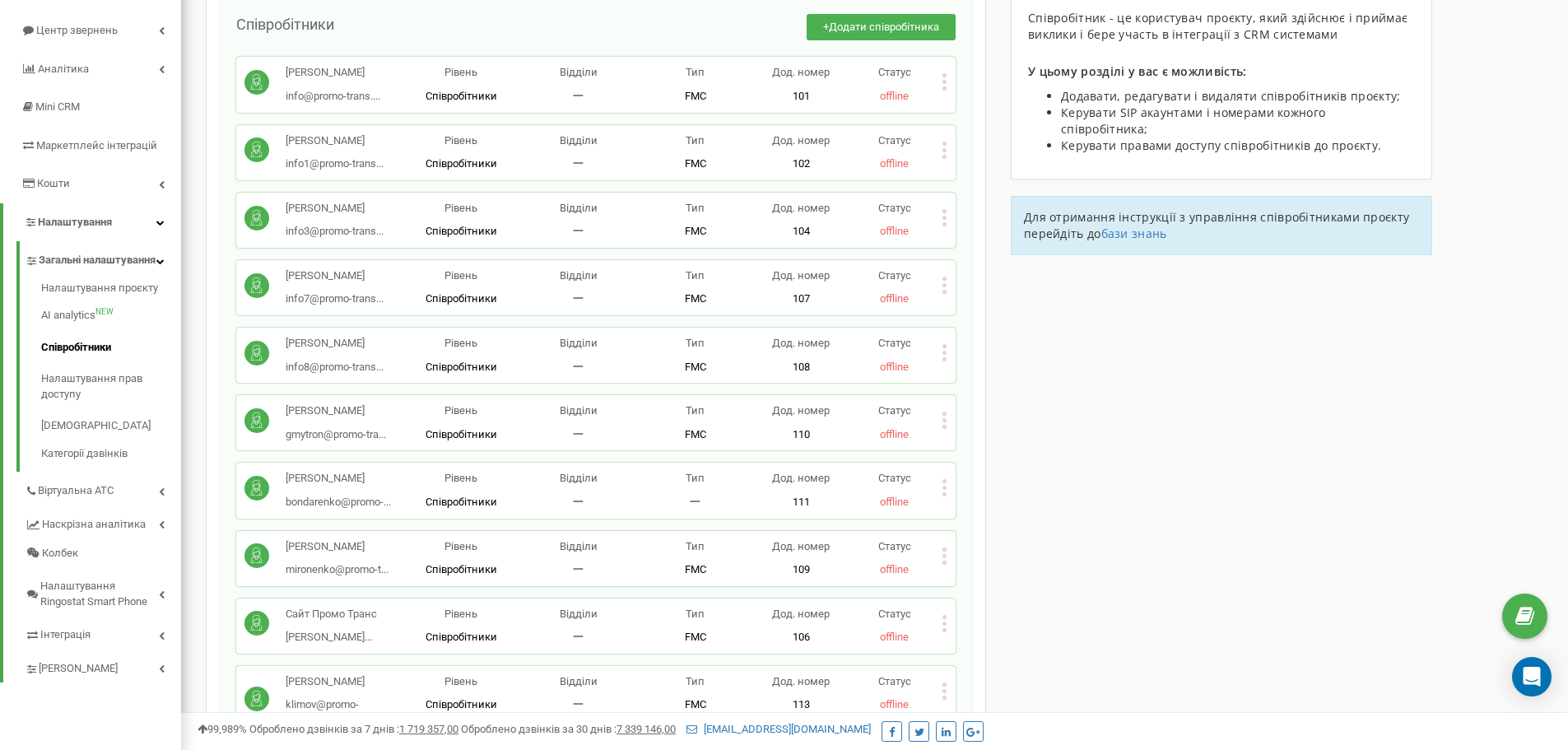
scroll to position [247, 0]
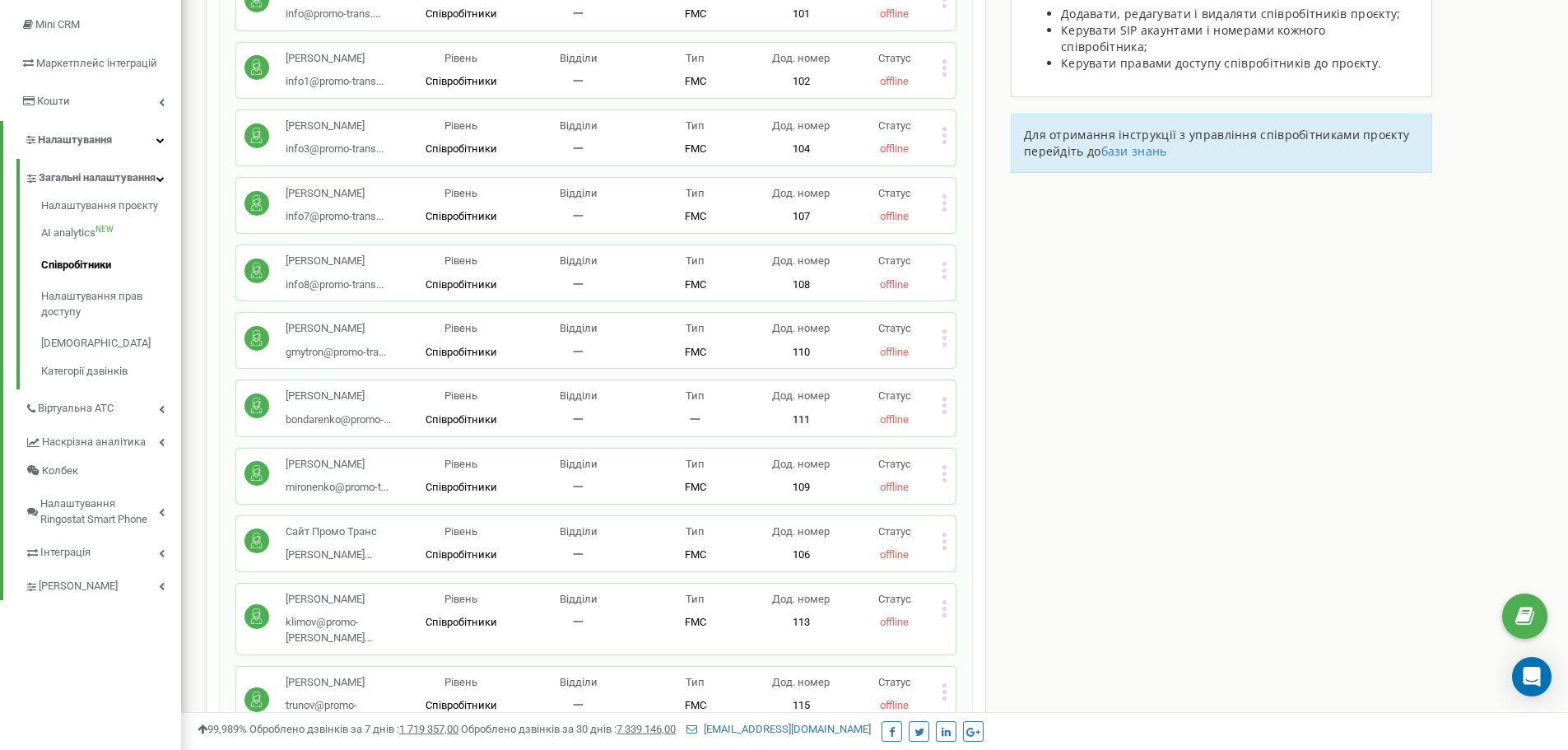
click at [941, 406] on icon at bounding box center [944, 405] width 6 height 18
click at [944, 405] on icon at bounding box center [944, 405] width 4 height 4
click at [976, 461] on span "Видалити співробітника" at bounding box center [1030, 457] width 131 height 11
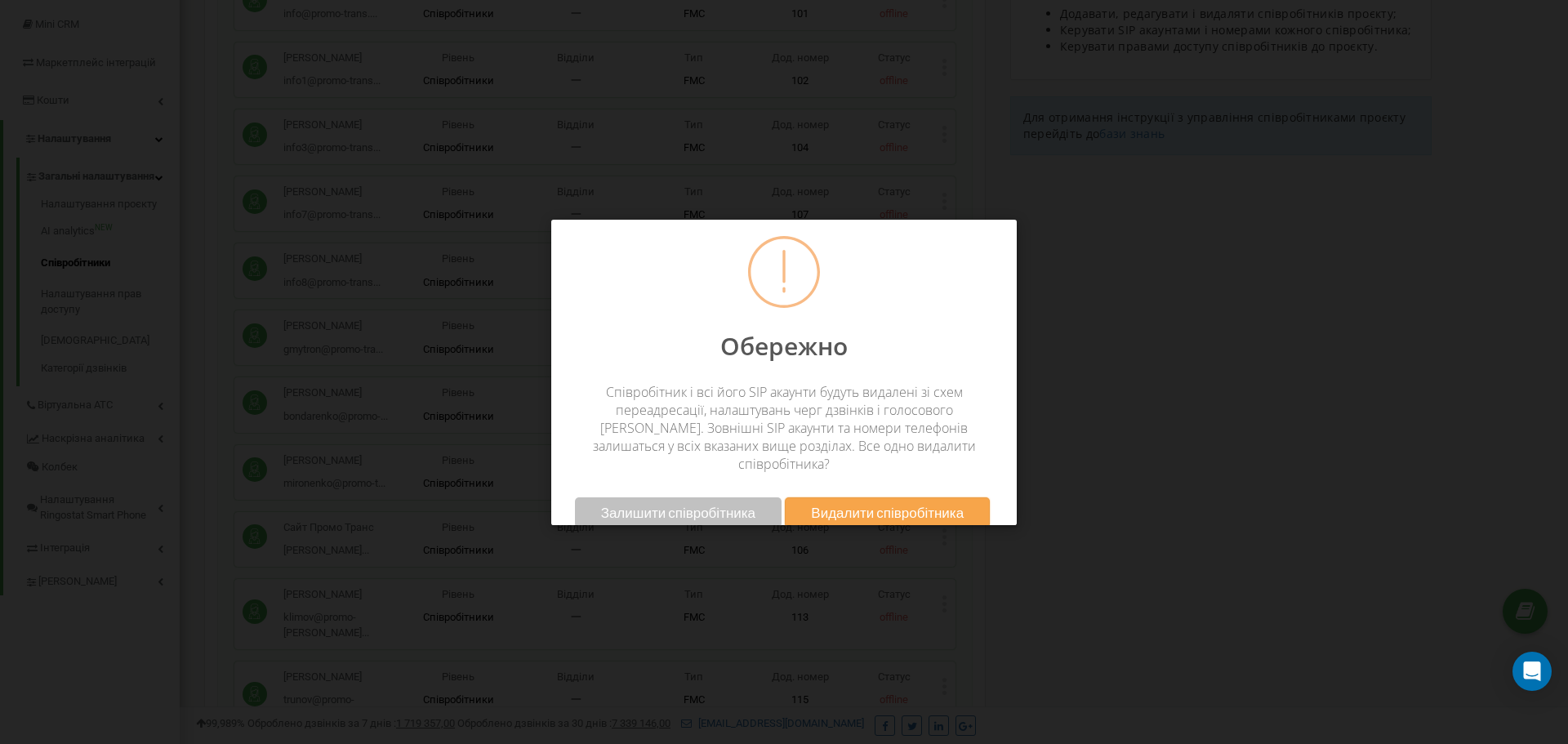
click at [901, 504] on span "Видалити співробітника" at bounding box center [886, 512] width 152 height 17
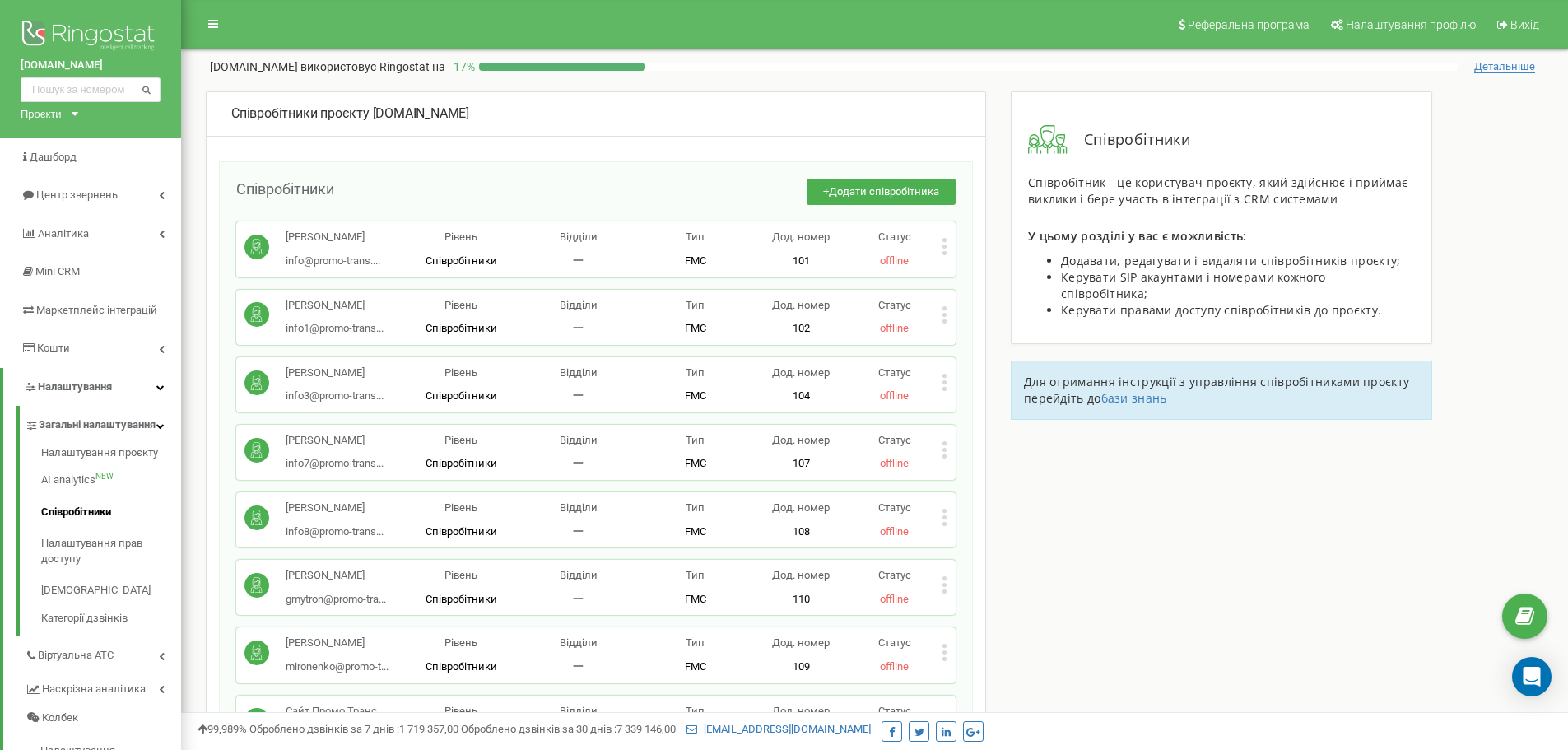
scroll to position [82, 0]
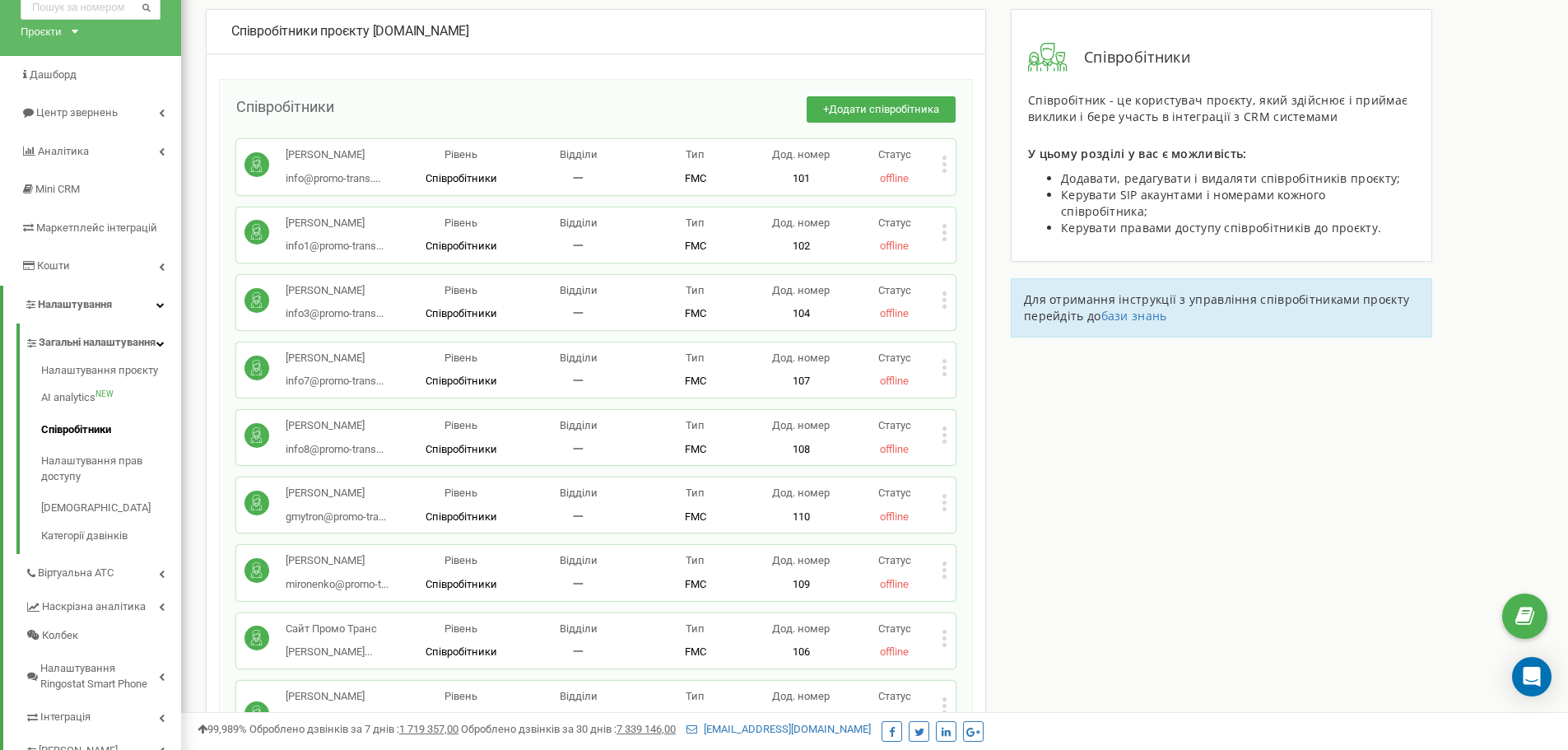
click at [944, 569] on icon at bounding box center [944, 569] width 4 height 4
click at [977, 614] on div "Видалити співробітника" at bounding box center [1023, 622] width 162 height 25
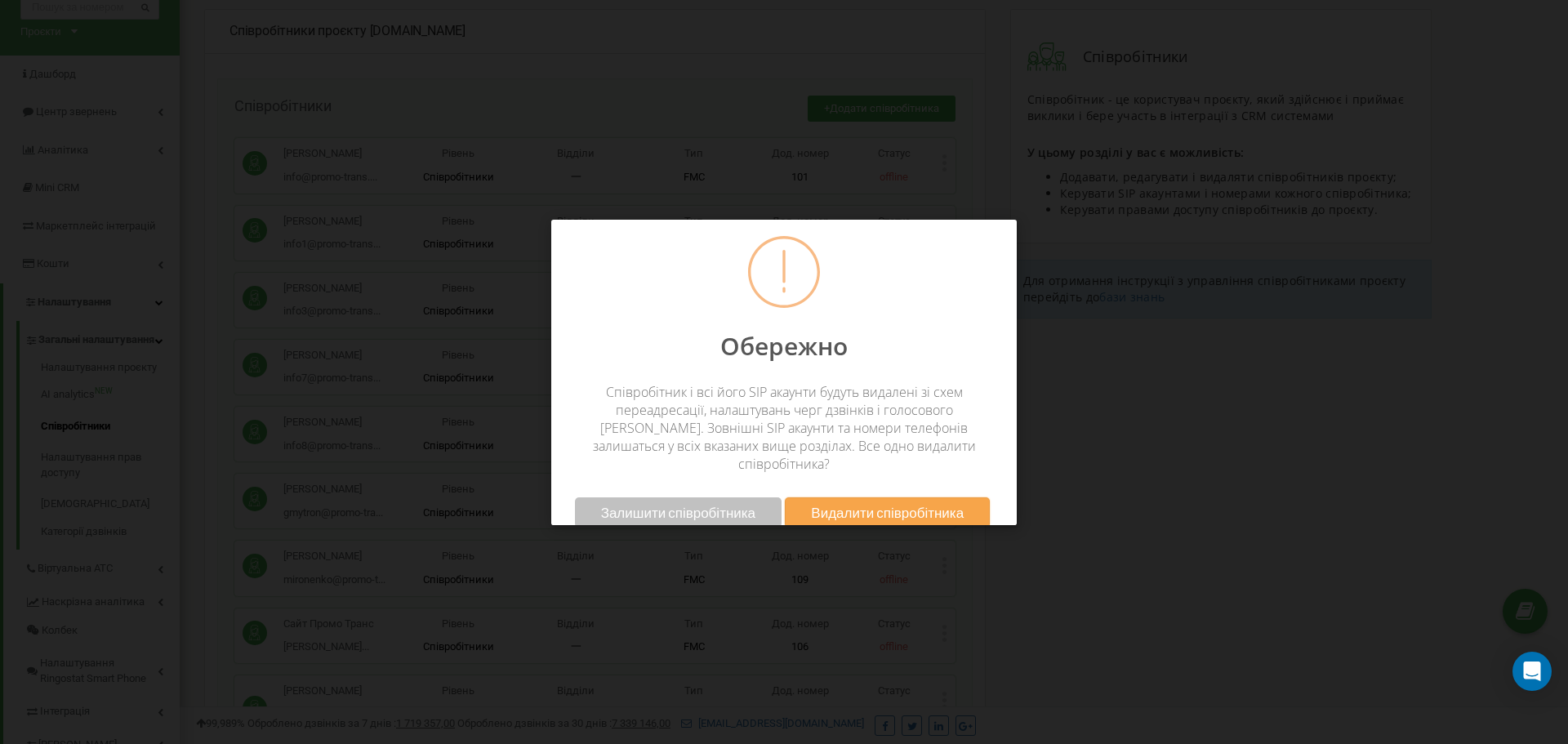
click at [923, 504] on span "Видалити співробітника" at bounding box center [886, 512] width 152 height 17
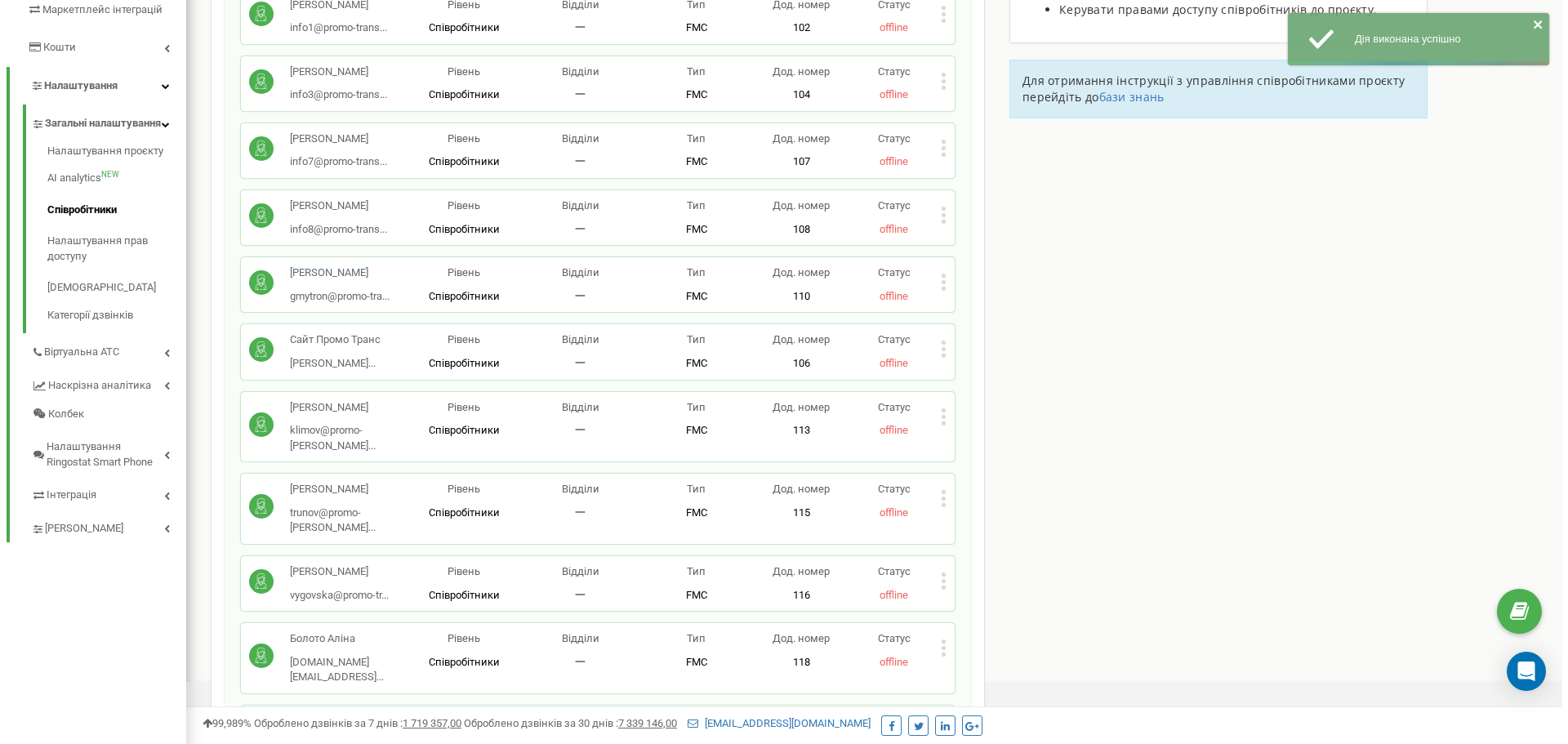
scroll to position [327, 0]
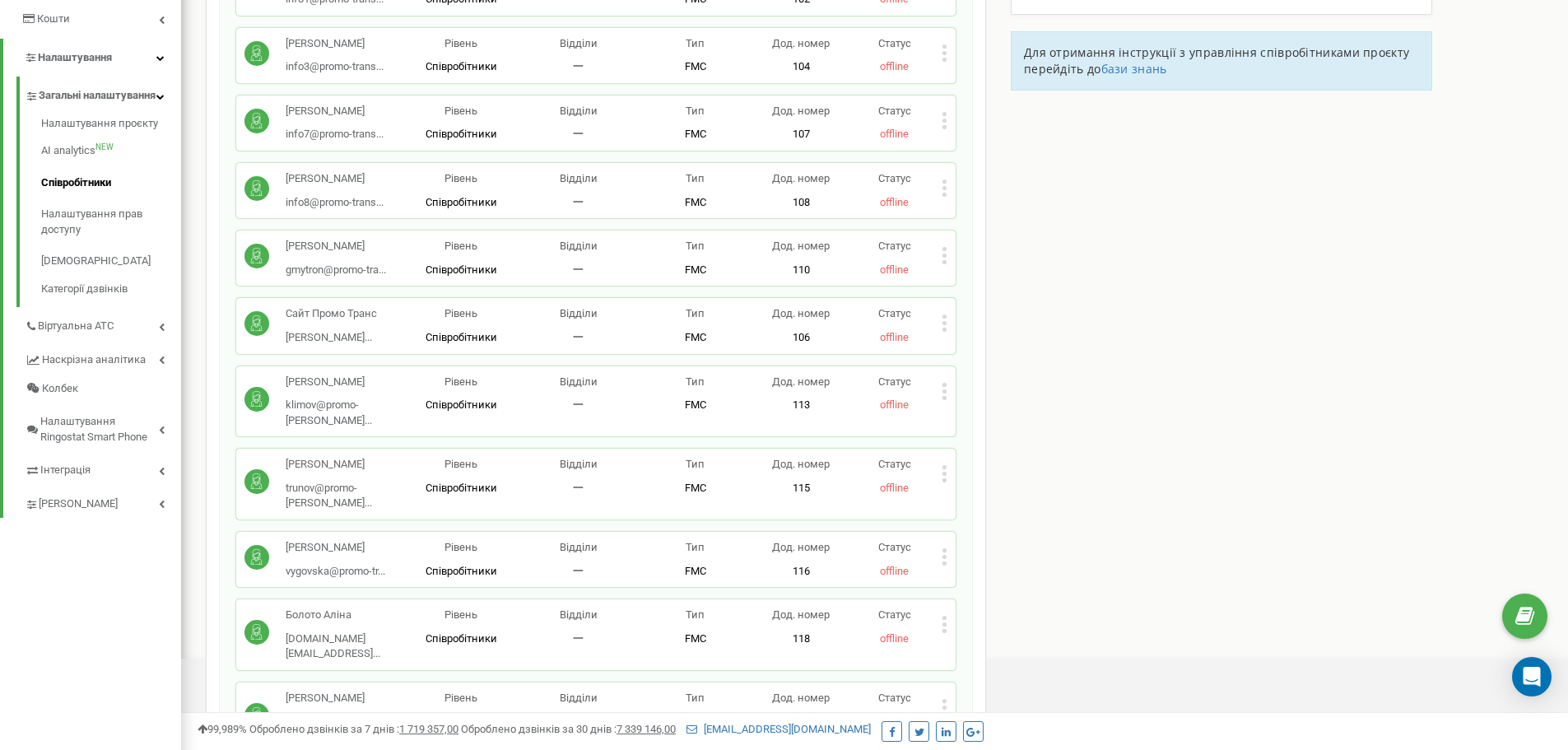
click at [946, 472] on icon at bounding box center [944, 474] width 4 height 4
click at [1001, 520] on span "Видалити співробітника" at bounding box center [1030, 525] width 131 height 11
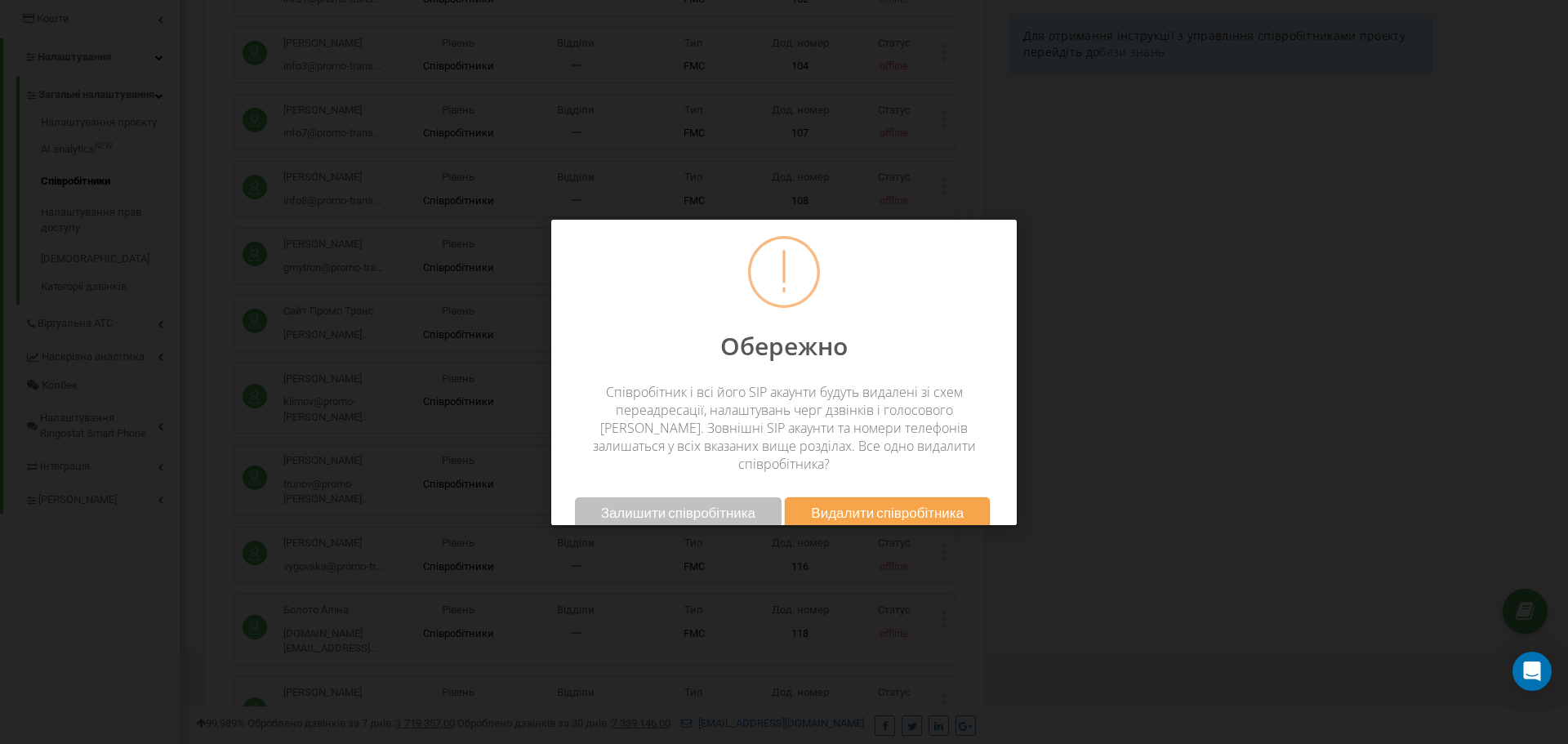
click at [901, 504] on span "Видалити співробітника" at bounding box center [886, 512] width 152 height 17
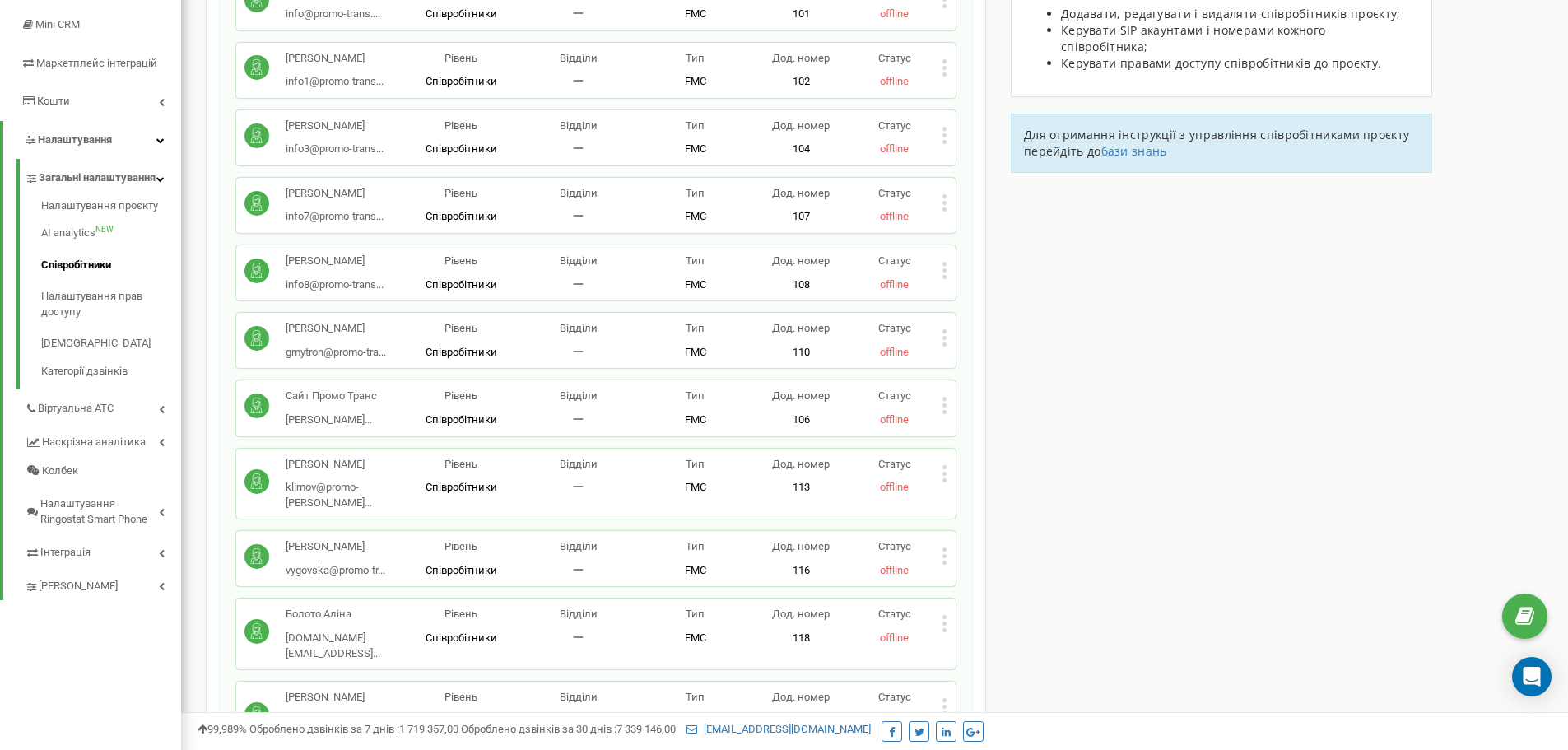
scroll to position [165, 0]
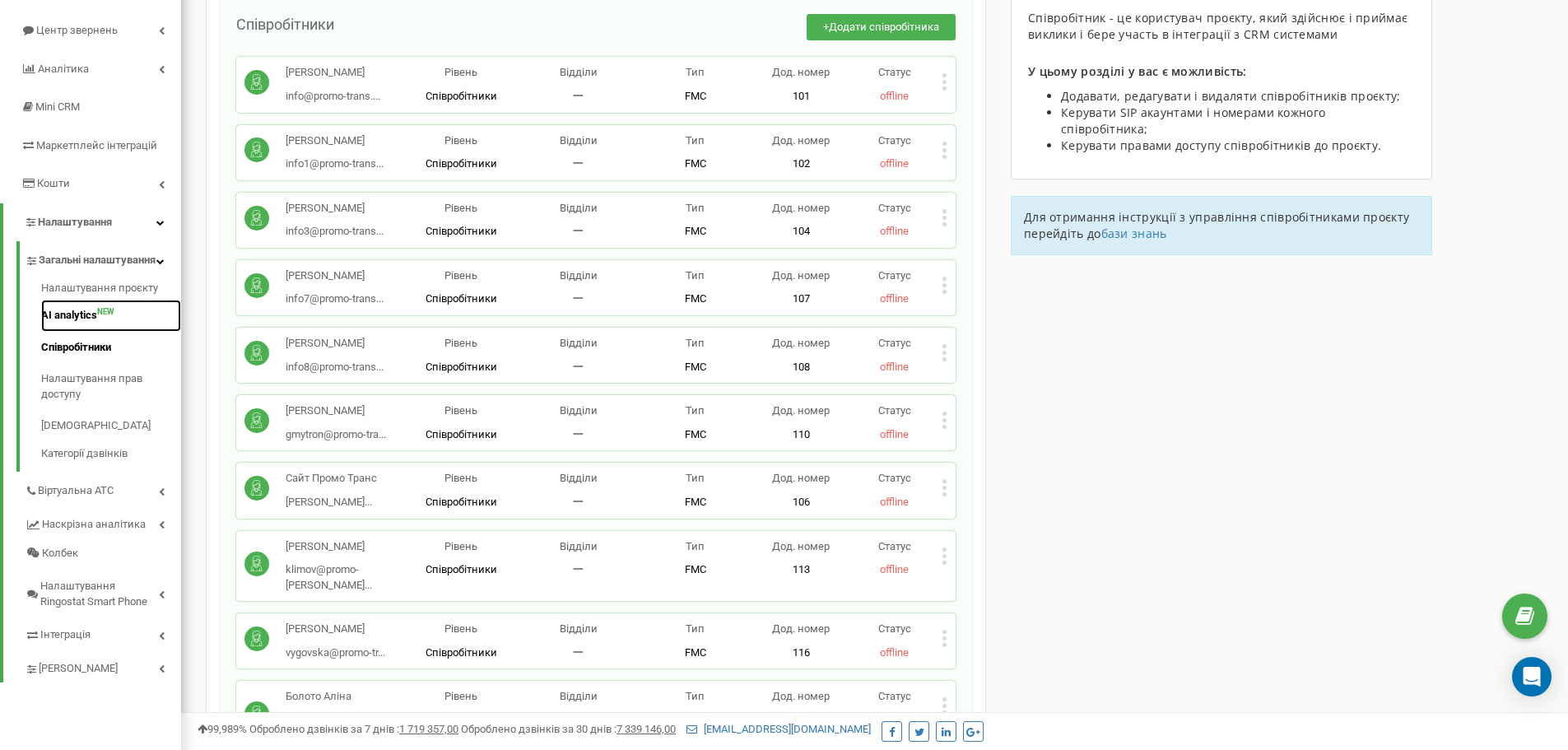
click at [62, 332] on link "AI analytics NEW" at bounding box center [111, 316] width 140 height 32
